Goal: Communication & Community: Connect with others

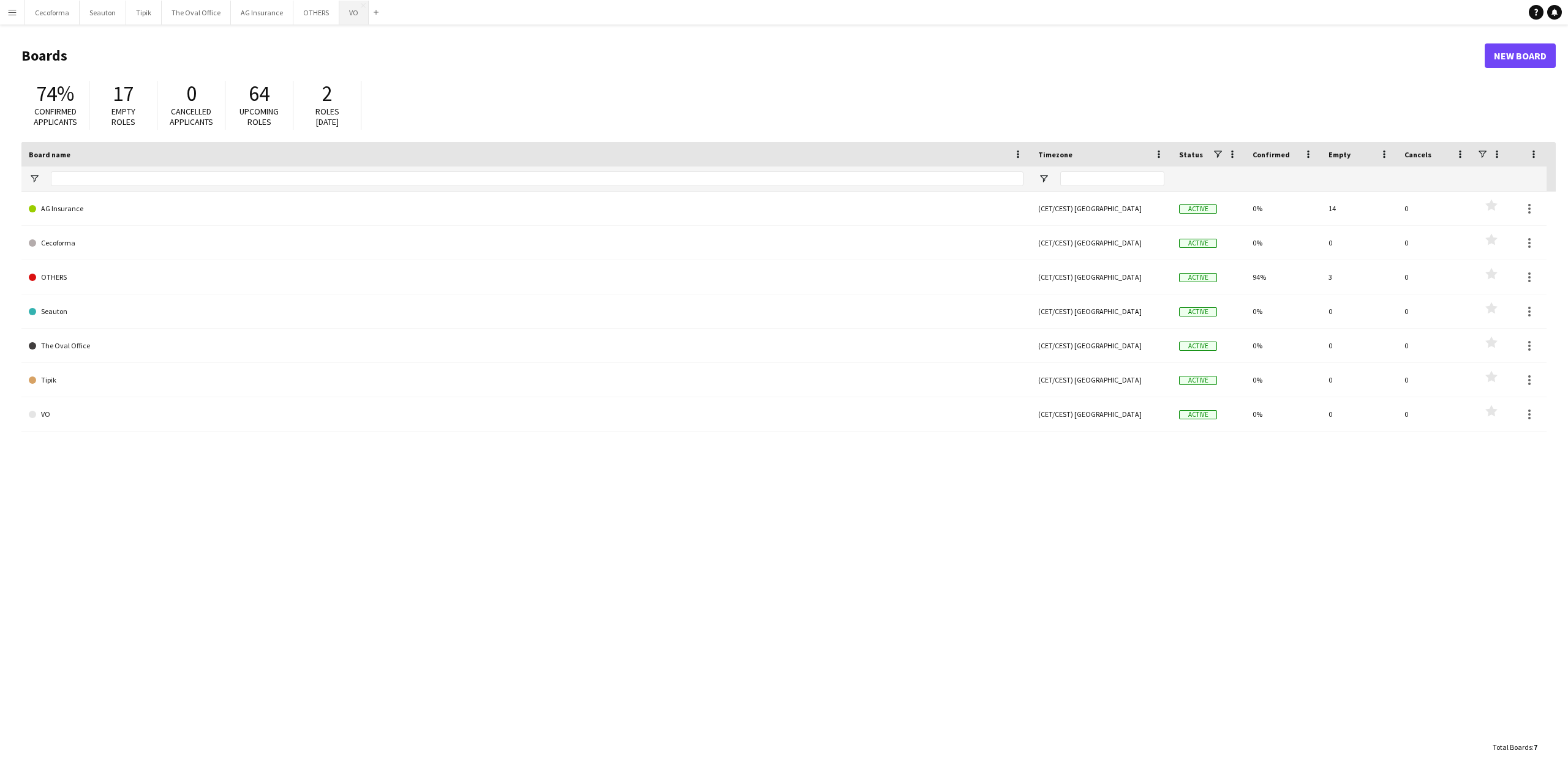
click at [344, 11] on button "VO Close" at bounding box center [354, 12] width 29 height 24
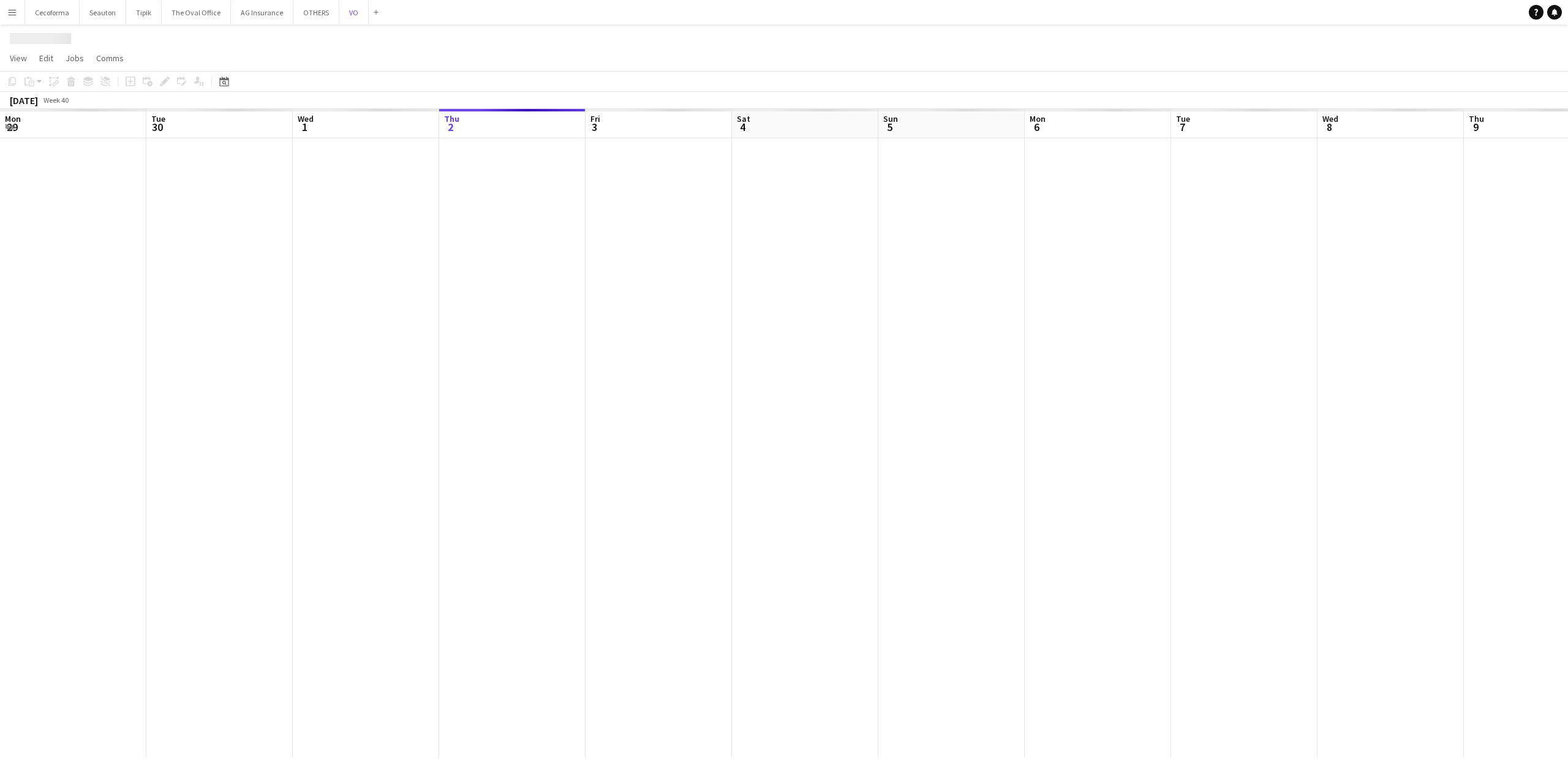
scroll to position [0, 293]
drag, startPoint x: 221, startPoint y: 333, endPoint x: 1016, endPoint y: 336, distance: 795.0
click at [1012, 335] on app-calendar-viewport "Mon 29 15/15 1 Job Tue 30 14/14 2 Jobs Wed 1 Thu 2 Fri 3 Sat 4 Sun 5 Mon 6 Tue …" at bounding box center [784, 433] width 1568 height 648
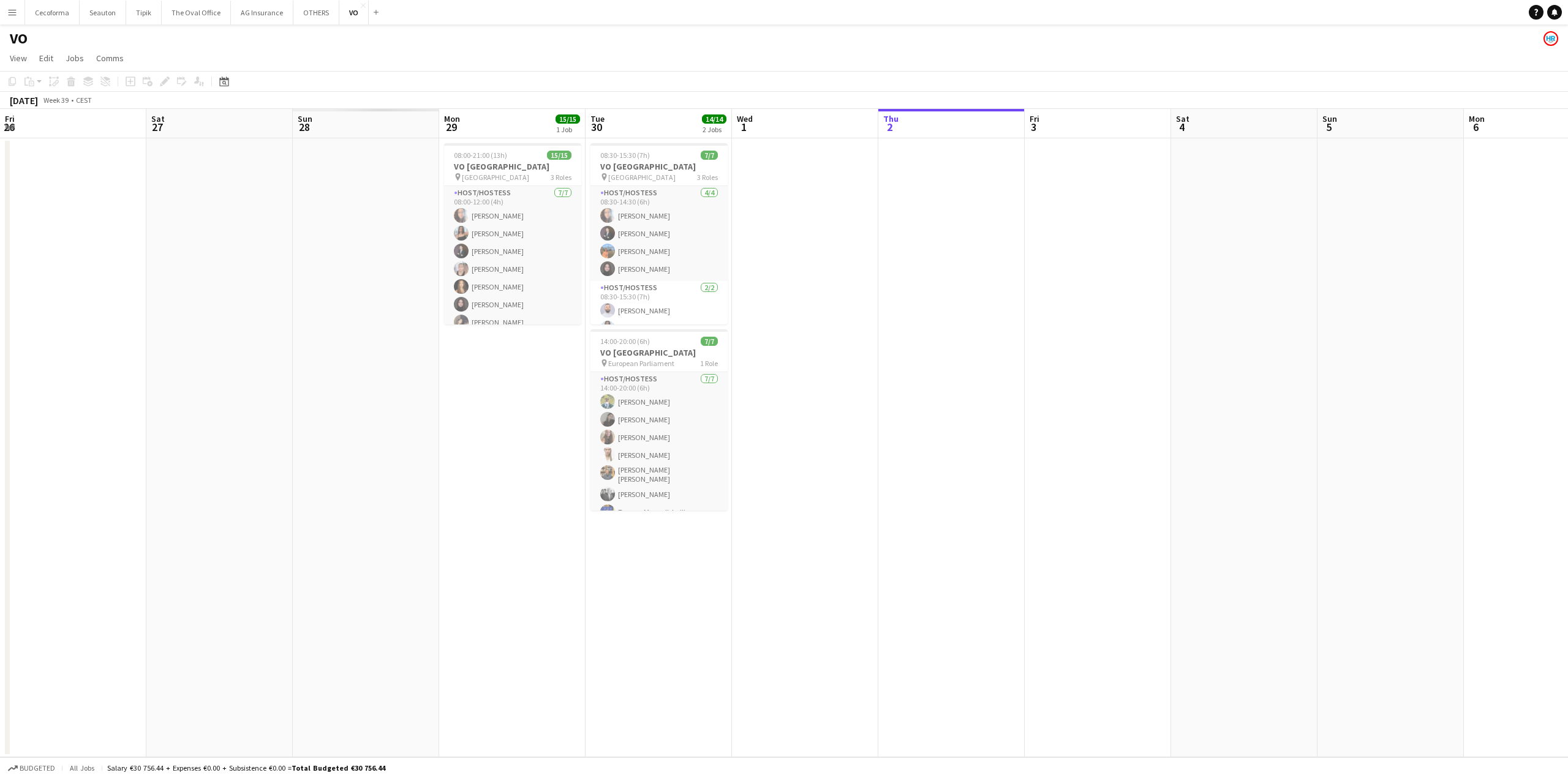
click at [733, 379] on app-calendar-viewport "Wed 24 Thu 25 Fri 26 Sat 27 Sun 28 Mon 29 15/15 1 Job Tue 30 14/14 2 Jobs Wed 1…" at bounding box center [784, 433] width 1568 height 648
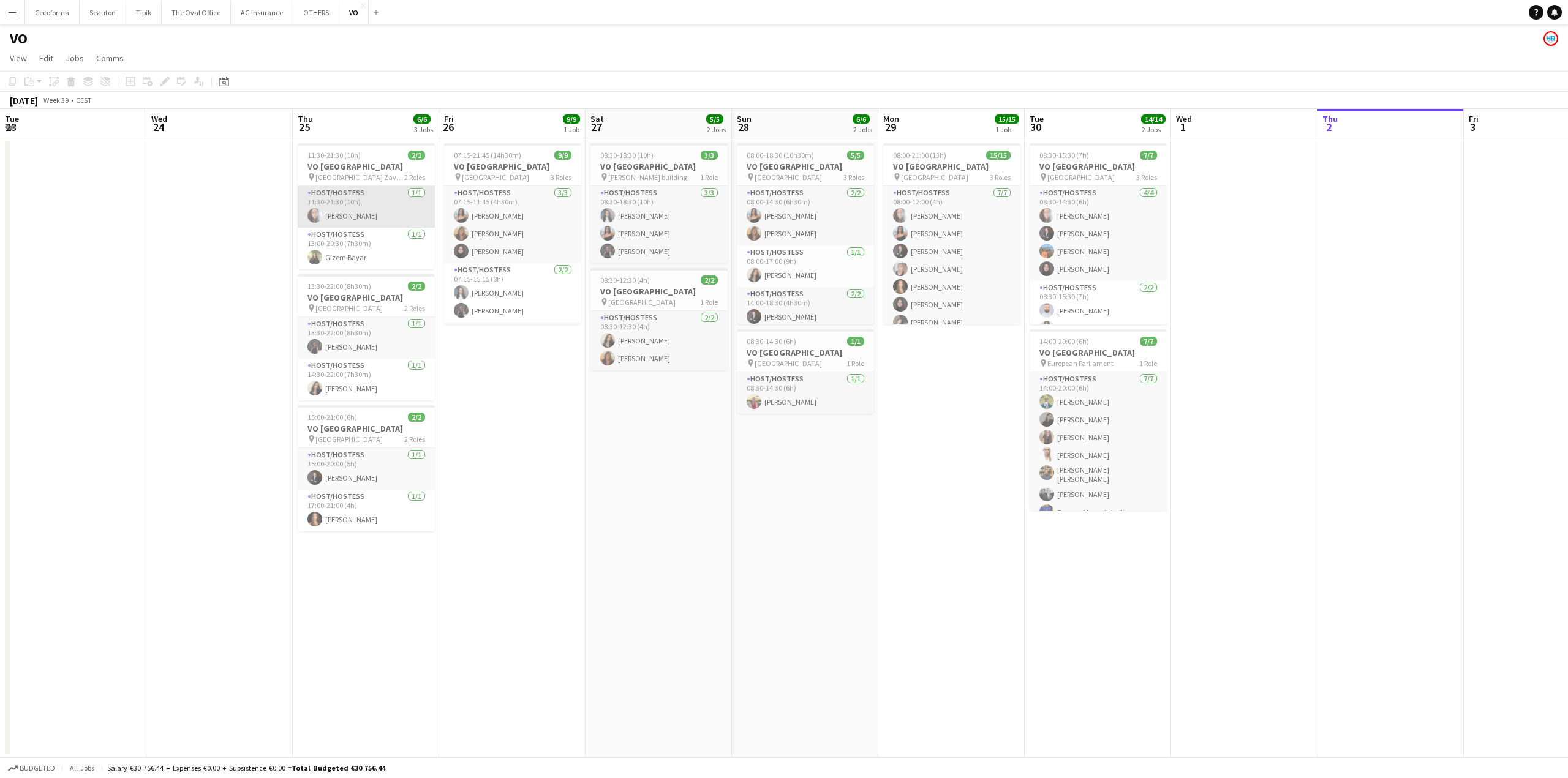
click at [356, 211] on app-card-role "Host/Hostess [DATE] 11:30-21:30 (10h) [PERSON_NAME]" at bounding box center [365, 206] width 137 height 41
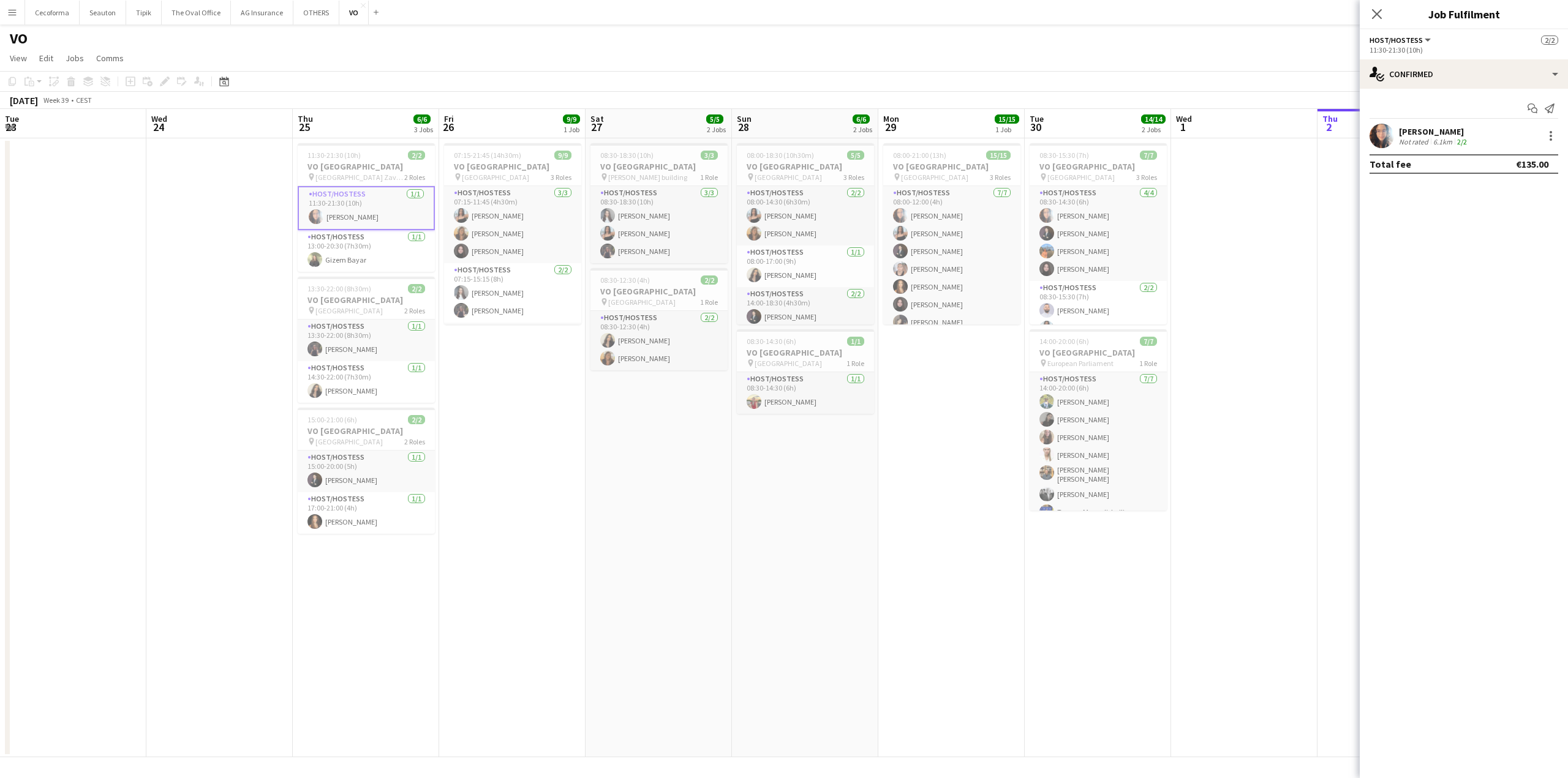
click at [540, 426] on app-date-cell "07:15-21:45 (14h30m) 9/9 VO Europe pin Borschette Center 3 Roles Host/Hostess […" at bounding box center [513, 448] width 146 height 619
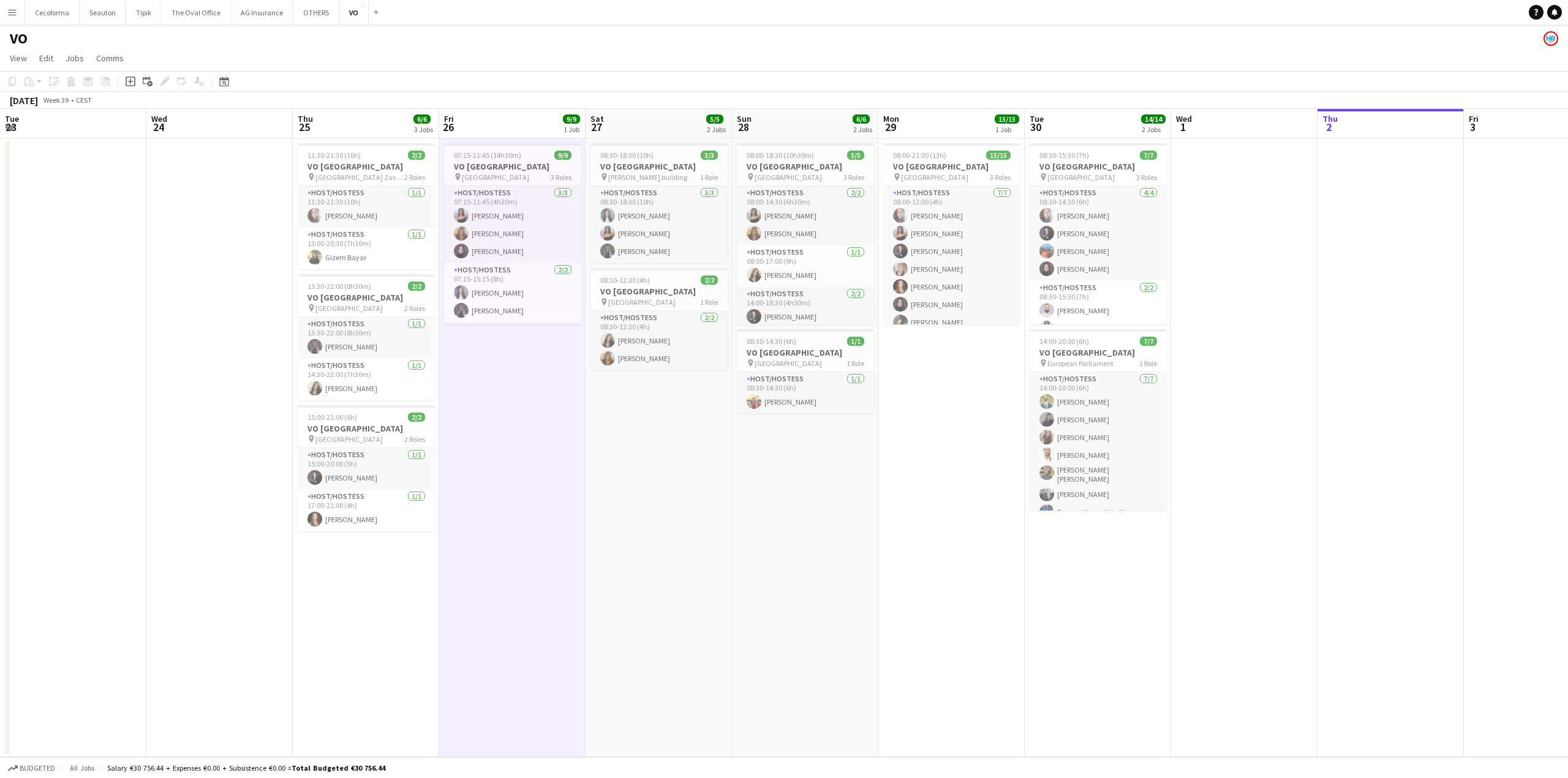
click at [611, 664] on app-date-cell "08:30-18:30 (10h) 3/3 VO Europe pin [PERSON_NAME] building 1 Role Host/Hostess …" at bounding box center [659, 448] width 146 height 619
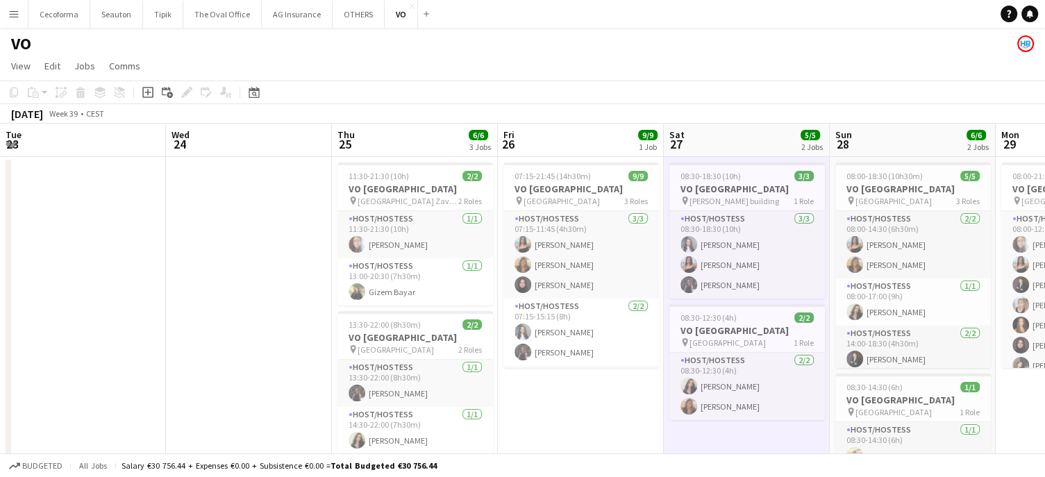
drag, startPoint x: 869, startPoint y: 81, endPoint x: 709, endPoint y: 61, distance: 160.8
click at [709, 61] on app-board "VO View Day view expanded Day view collapsed Month view Date picker Jump to [DA…" at bounding box center [522, 343] width 1045 height 630
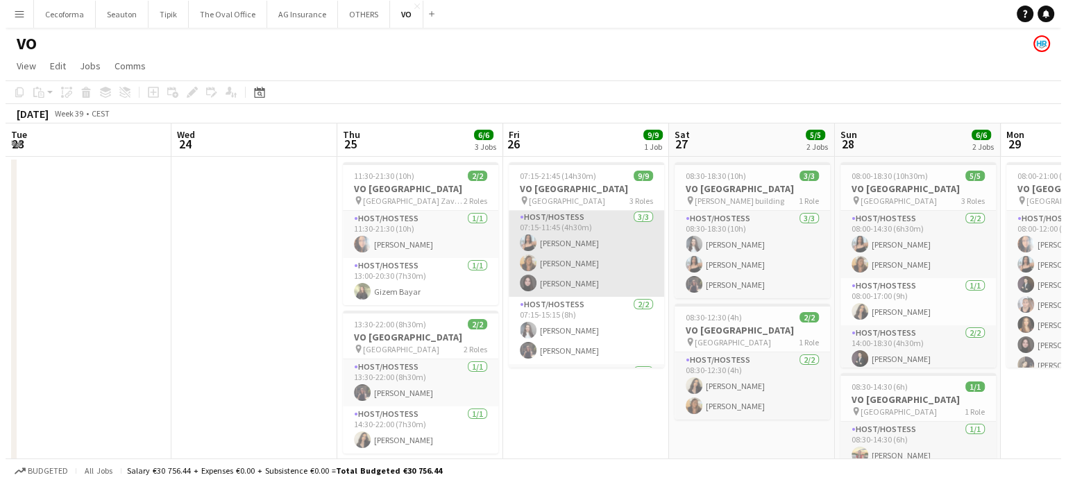
scroll to position [0, 0]
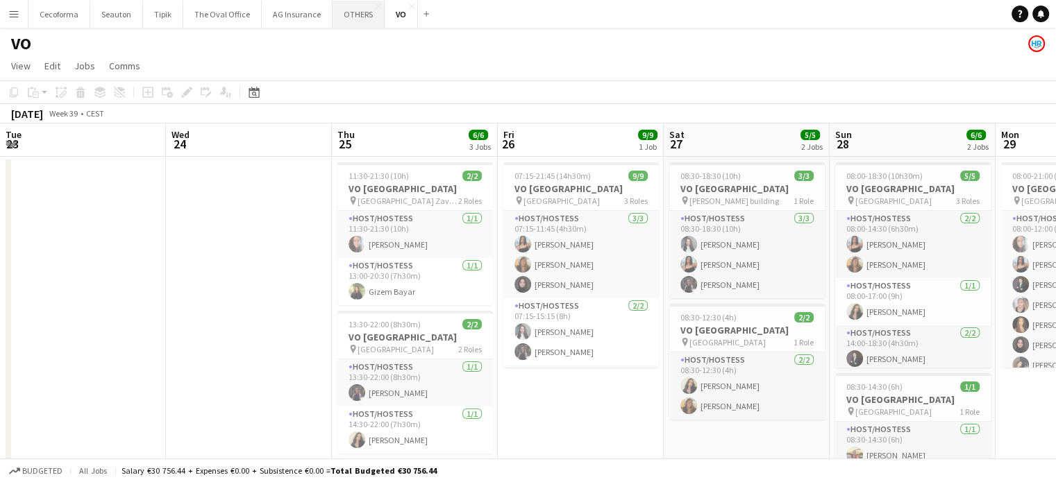
click at [352, 13] on button "OTHERS Close" at bounding box center [358, 14] width 52 height 27
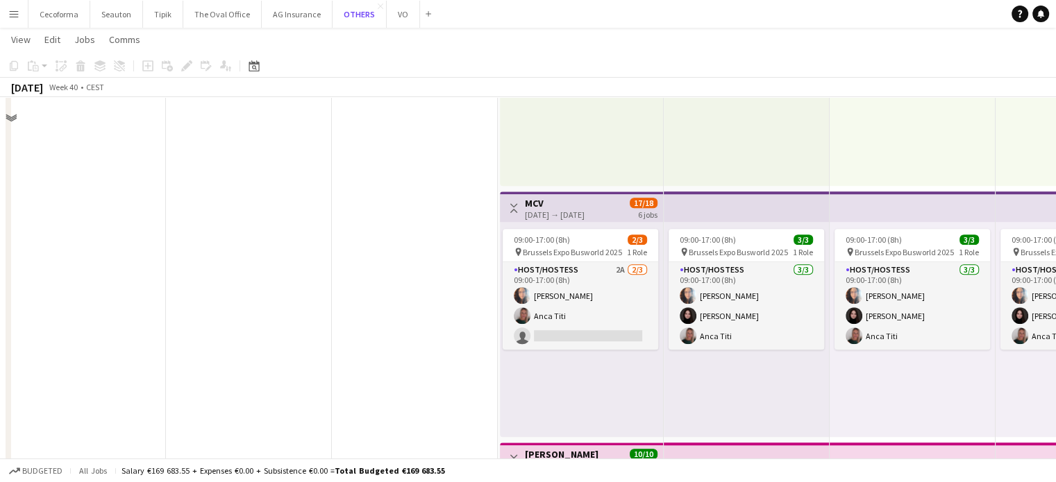
scroll to position [1041, 0]
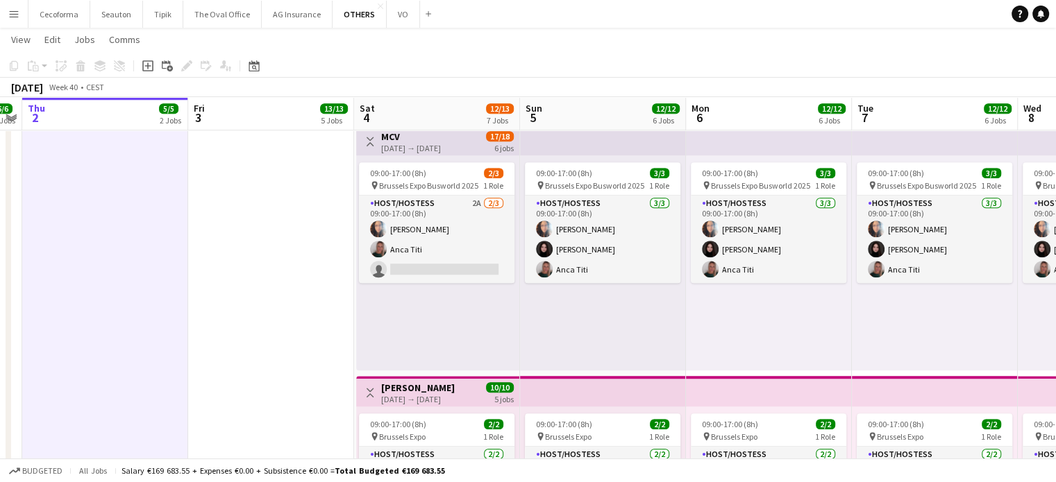
drag, startPoint x: 428, startPoint y: 234, endPoint x: 247, endPoint y: 201, distance: 184.2
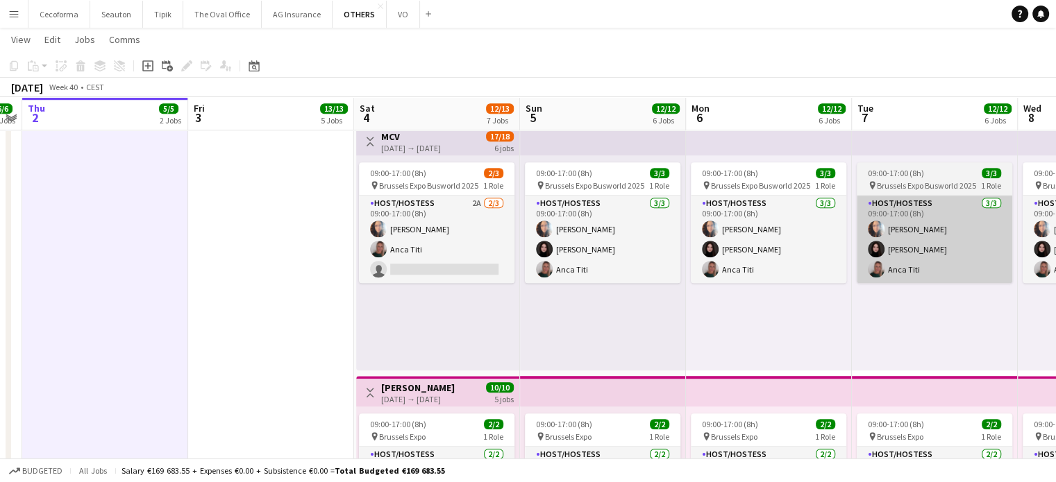
scroll to position [0, 510]
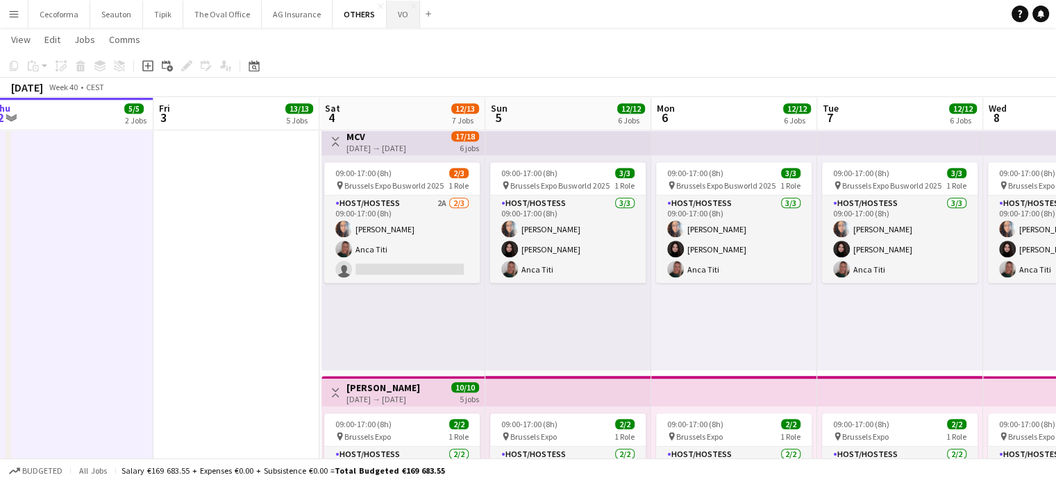
click at [394, 18] on button "VO Close" at bounding box center [403, 14] width 33 height 27
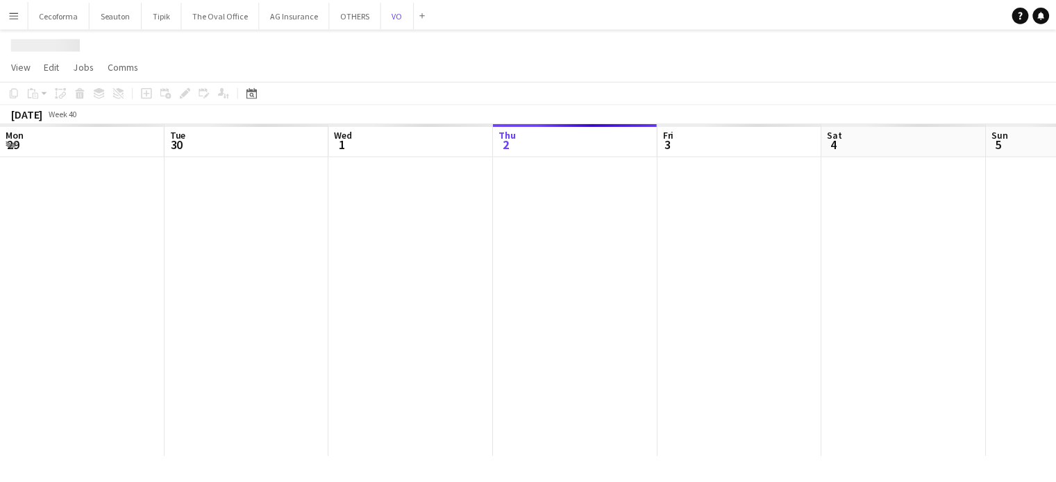
scroll to position [0, 332]
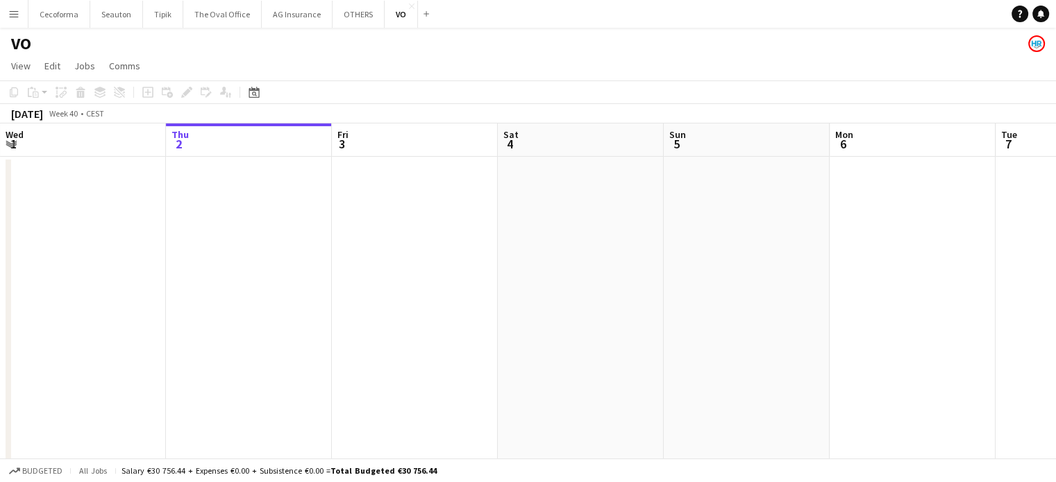
click at [833, 382] on app-calendar-viewport "Mon 29 15/15 1 Job Tue 30 14/14 2 Jobs Wed 1 Thu 2 Fri 3 Sat 4 Sun 5 Mon 6 Tue …" at bounding box center [528, 365] width 1056 height 483
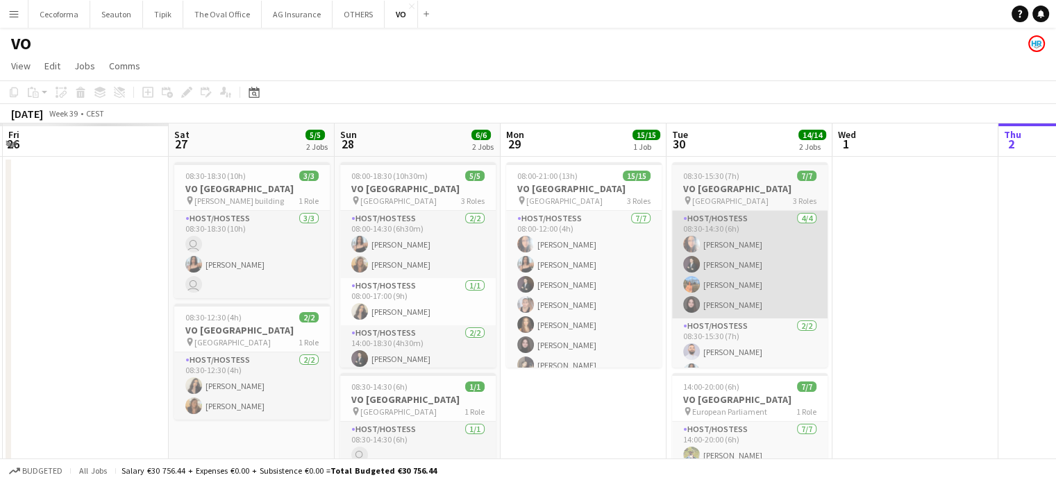
scroll to position [0, 495]
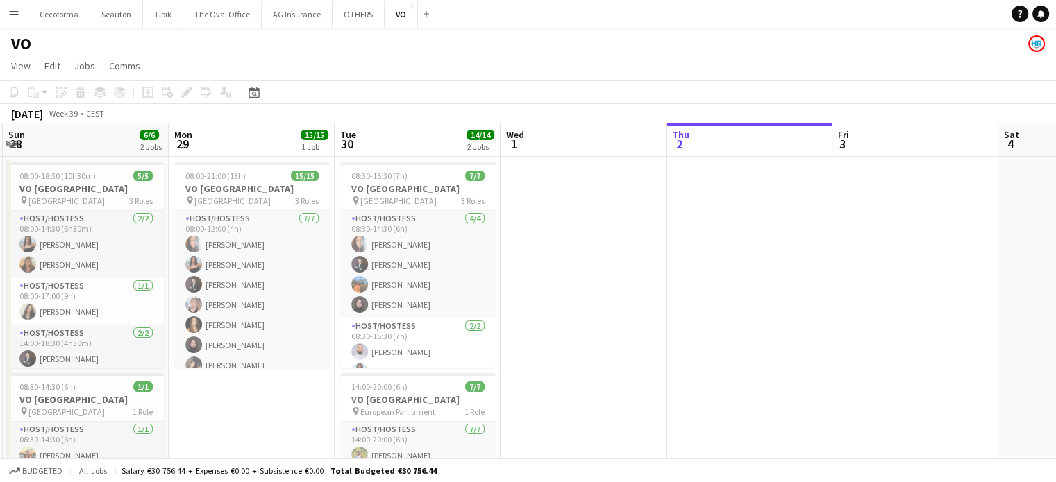
drag, startPoint x: 270, startPoint y: 402, endPoint x: 684, endPoint y: 402, distance: 414.4
click at [668, 404] on app-calendar-viewport "Thu 25 6/6 3 Jobs Fri 26 9/9 1 Job Sat 27 5/5 2 Jobs Sun 28 6/6 2 Jobs Mon 29 1…" at bounding box center [528, 379] width 1056 height 510
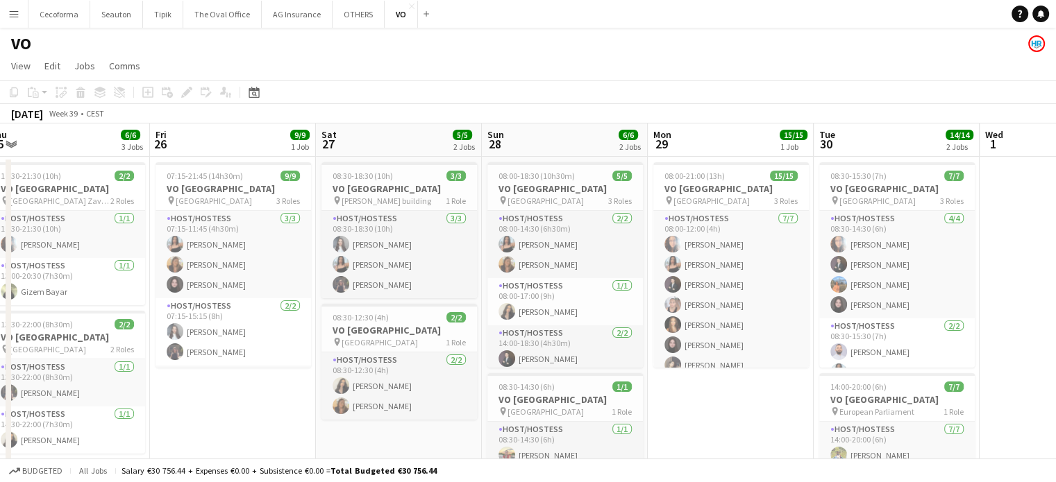
scroll to position [0, 411]
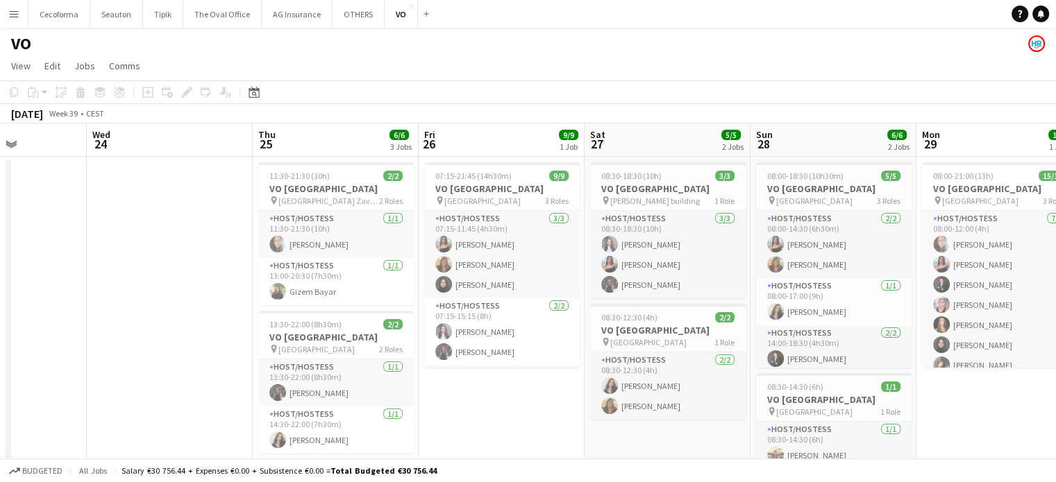
drag, startPoint x: 201, startPoint y: 397, endPoint x: 603, endPoint y: 460, distance: 406.2
click at [599, 460] on app-board "VO View Day view expanded Day view collapsed Month view Date picker Jump to [DA…" at bounding box center [528, 343] width 1056 height 630
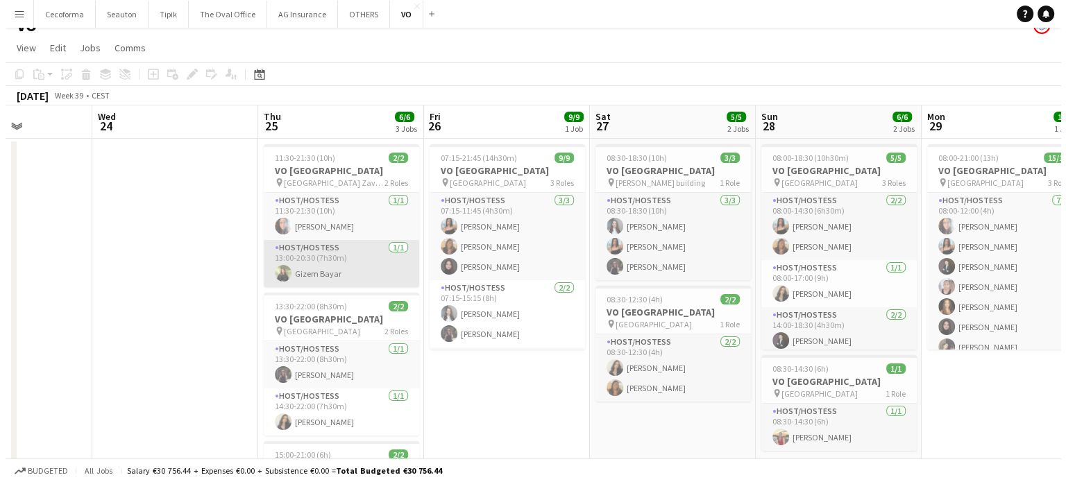
scroll to position [0, 0]
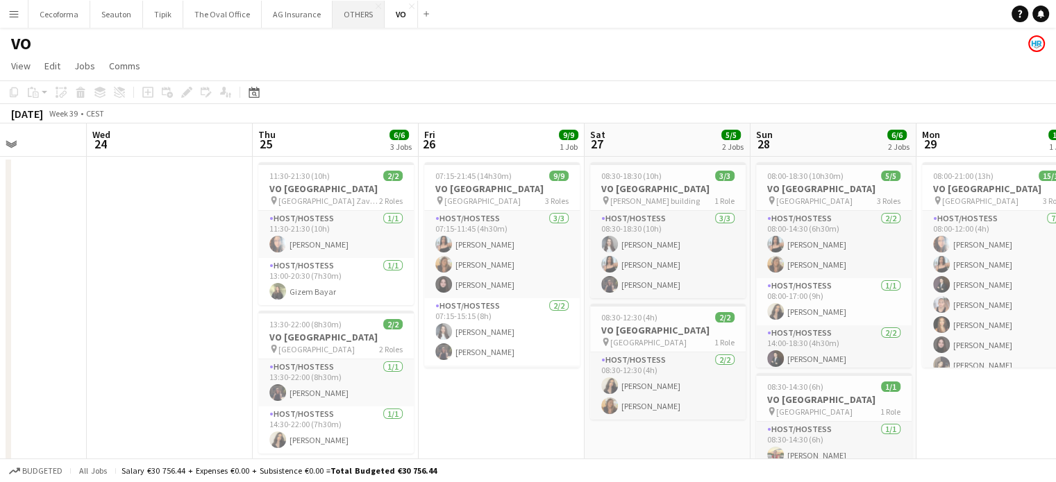
click at [348, 13] on button "OTHERS Close" at bounding box center [358, 14] width 52 height 27
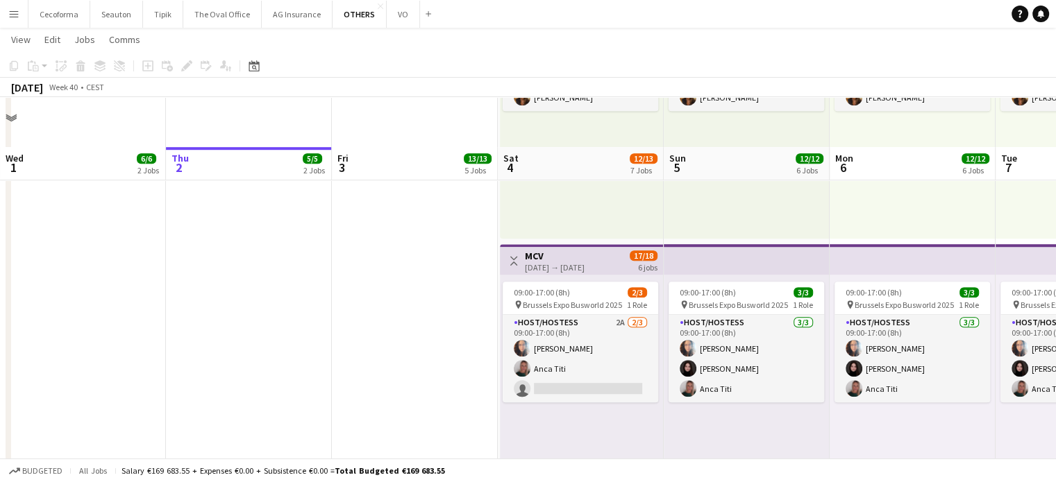
scroll to position [902, 0]
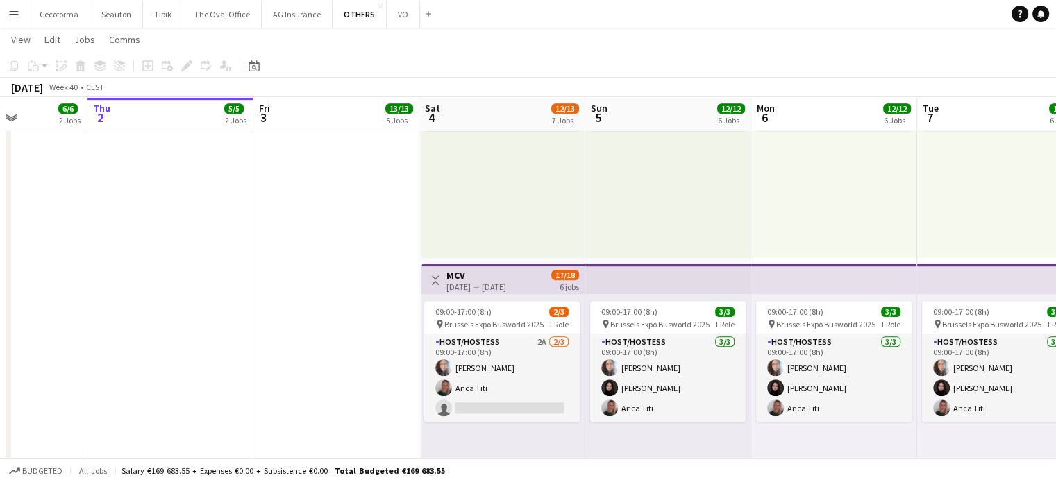
drag, startPoint x: 390, startPoint y: 346, endPoint x: 318, endPoint y: 357, distance: 73.0
click at [319, 357] on app-calendar-viewport "Mon 29 11/11 3 Jobs Tue 30 3/3 1 Job Wed 1 6/6 2 Jobs Thu 2 5/5 2 Jobs Fri 3 13…" at bounding box center [528, 22] width 1056 height 1740
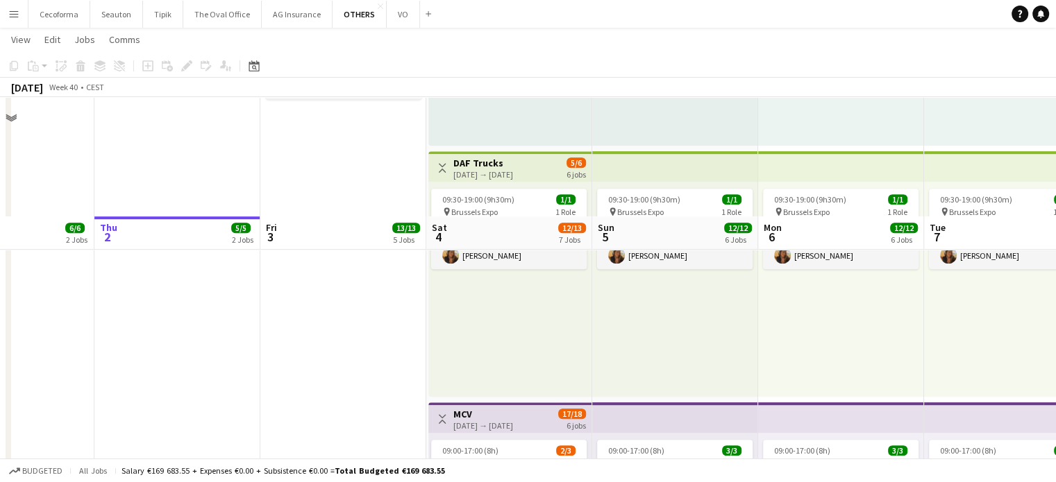
scroll to position [1111, 0]
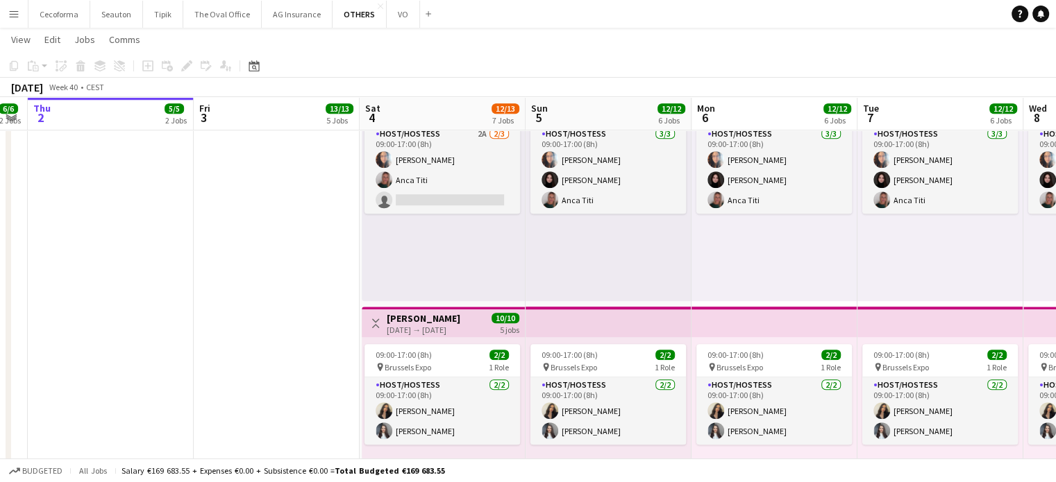
drag, startPoint x: 325, startPoint y: 301, endPoint x: 0, endPoint y: 263, distance: 327.1
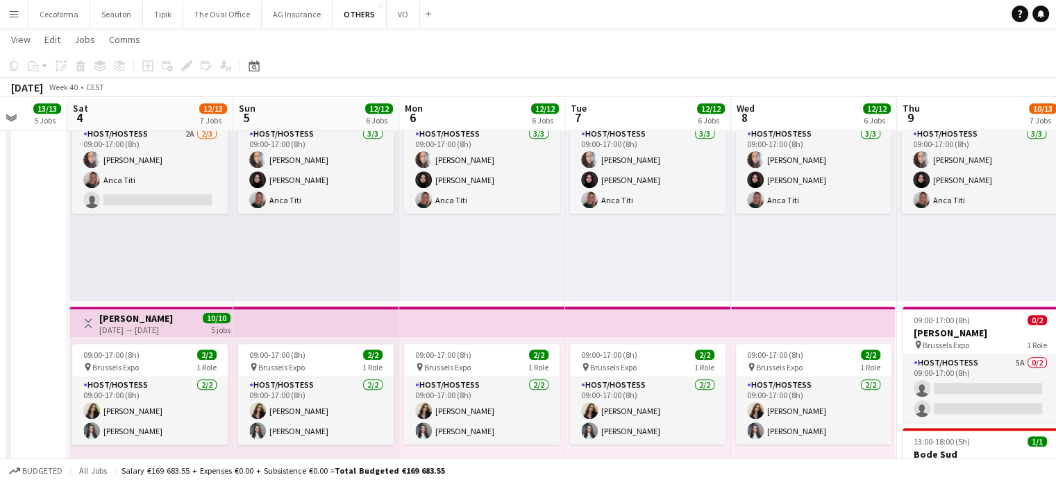
drag, startPoint x: 566, startPoint y: 272, endPoint x: 369, endPoint y: 270, distance: 196.5
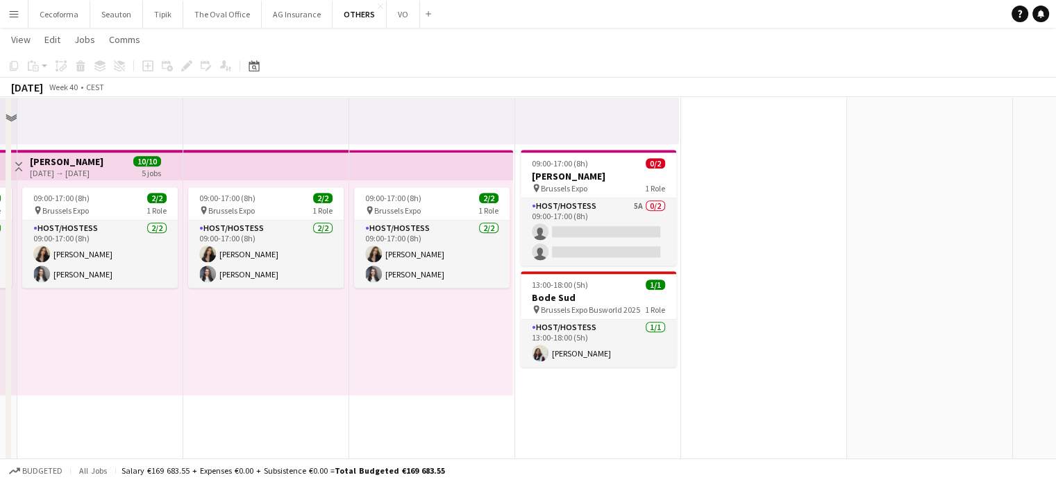
scroll to position [1195, 0]
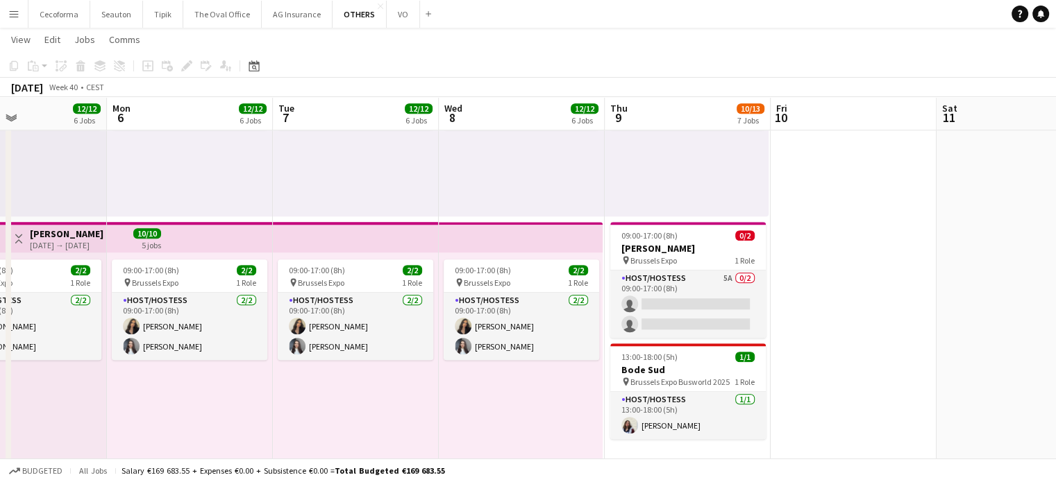
drag, startPoint x: 743, startPoint y: 322, endPoint x: 844, endPoint y: 344, distance: 103.7
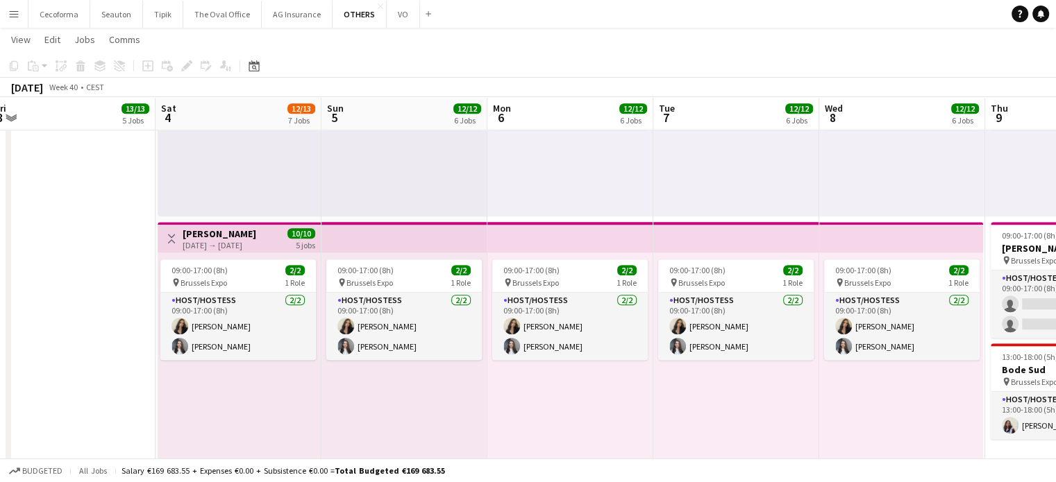
drag, startPoint x: 537, startPoint y: 432, endPoint x: 758, endPoint y: 448, distance: 221.3
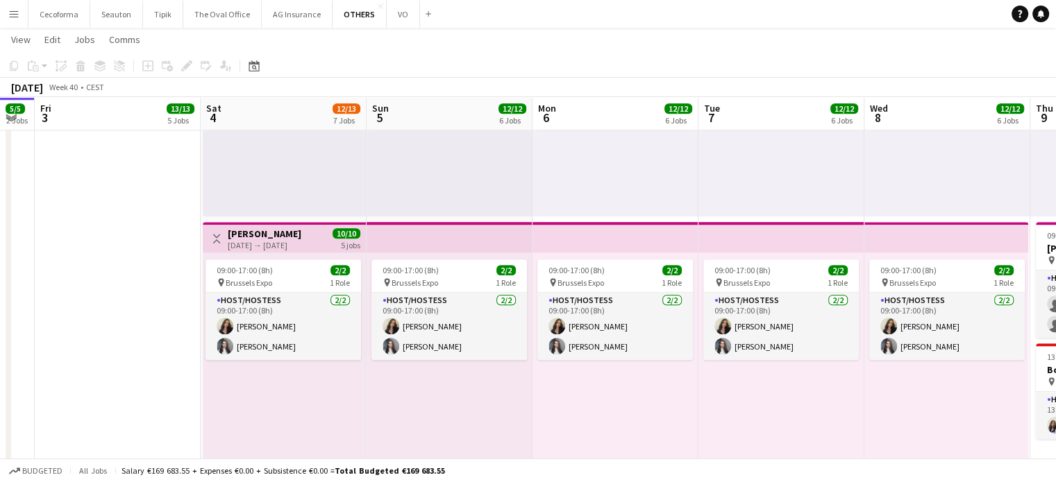
drag, startPoint x: 128, startPoint y: 398, endPoint x: 318, endPoint y: 405, distance: 189.7
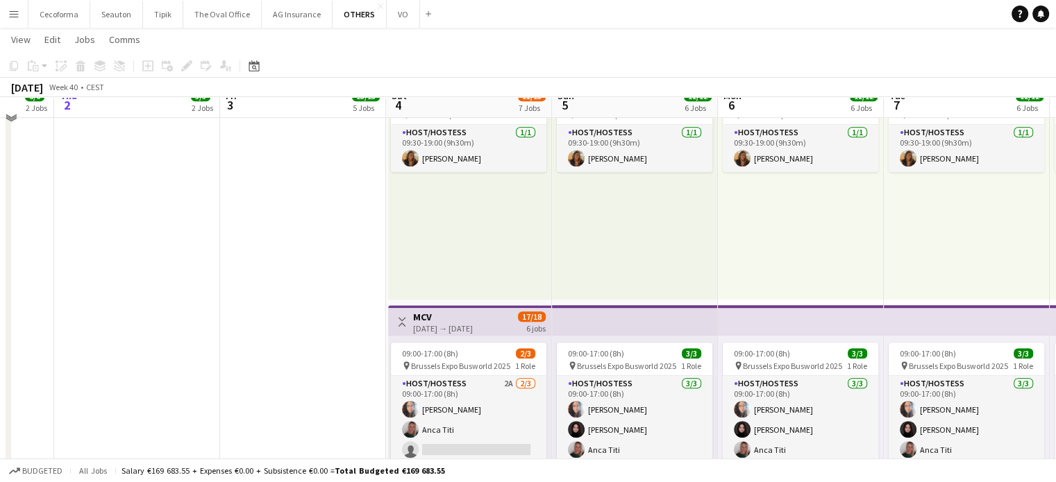
scroll to position [1056, 0]
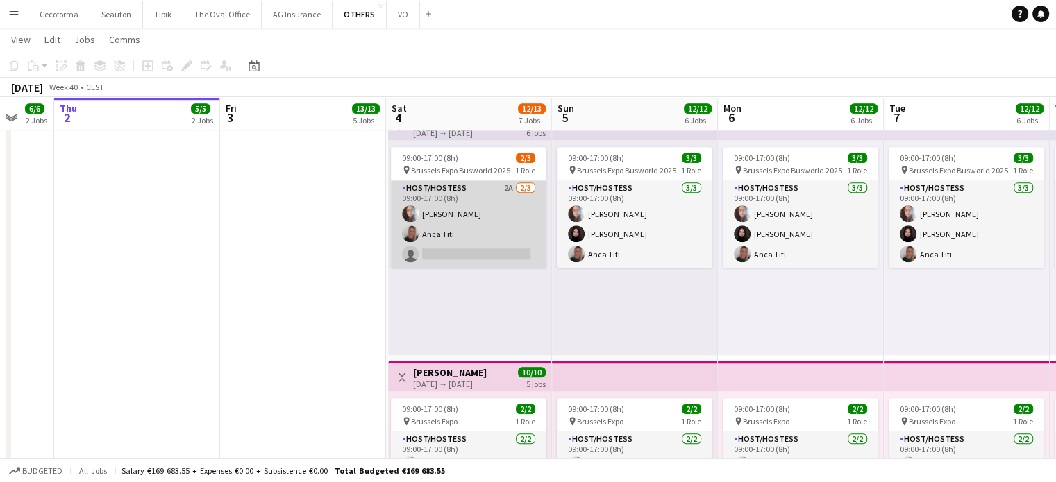
drag, startPoint x: 457, startPoint y: 249, endPoint x: 461, endPoint y: 233, distance: 16.5
click at [457, 248] on app-card-role "Host/Hostess 2A [DATE] 09:00-17:00 (8h) [PERSON_NAME] single-neutral-actions" at bounding box center [468, 223] width 155 height 87
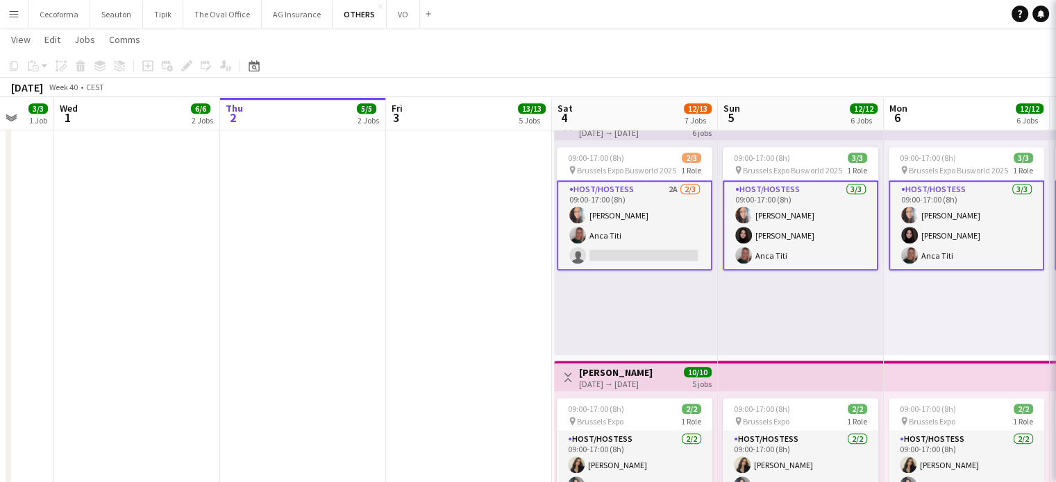
scroll to position [0, 444]
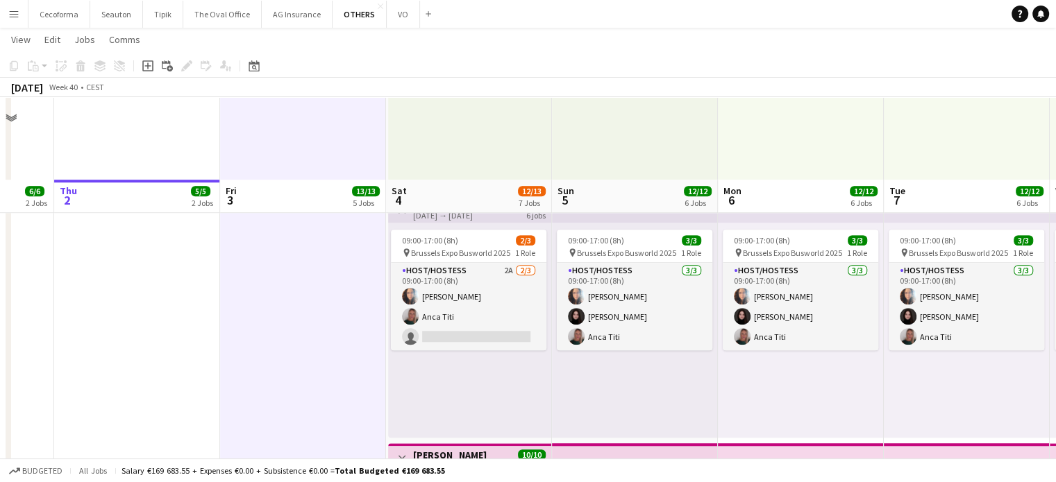
scroll to position [918, 0]
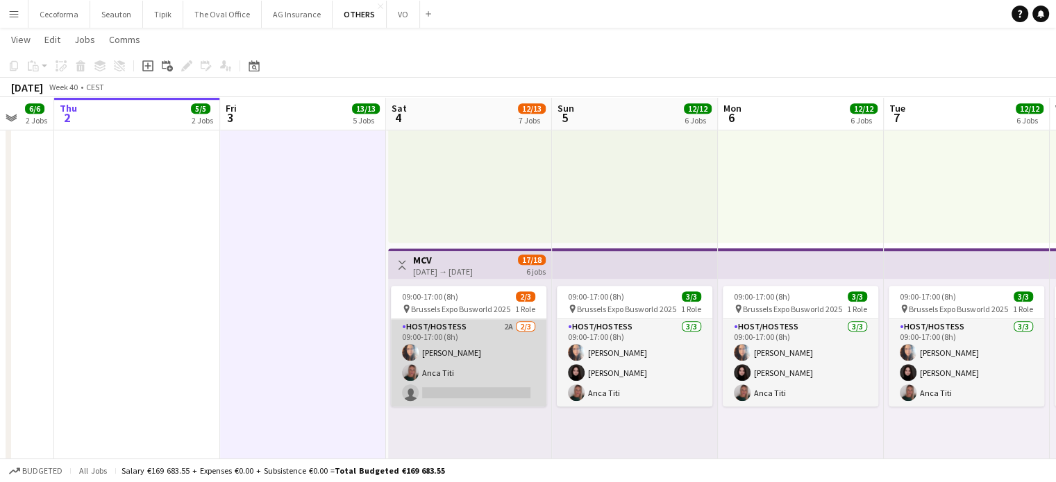
click at [466, 390] on app-card-role "Host/Hostess 2A [DATE] 09:00-17:00 (8h) [PERSON_NAME] single-neutral-actions" at bounding box center [468, 362] width 155 height 87
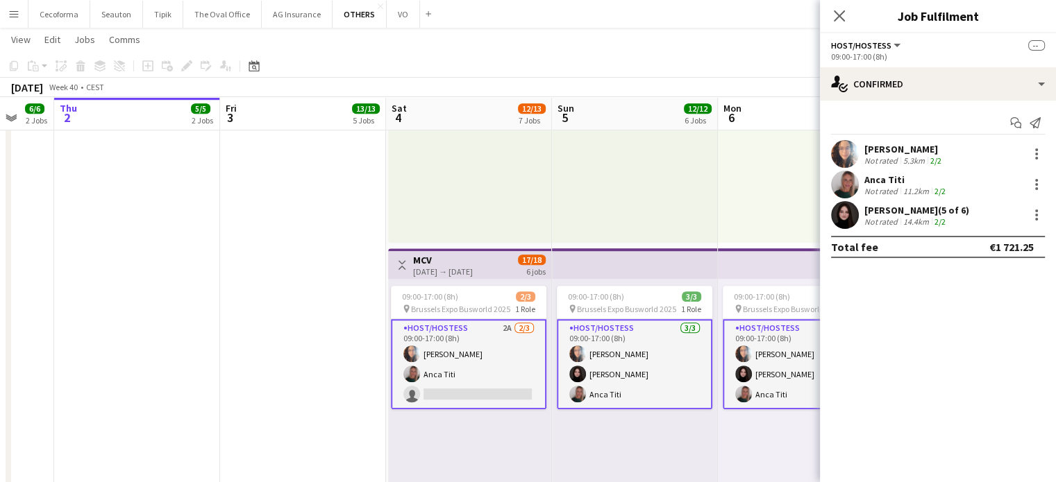
click at [438, 351] on app-card-role "Host/Hostess 2A [DATE] 09:00-17:00 (8h) [PERSON_NAME] single-neutral-actions" at bounding box center [468, 364] width 155 height 90
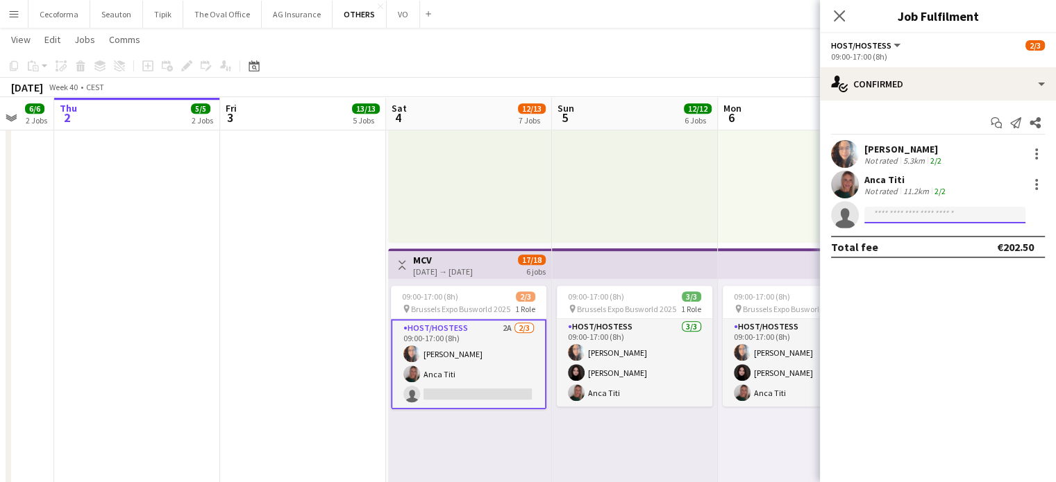
click at [897, 216] on input at bounding box center [944, 215] width 161 height 17
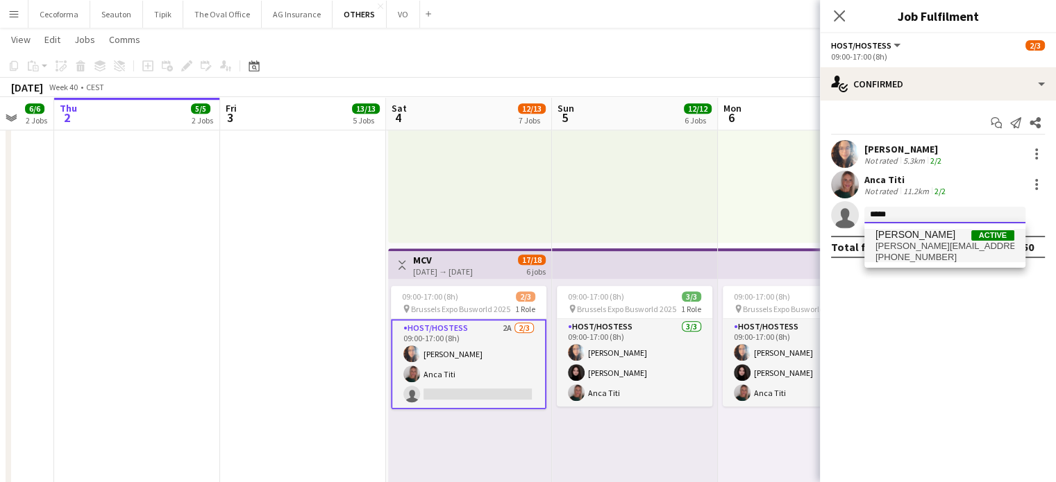
type input "*****"
click at [896, 245] on span "[PERSON_NAME][EMAIL_ADDRESS][DOMAIN_NAME]" at bounding box center [944, 246] width 139 height 11
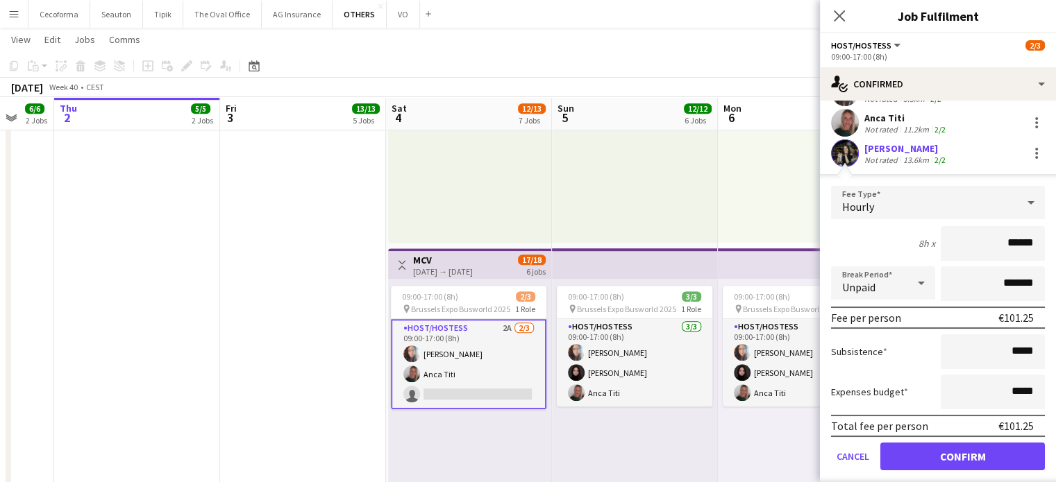
scroll to position [100, 0]
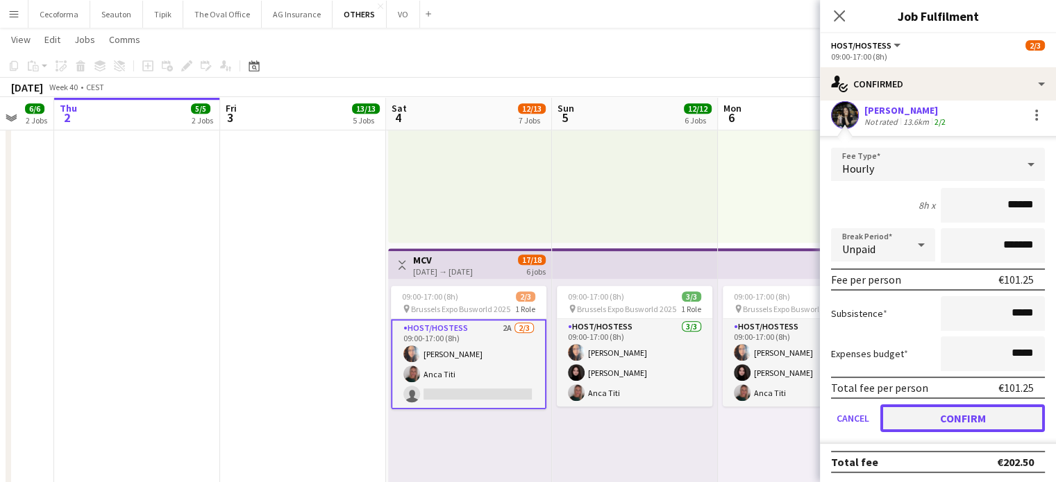
click at [966, 415] on button "Confirm" at bounding box center [962, 419] width 165 height 28
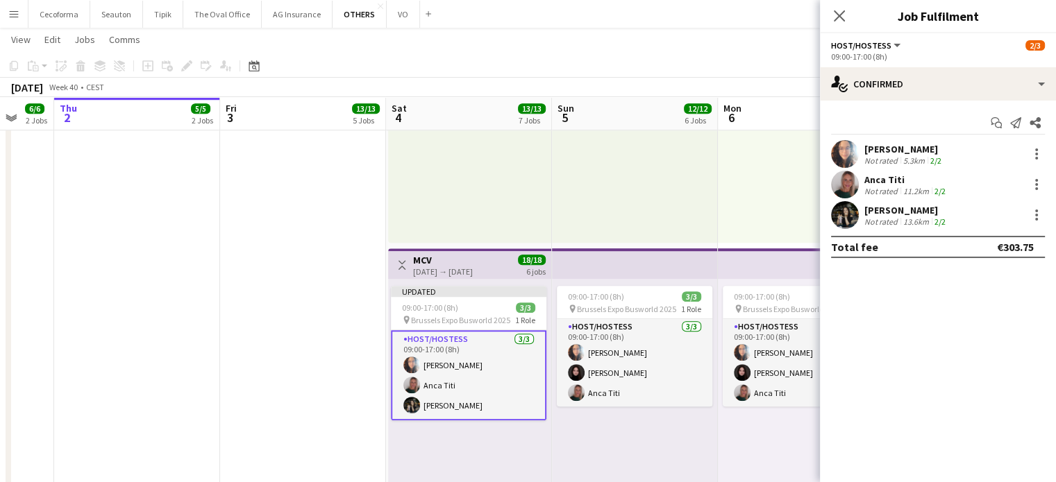
scroll to position [0, 0]
click at [321, 346] on app-date-cell "08:00-17:15 (9h15m) 2/2 Humacom pin BEL Brussels 1 Role Host/Hostess [DATE] 08:…" at bounding box center [303, 57] width 166 height 1638
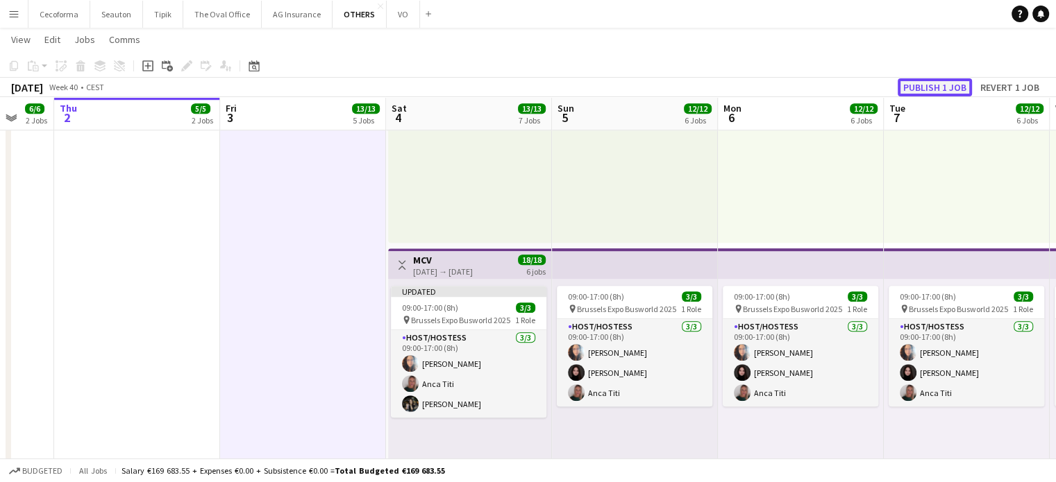
click at [929, 90] on button "Publish 1 job" at bounding box center [935, 87] width 74 height 18
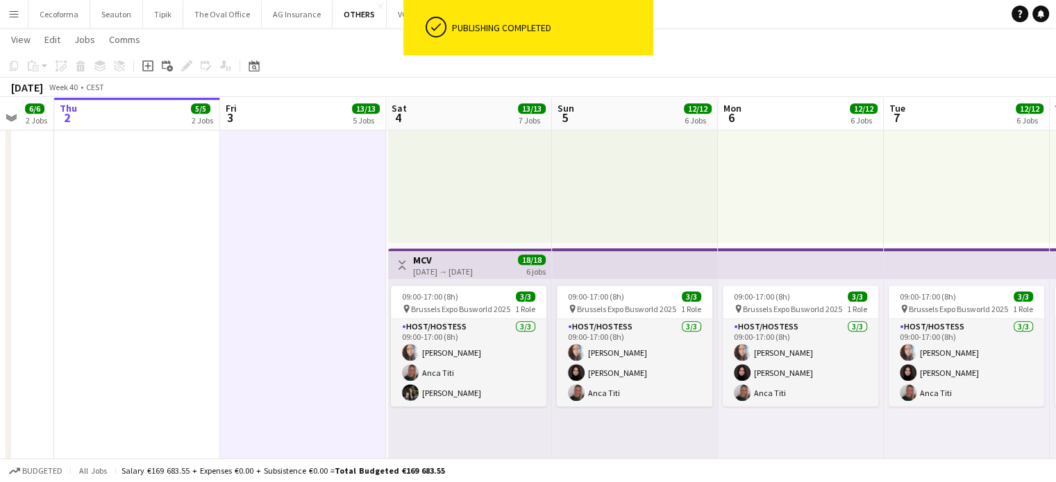
click at [305, 404] on app-date-cell "08:00-17:15 (9h15m) 2/2 Humacom pin BEL Brussels 1 Role Host/Hostess [DATE] 08:…" at bounding box center [303, 57] width 166 height 1638
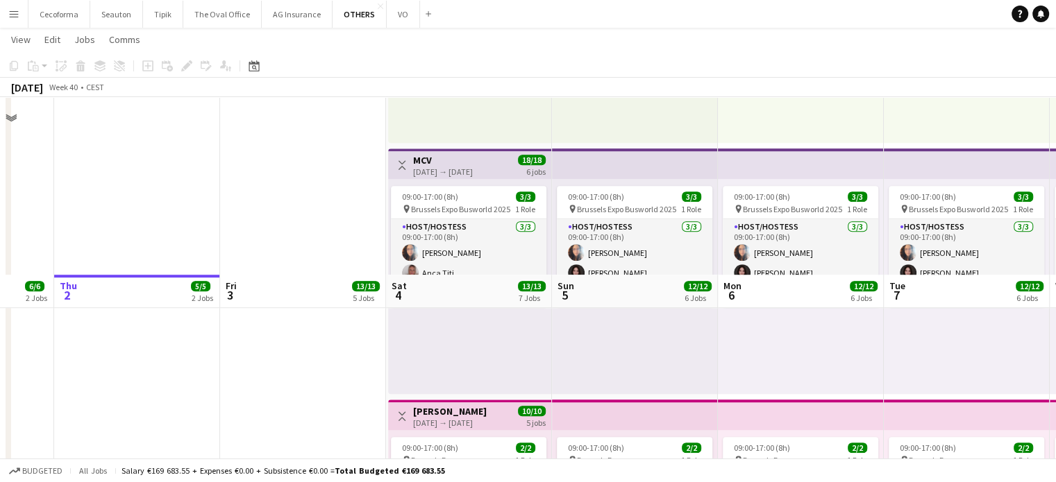
scroll to position [918, 0]
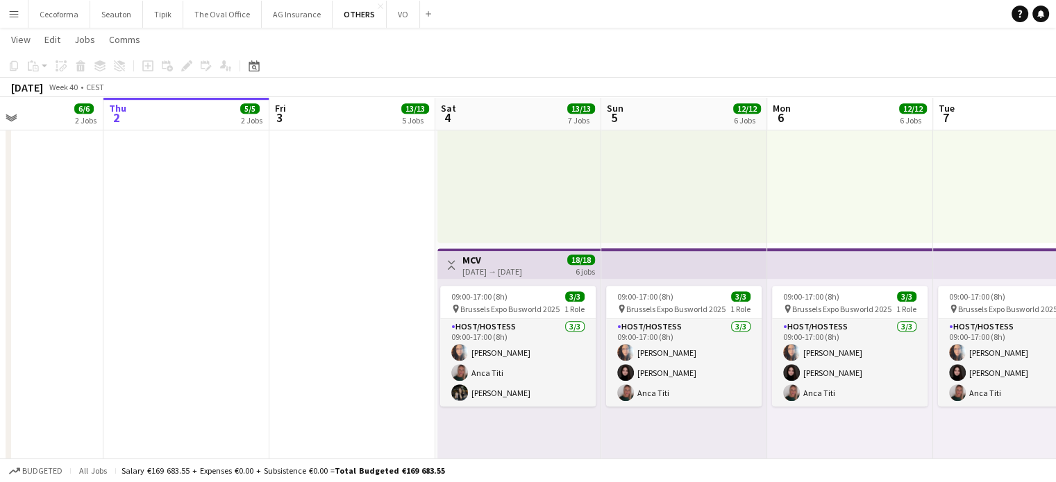
drag, startPoint x: 144, startPoint y: 360, endPoint x: 0, endPoint y: 335, distance: 146.5
click at [0, 335] on app-calendar-viewport "Mon 29 11/11 3 Jobs Tue 30 3/3 1 Job Wed 1 6/6 2 Jobs Thu 2 5/5 2 Jobs Fri 3 13…" at bounding box center [528, 6] width 1056 height 1740
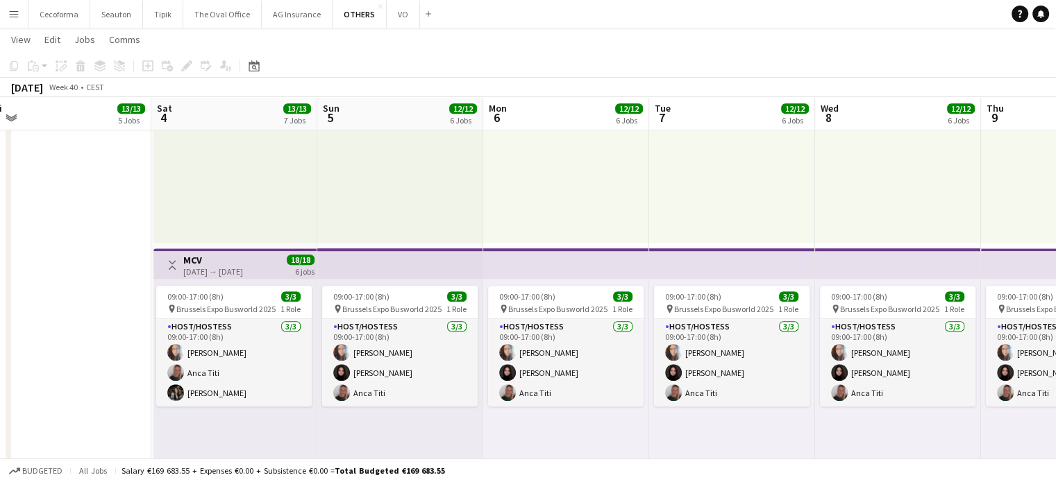
scroll to position [0, 348]
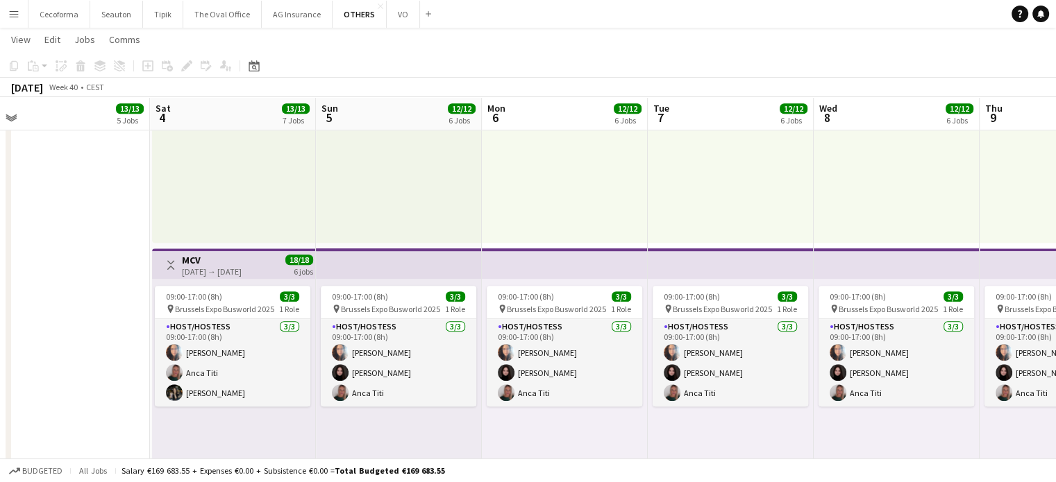
drag, startPoint x: 700, startPoint y: 424, endPoint x: 523, endPoint y: 396, distance: 179.3
click at [523, 396] on app-calendar-viewport "Wed 1 6/6 2 Jobs Thu 2 5/5 2 Jobs Fri 3 13/13 5 Jobs Sat 4 13/13 7 Jobs Sun 5 1…" at bounding box center [528, 6] width 1056 height 1740
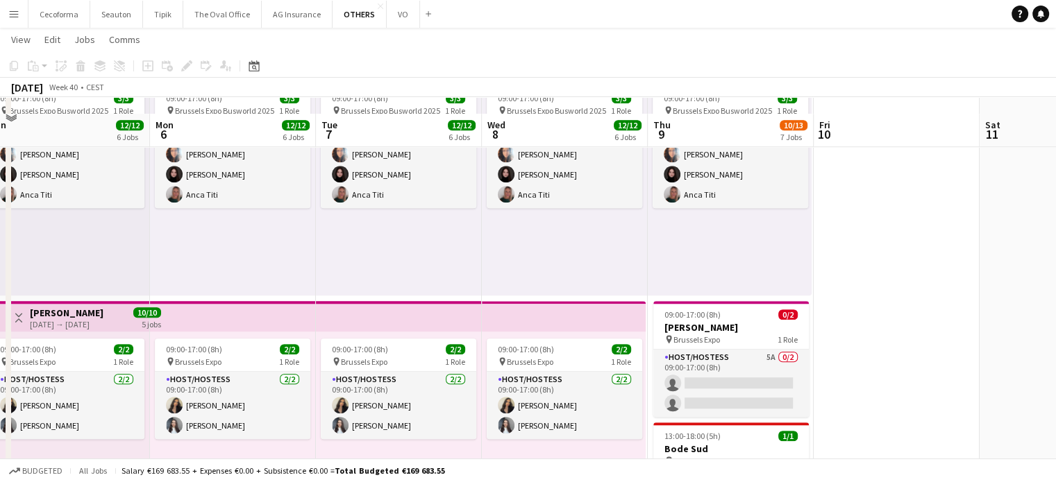
scroll to position [1195, 0]
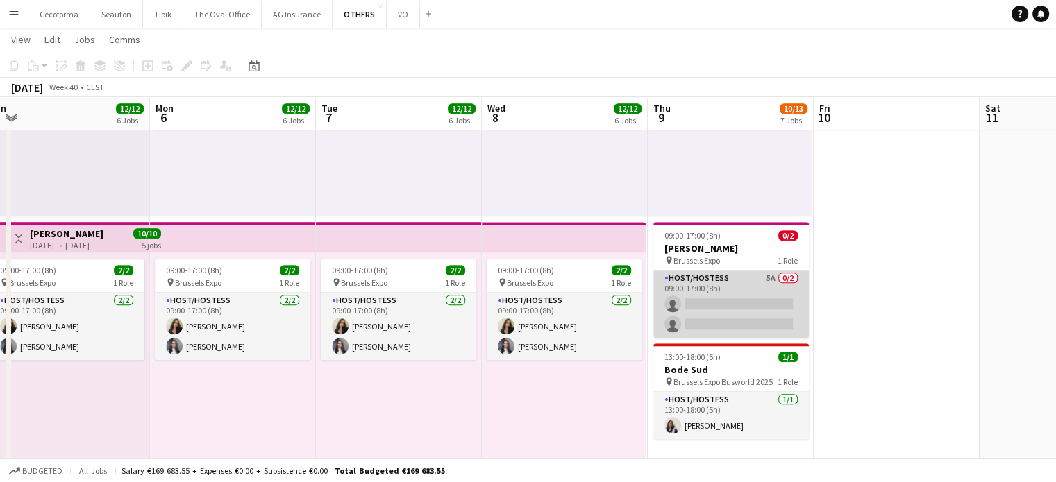
click at [719, 310] on app-card-role "Host/Hostess 5A 0/2 09:00-17:00 (8h) single-neutral-actions single-neutral-acti…" at bounding box center [730, 304] width 155 height 67
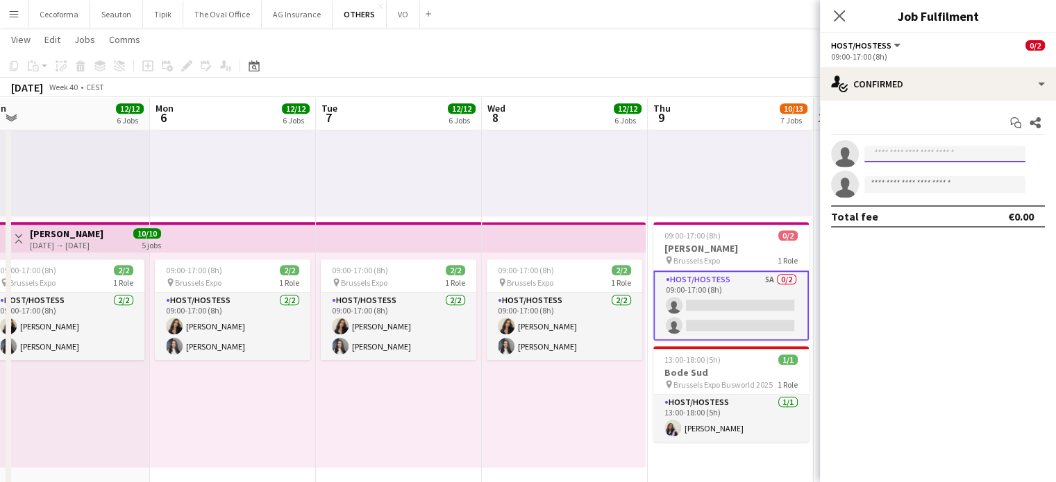
click at [883, 158] on input at bounding box center [944, 154] width 161 height 17
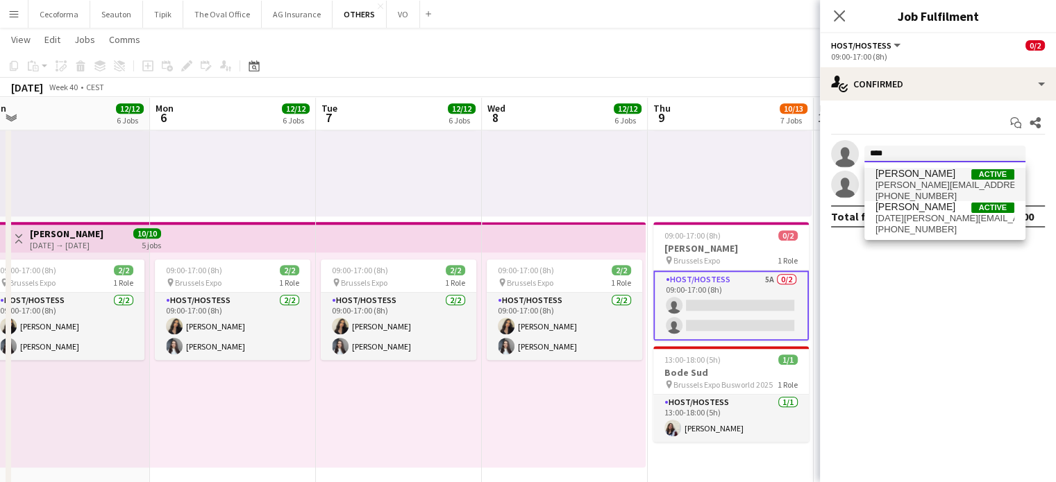
type input "****"
click at [893, 180] on span "[PERSON_NAME][EMAIL_ADDRESS][DOMAIN_NAME]" at bounding box center [944, 185] width 139 height 11
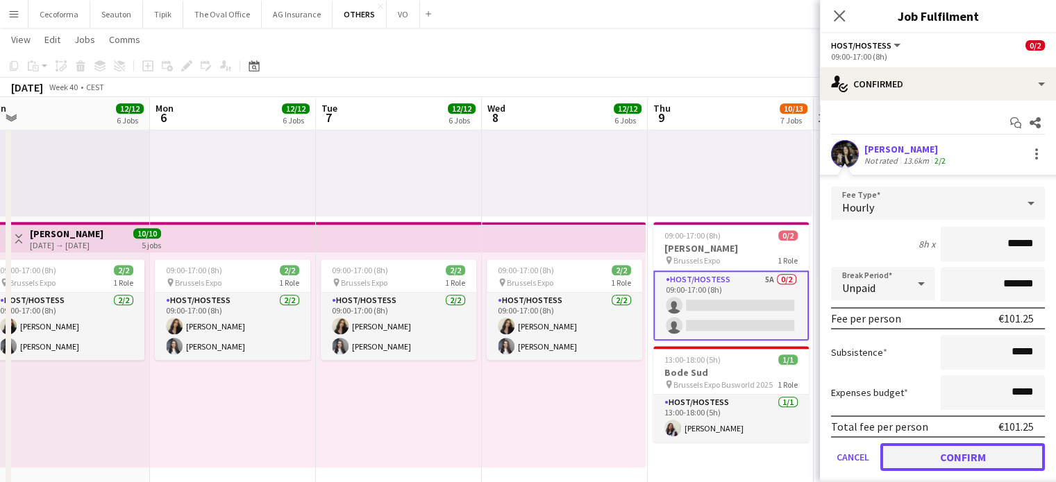
click at [968, 454] on button "Confirm" at bounding box center [962, 458] width 165 height 28
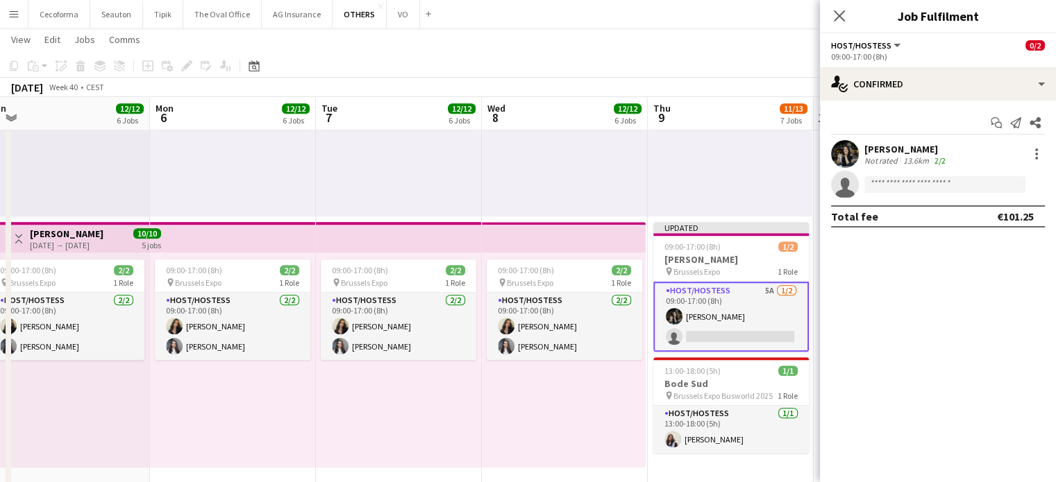
click at [546, 438] on div "09:00-17:00 (8h) 2/2 pin Brussels Expo 1 Role Host/Hostess [DATE] 09:00-17:00 (…" at bounding box center [564, 360] width 164 height 215
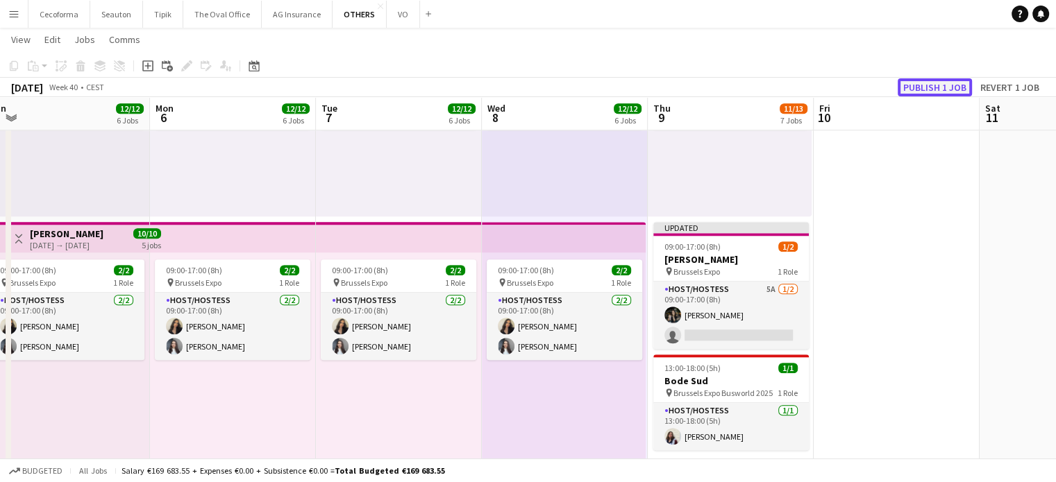
click at [932, 85] on button "Publish 1 job" at bounding box center [935, 87] width 74 height 18
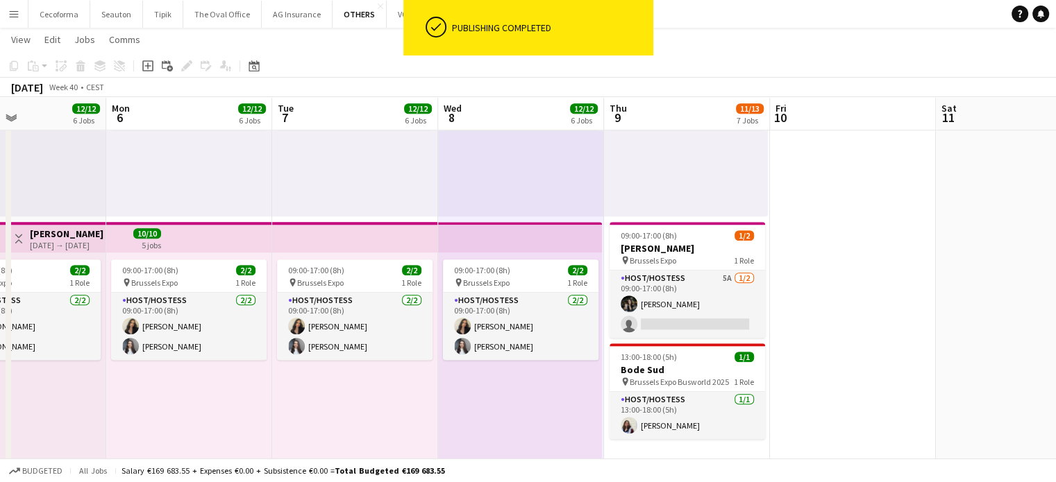
drag, startPoint x: 369, startPoint y: 418, endPoint x: 630, endPoint y: 449, distance: 262.9
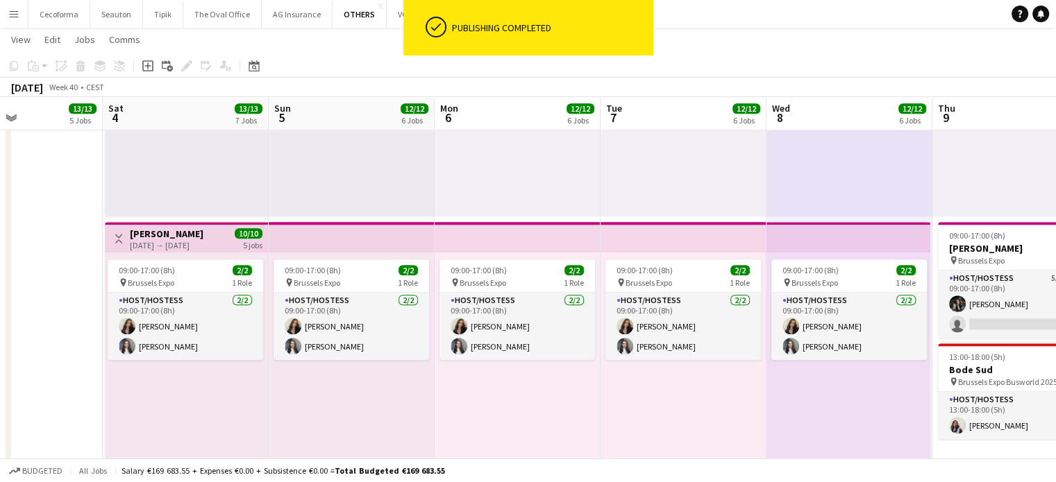
drag, startPoint x: 400, startPoint y: 432, endPoint x: 559, endPoint y: 452, distance: 160.8
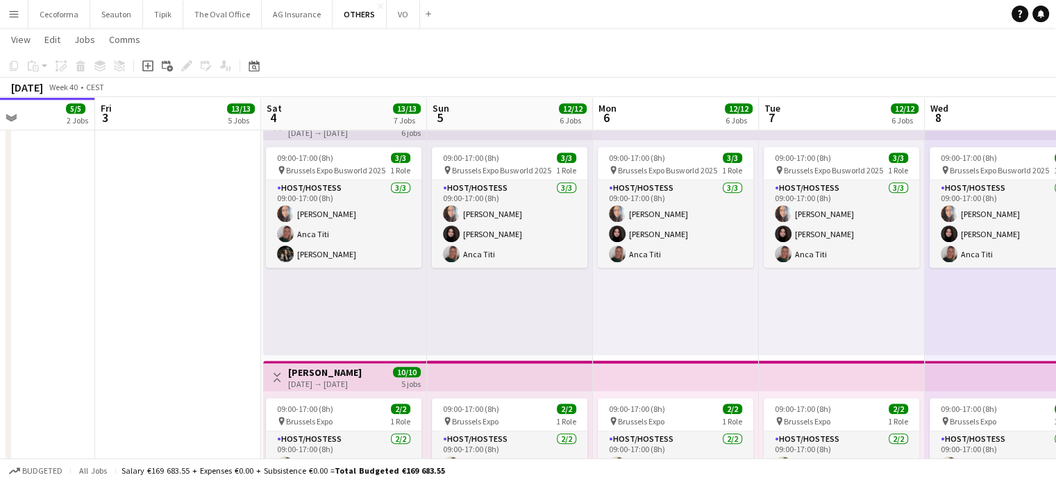
scroll to position [1126, 0]
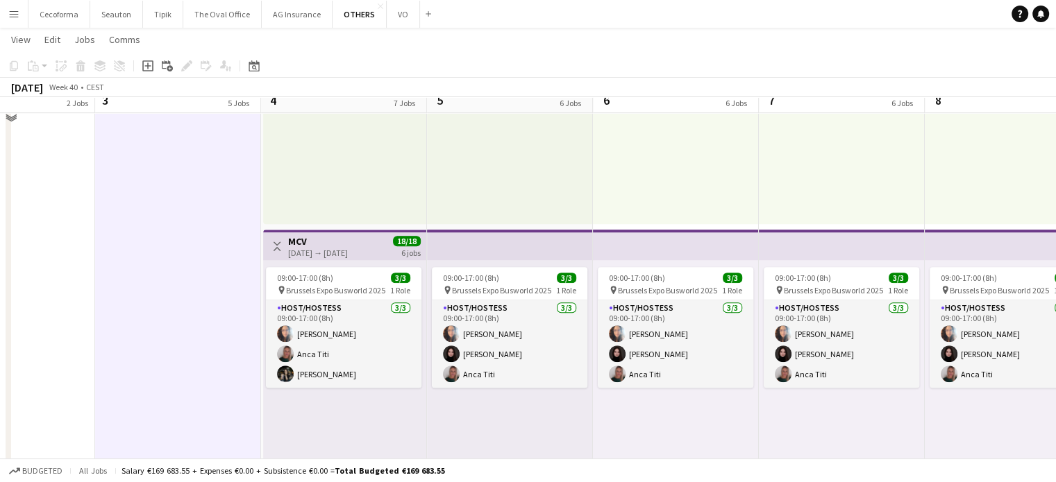
scroll to position [918, 0]
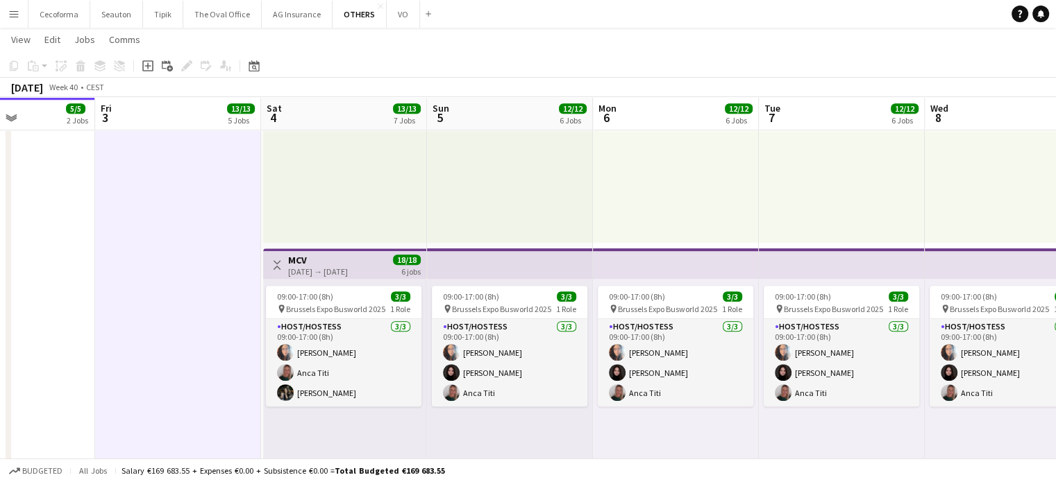
click at [158, 286] on app-date-cell "08:00-17:15 (9h15m) 2/2 Humacom pin BEL Brussels 1 Role Host/Hostess [DATE] 08:…" at bounding box center [178, 57] width 166 height 1638
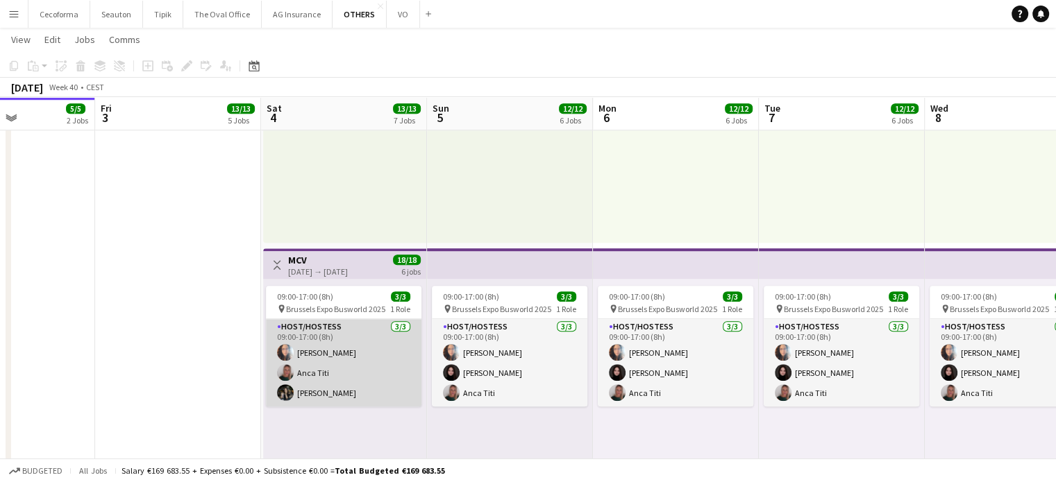
drag, startPoint x: 310, startPoint y: 391, endPoint x: 322, endPoint y: 388, distance: 12.8
click at [310, 391] on app-card-role "Host/Hostess [DATE] 09:00-17:00 (8h) [PERSON_NAME] Louissi Anca [PERSON_NAME] […" at bounding box center [343, 362] width 155 height 87
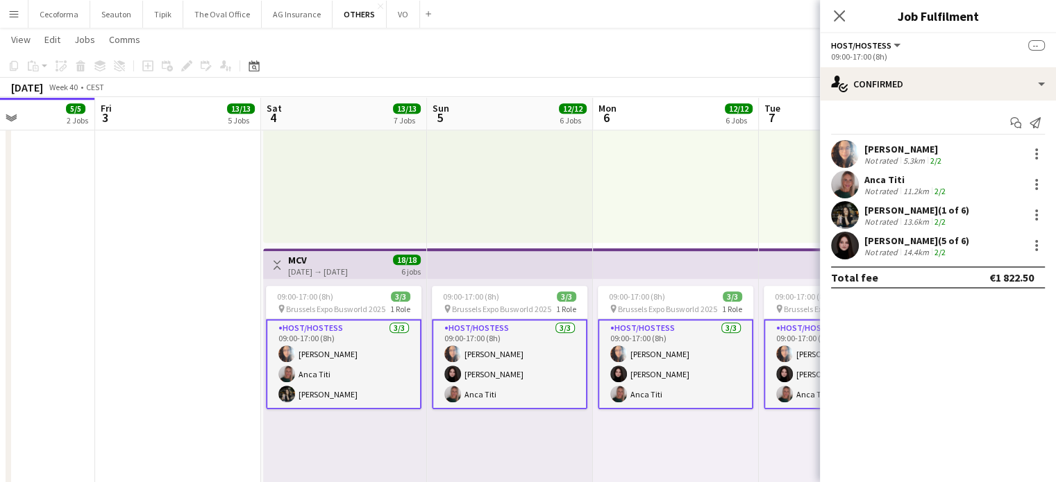
click at [893, 217] on div "Not rated" at bounding box center [882, 222] width 36 height 10
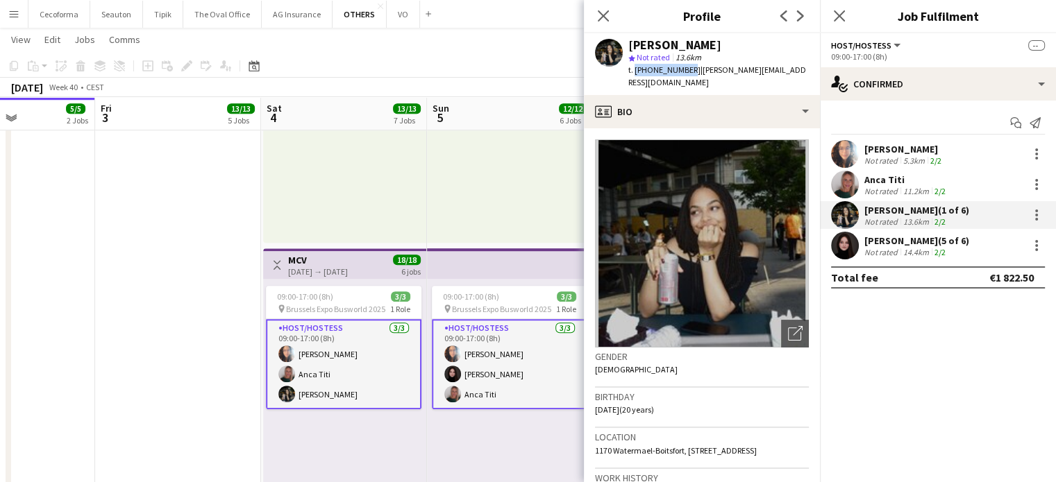
drag, startPoint x: 632, startPoint y: 71, endPoint x: 684, endPoint y: 68, distance: 51.5
click at [684, 68] on span "t. [PHONE_NUMBER]" at bounding box center [664, 70] width 72 height 10
copy span "[PHONE_NUMBER]"
drag, startPoint x: 689, startPoint y: 67, endPoint x: 775, endPoint y: 69, distance: 86.1
click at [775, 69] on div "[PERSON_NAME] star Not rated 13.6km t. [PHONE_NUMBER] | [PERSON_NAME][EMAIL_ADD…" at bounding box center [702, 64] width 236 height 62
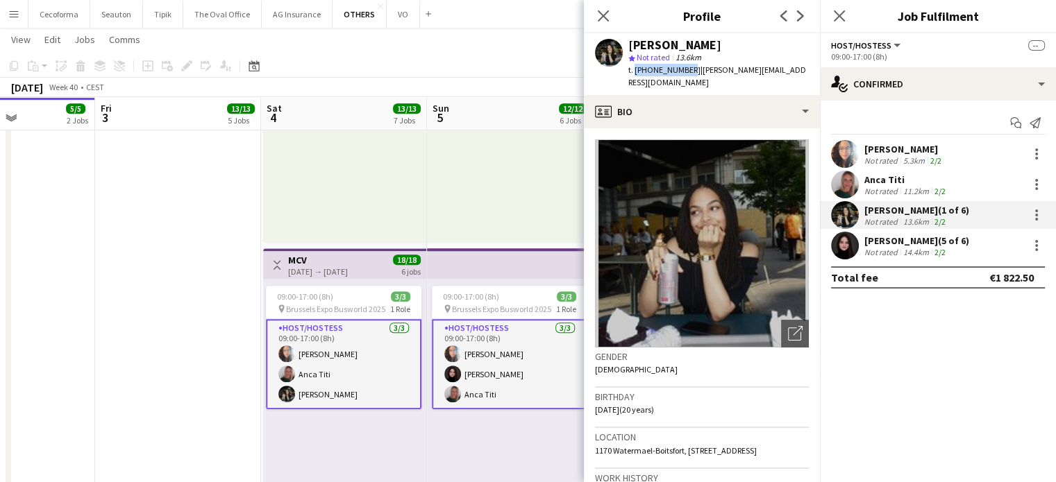
copy span "[PERSON_NAME][EMAIL_ADDRESS][DOMAIN_NAME]"
click at [603, 14] on icon "Close pop-in" at bounding box center [602, 15] width 13 height 13
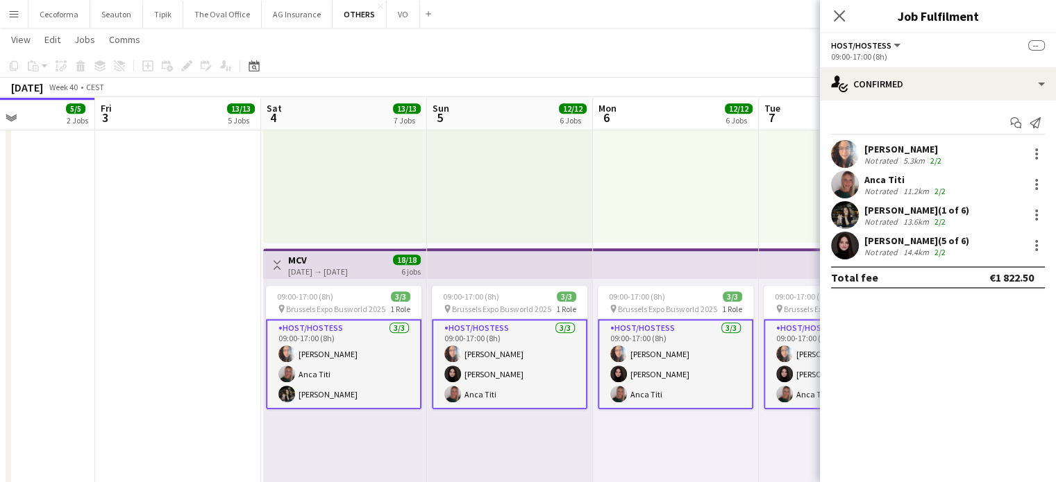
click at [199, 316] on app-date-cell "08:00-17:15 (9h15m) 2/2 Humacom pin BEL Brussels 1 Role Host/Hostess [DATE] 08:…" at bounding box center [178, 57] width 166 height 1638
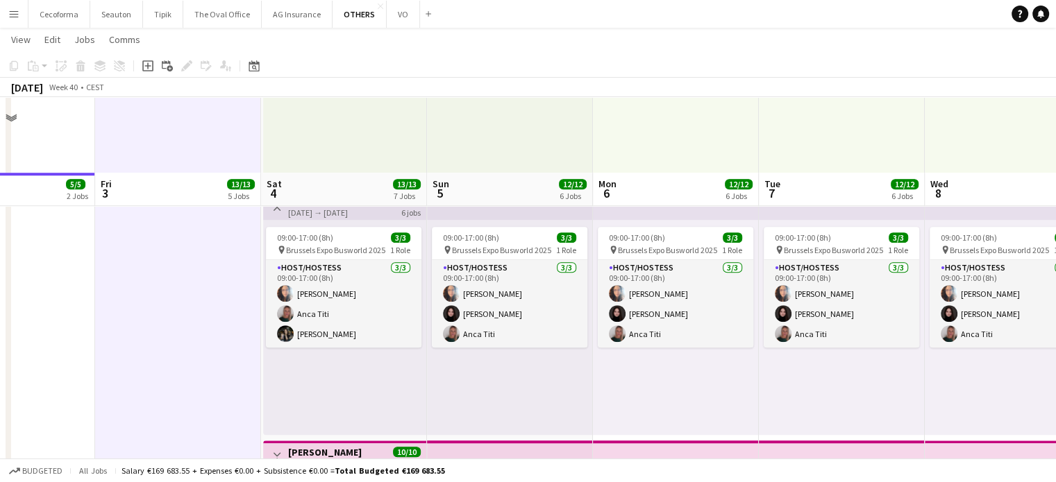
scroll to position [1056, 0]
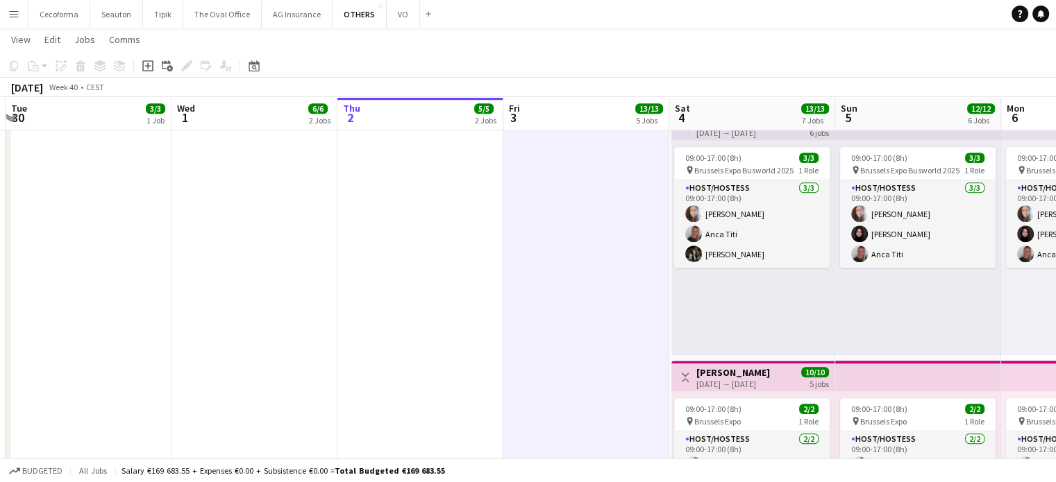
drag, startPoint x: 162, startPoint y: 319, endPoint x: 565, endPoint y: 332, distance: 403.5
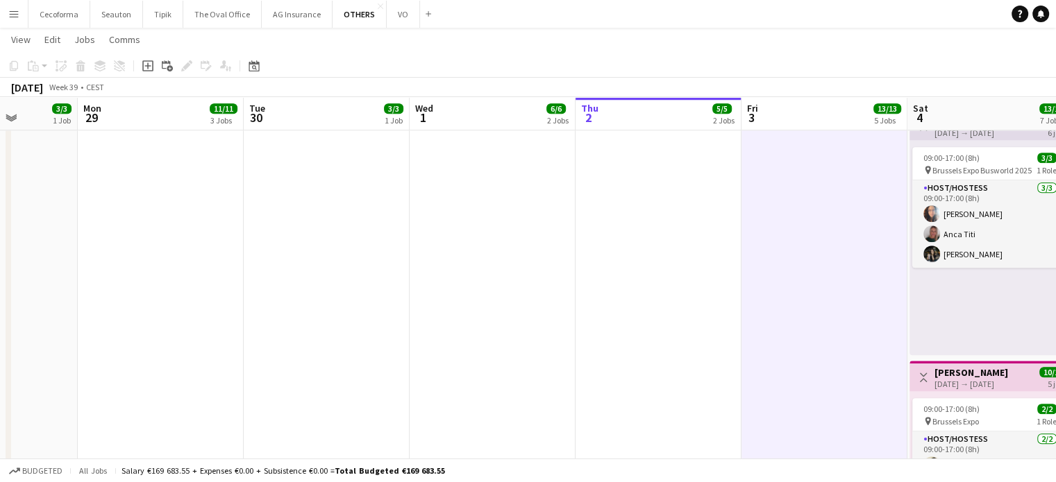
drag, startPoint x: 249, startPoint y: 260, endPoint x: 469, endPoint y: 268, distance: 220.9
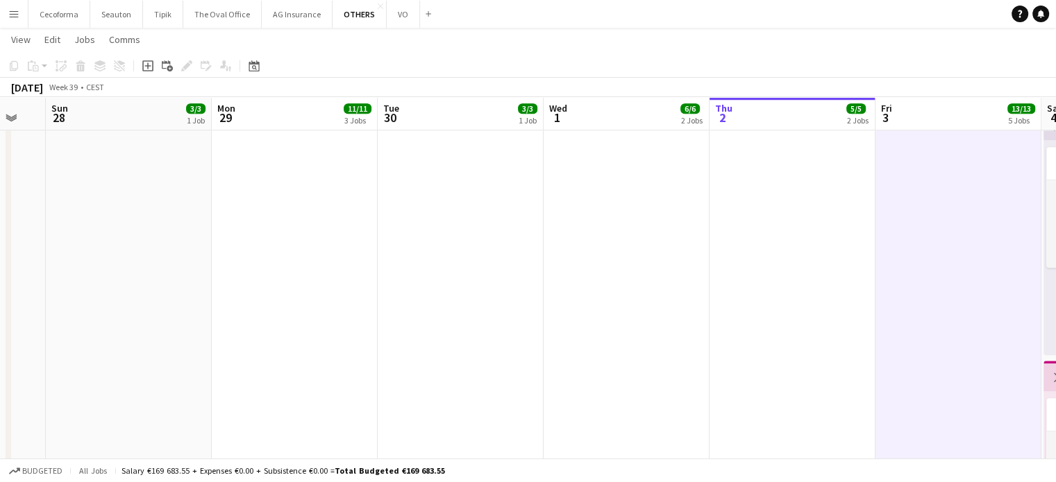
drag, startPoint x: 344, startPoint y: 269, endPoint x: 592, endPoint y: 278, distance: 248.7
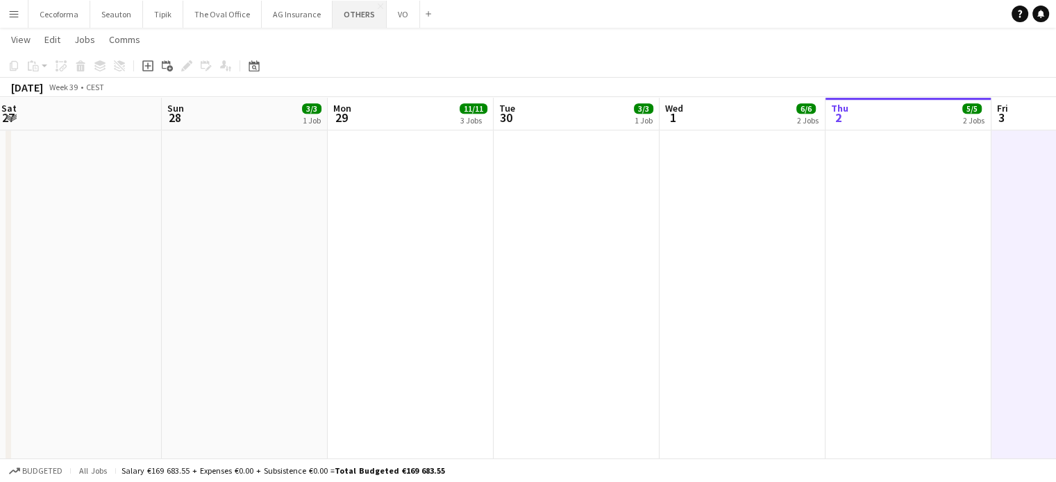
click at [353, 15] on button "OTHERS Close" at bounding box center [359, 14] width 54 height 27
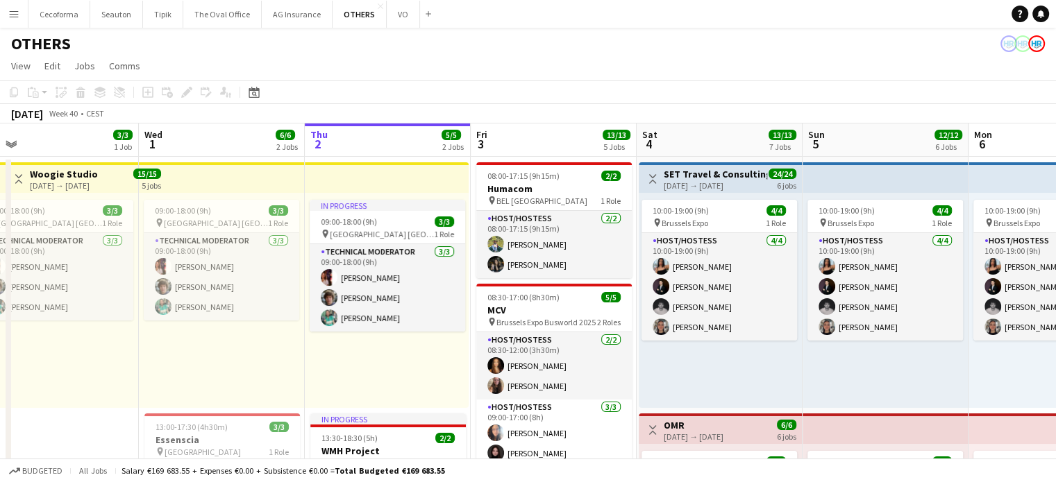
scroll to position [0, 287]
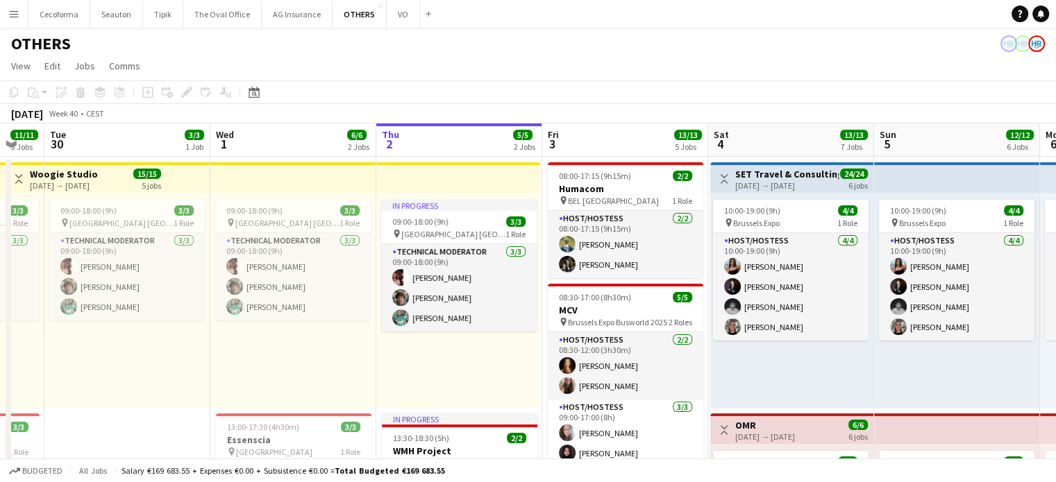
drag, startPoint x: 328, startPoint y: 356, endPoint x: 434, endPoint y: 359, distance: 106.2
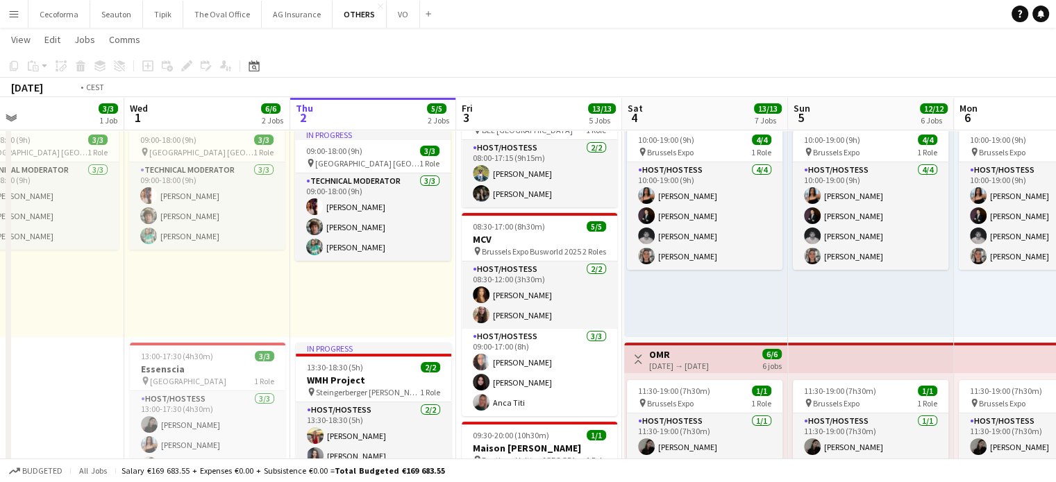
scroll to position [0, 325]
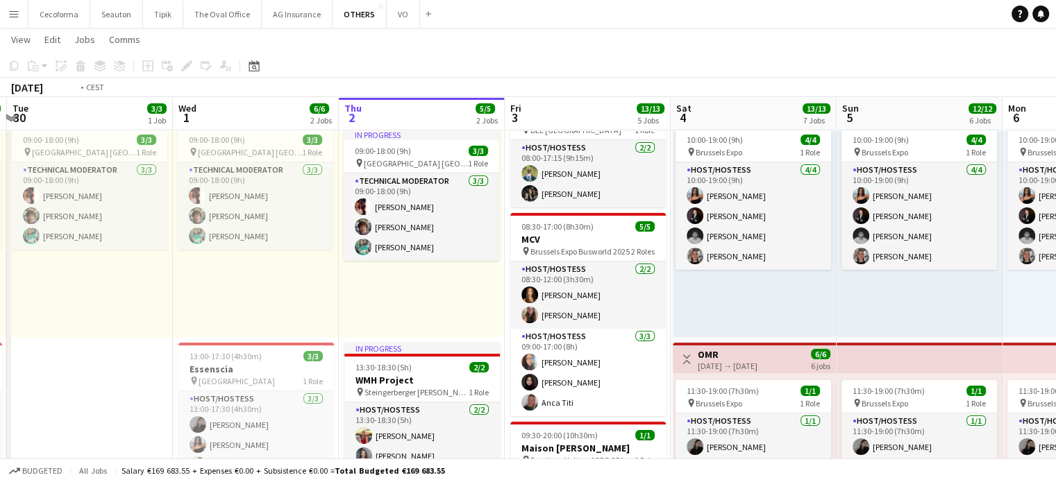
drag, startPoint x: 167, startPoint y: 343, endPoint x: 295, endPoint y: 341, distance: 128.4
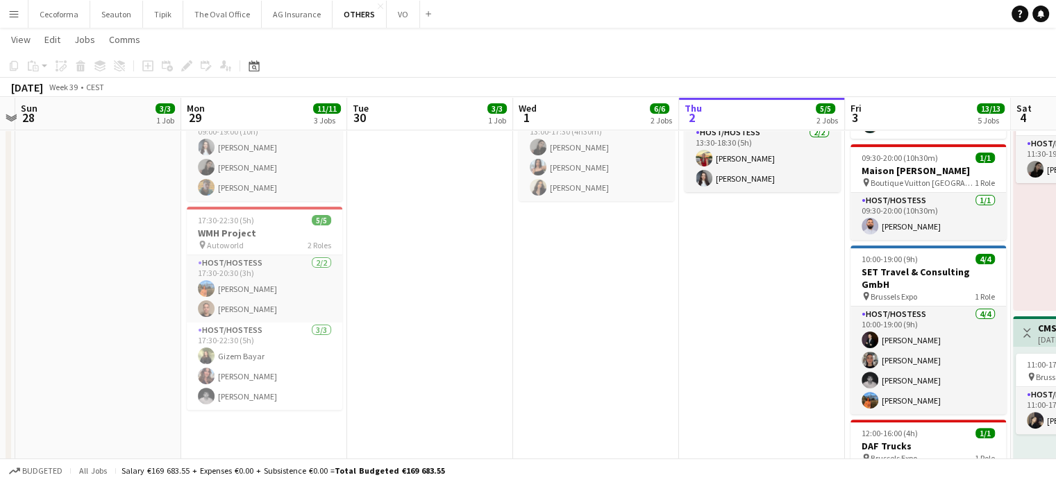
scroll to position [0, 286]
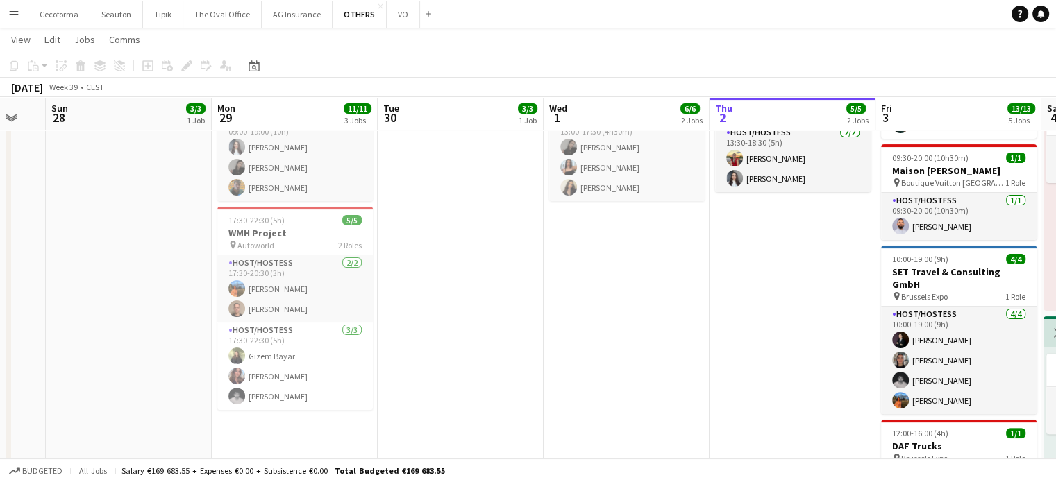
drag, startPoint x: 248, startPoint y: 319, endPoint x: 453, endPoint y: 382, distance: 215.2
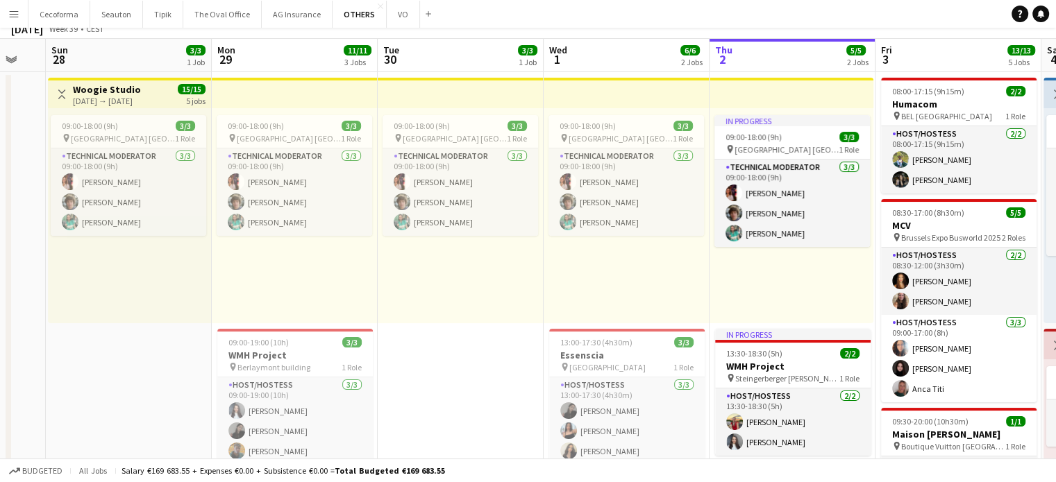
scroll to position [0, 0]
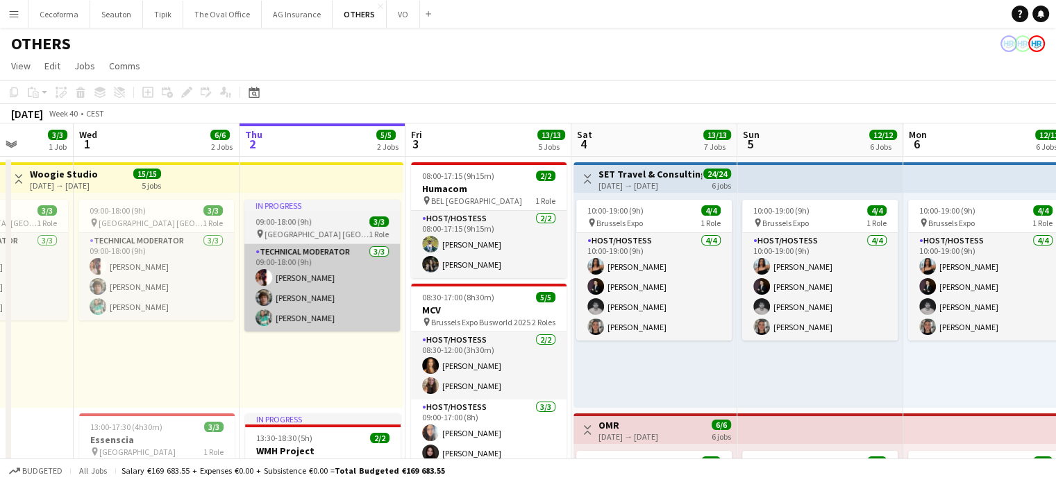
drag, startPoint x: 600, startPoint y: 360, endPoint x: 250, endPoint y: 299, distance: 355.8
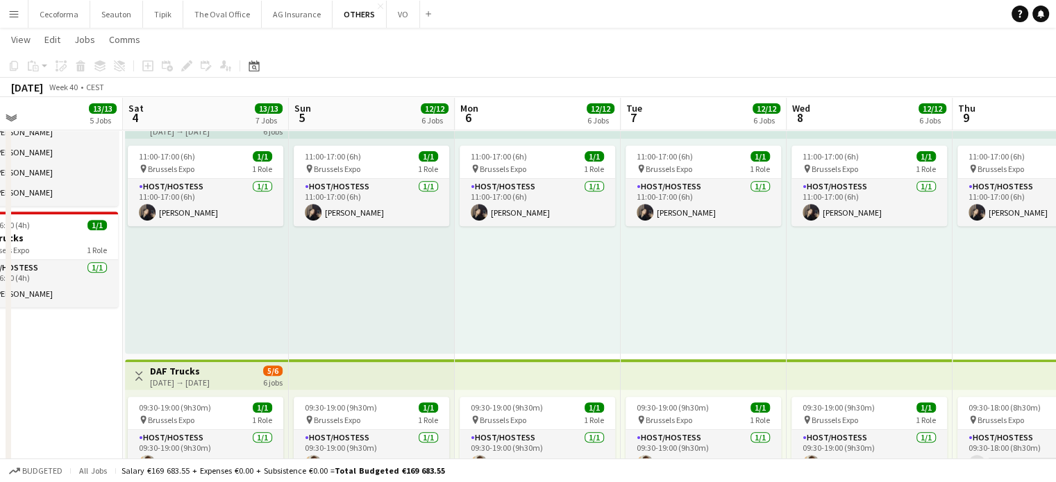
scroll to position [0, 593]
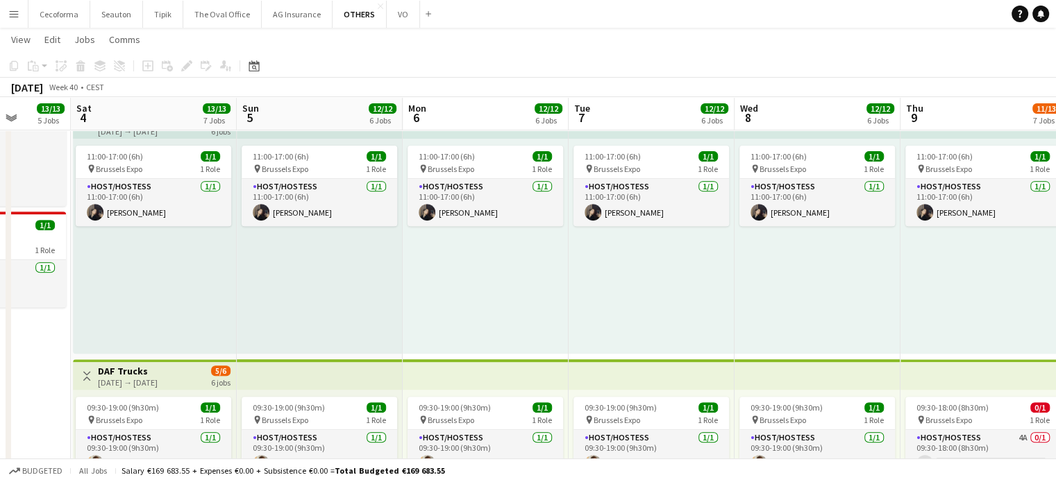
drag, startPoint x: 498, startPoint y: 381, endPoint x: 186, endPoint y: 273, distance: 330.6
click at [0, 199] on app-calendar-viewport "Tue 30 3/3 1 Job Wed 1 6/6 2 Jobs Thu 2 5/5 2 Jobs Fri 3 13/13 5 Jobs Sat 4 13/…" at bounding box center [528, 369] width 1056 height 1740
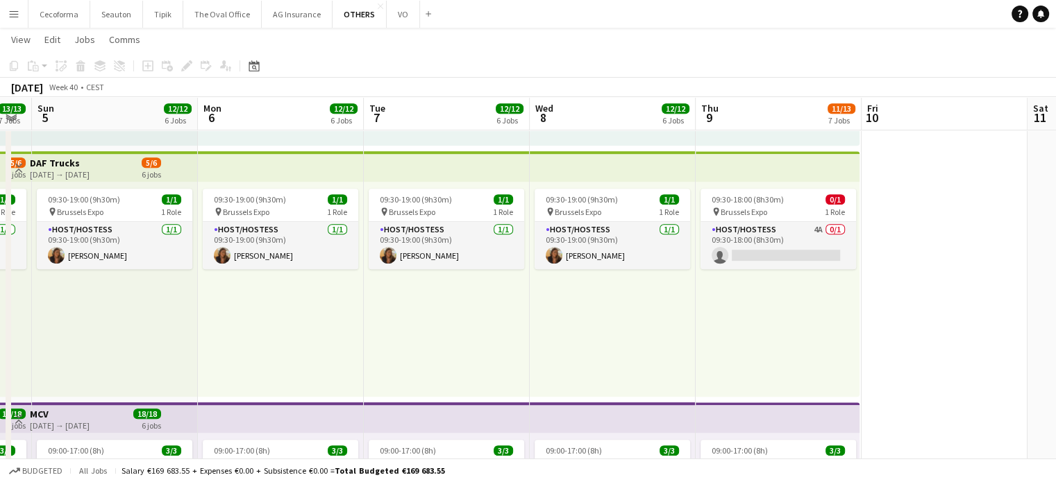
scroll to position [0, 292]
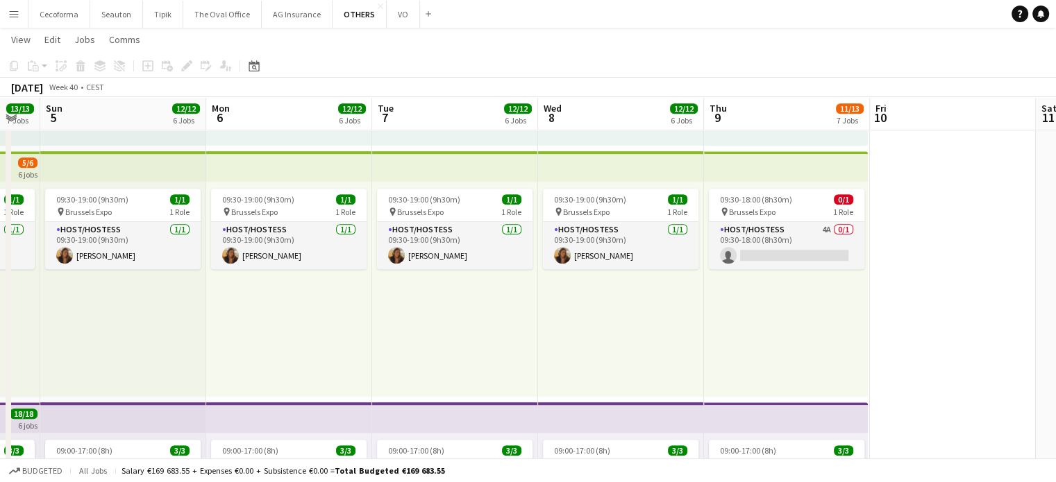
drag, startPoint x: 809, startPoint y: 337, endPoint x: 730, endPoint y: 359, distance: 81.3
click at [730, 359] on app-calendar-viewport "Fri 3 13/13 5 Jobs Sat 4 13/13 7 Jobs Sun 5 12/12 6 Jobs Mon 6 12/12 6 Jobs Tue…" at bounding box center [528, 161] width 1056 height 1740
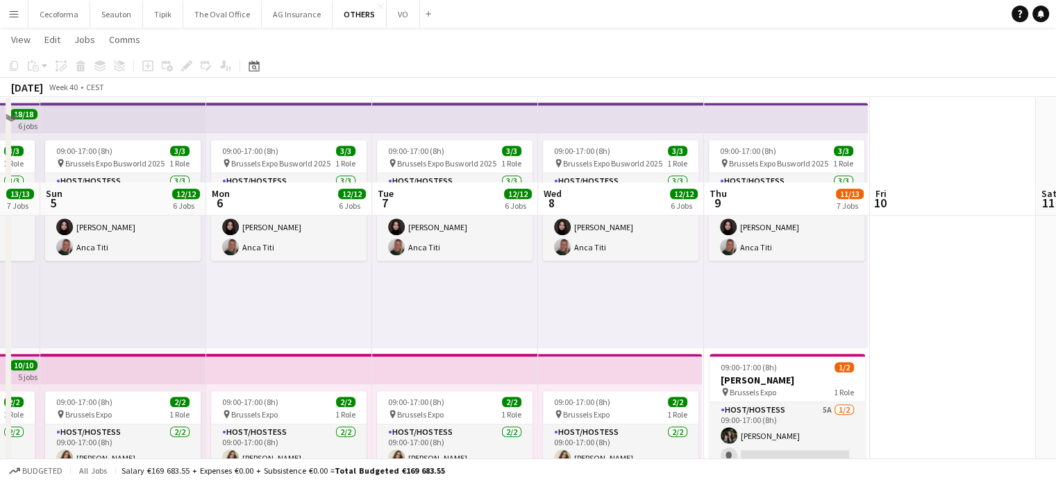
scroll to position [1180, 0]
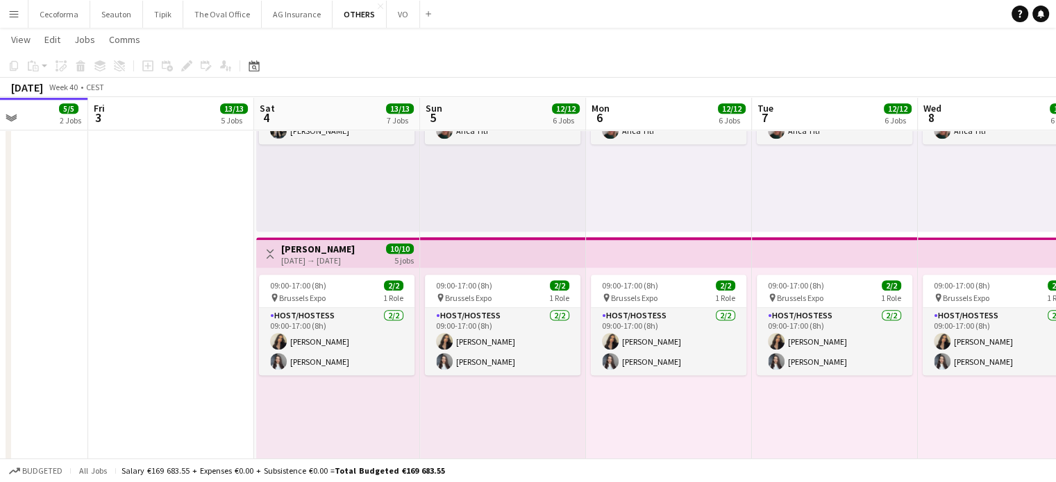
drag, startPoint x: 414, startPoint y: 417, endPoint x: 1033, endPoint y: 430, distance: 619.3
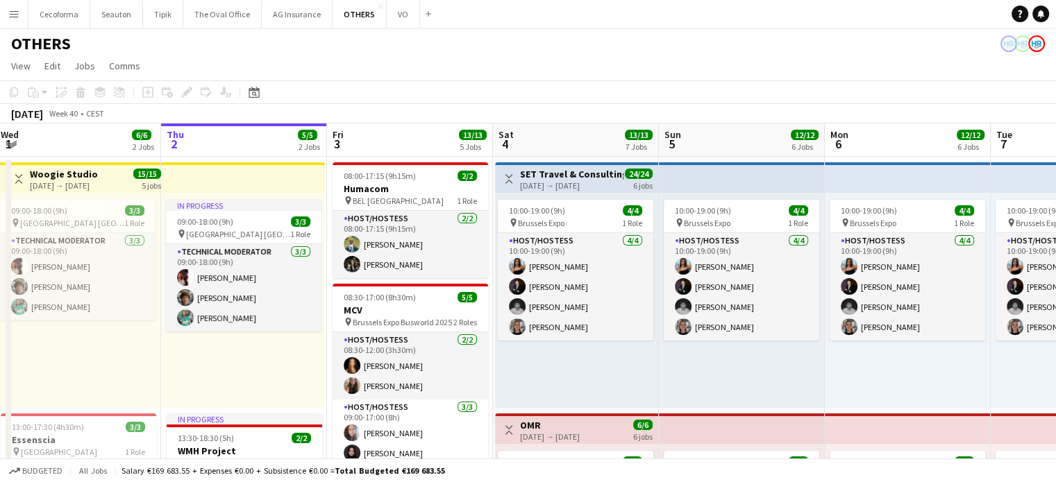
scroll to position [0, 0]
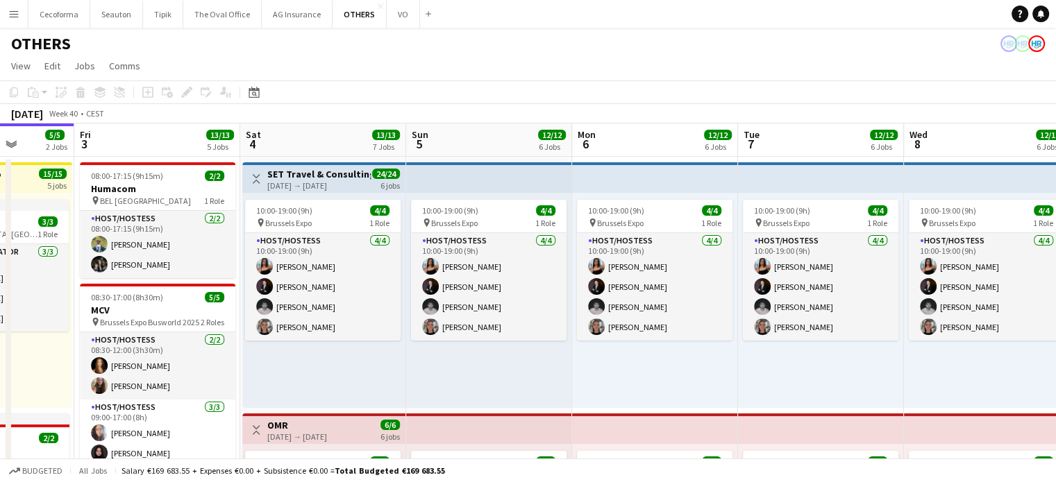
drag, startPoint x: 968, startPoint y: 381, endPoint x: 675, endPoint y: 351, distance: 294.4
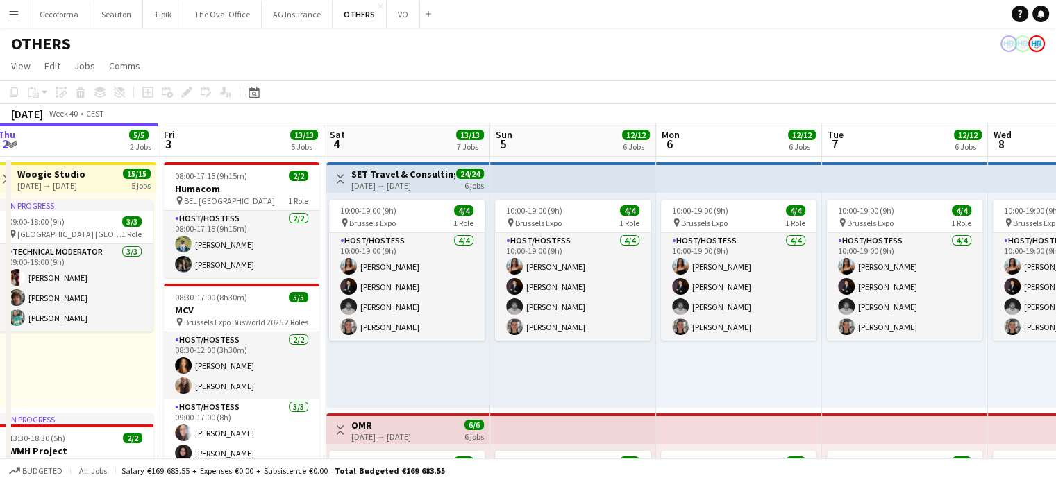
drag, startPoint x: 852, startPoint y: 387, endPoint x: 477, endPoint y: 326, distance: 380.5
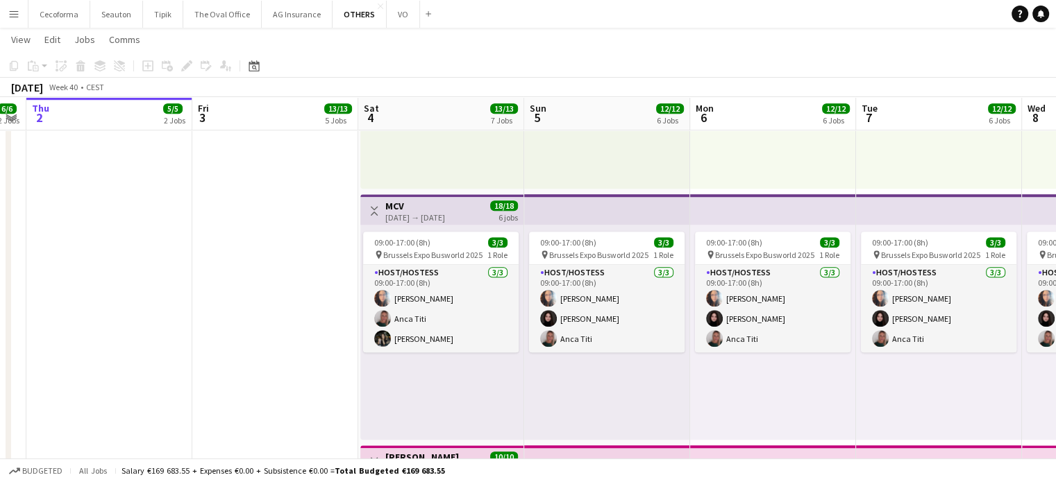
scroll to position [0, 409]
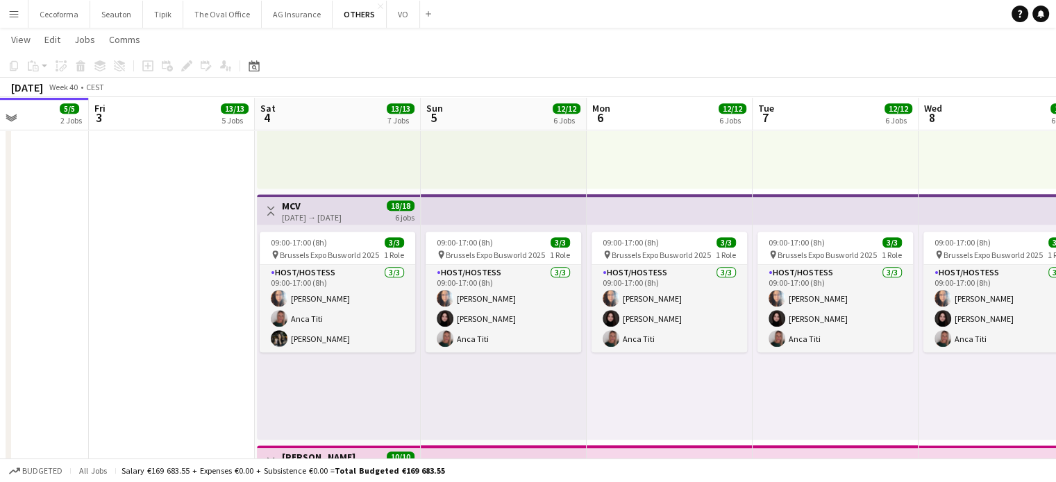
drag, startPoint x: 610, startPoint y: 389, endPoint x: 728, endPoint y: 380, distance: 118.4
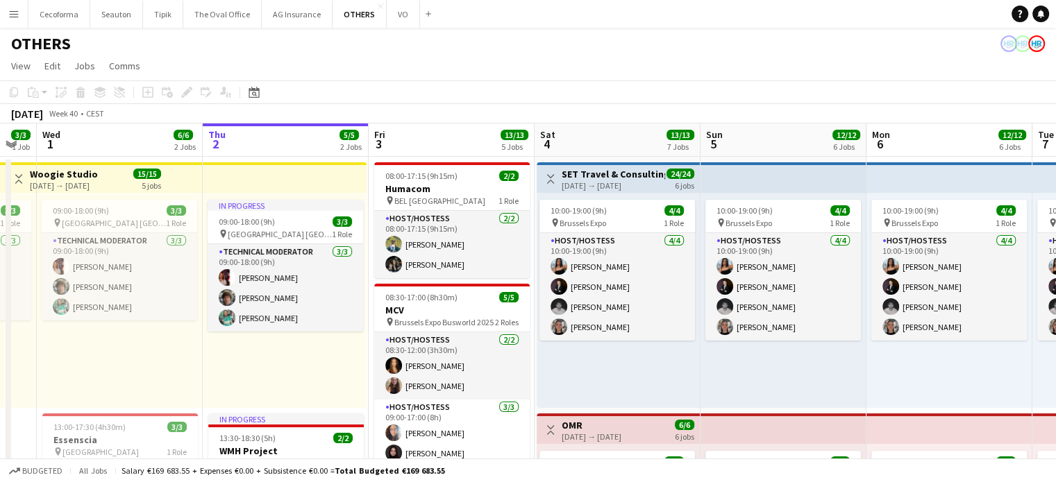
scroll to position [0, 433]
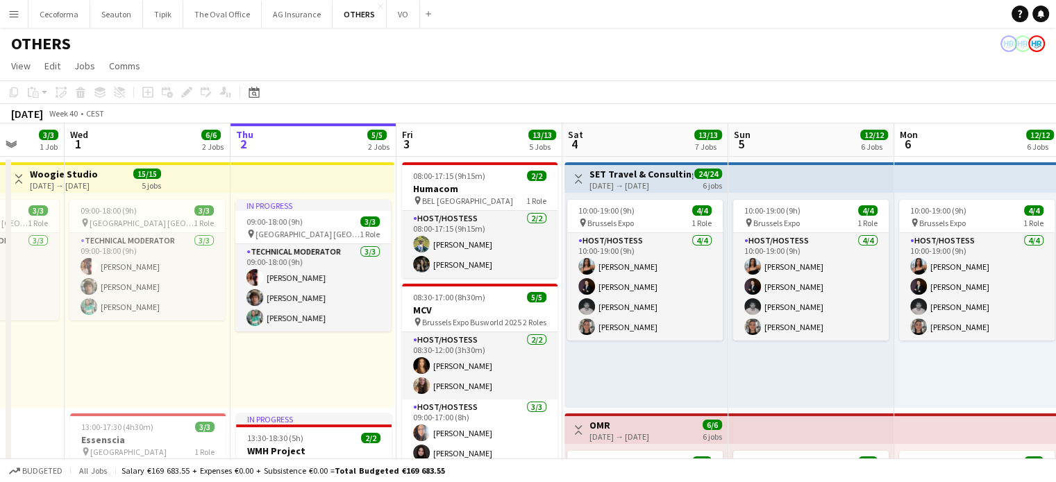
drag, startPoint x: 56, startPoint y: 364, endPoint x: 364, endPoint y: 407, distance: 311.1
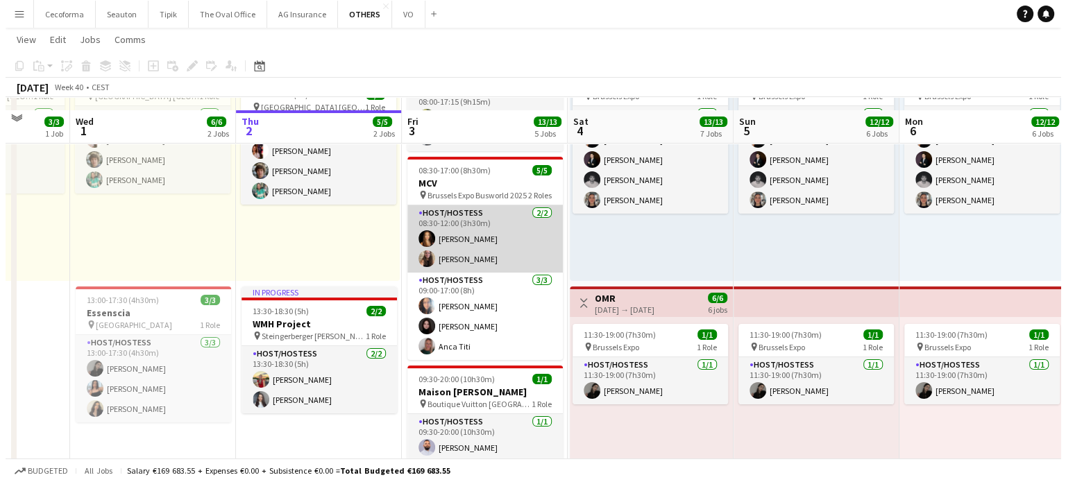
scroll to position [0, 0]
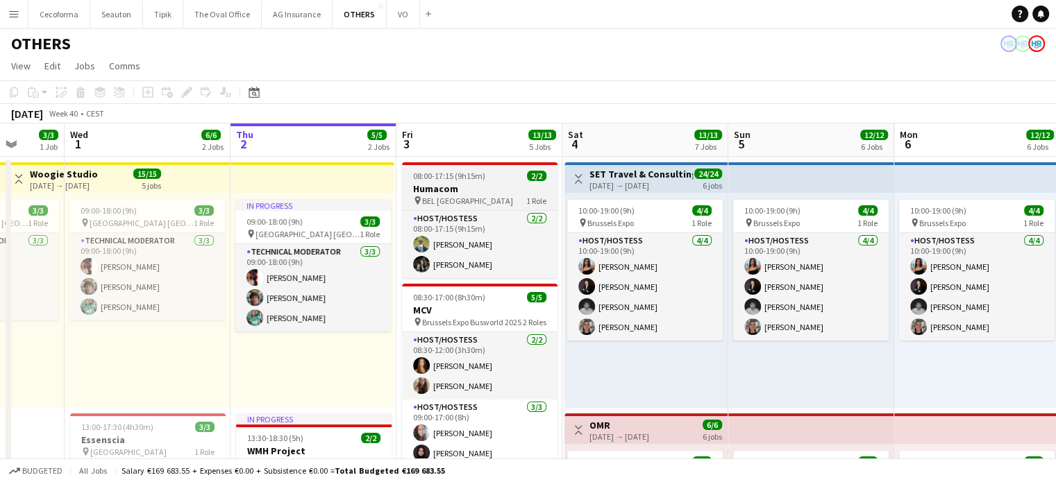
click at [453, 193] on h3 "Humacom" at bounding box center [479, 189] width 155 height 12
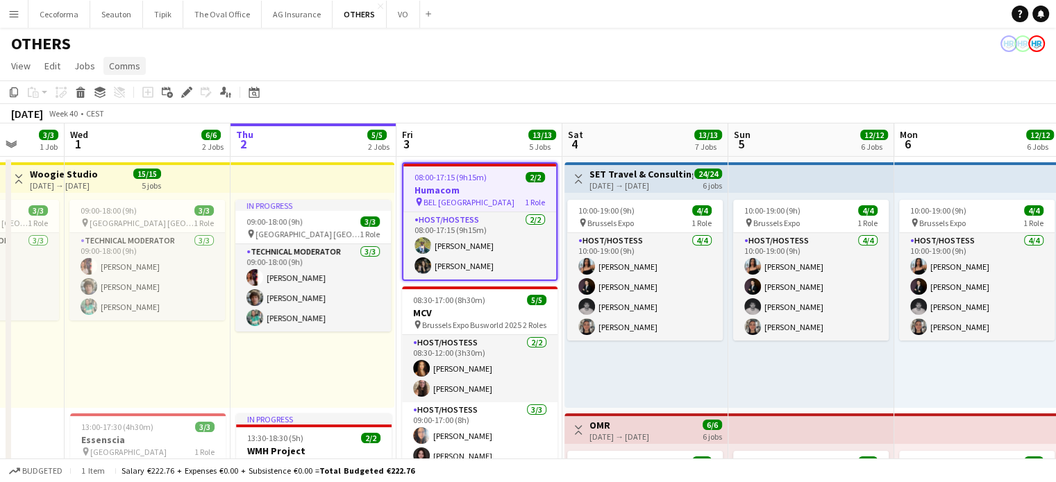
click at [130, 69] on span "Comms" at bounding box center [124, 66] width 31 height 12
click at [128, 123] on span "Create chat" at bounding box center [138, 125] width 49 height 12
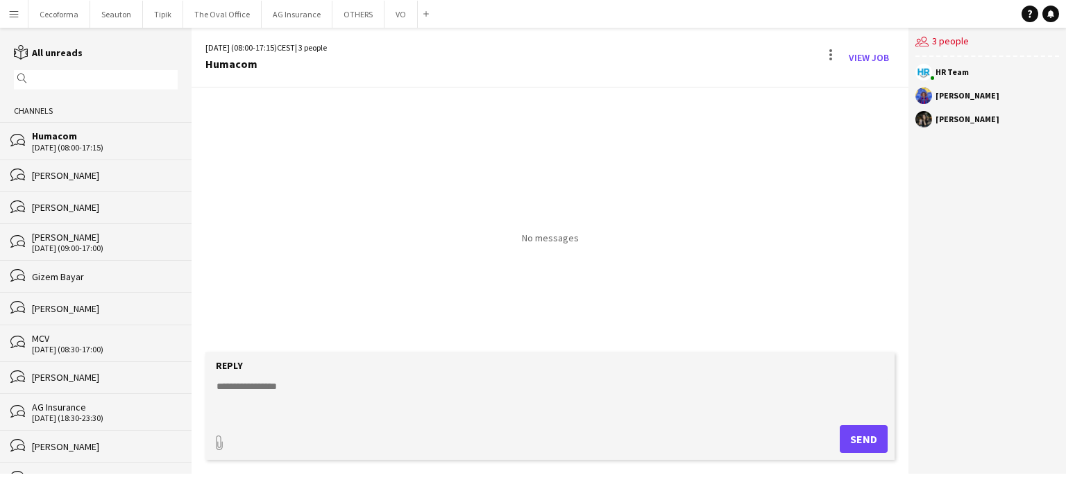
click at [295, 386] on textarea at bounding box center [552, 398] width 675 height 36
click at [346, 12] on button "OTHERS Close" at bounding box center [358, 14] width 52 height 27
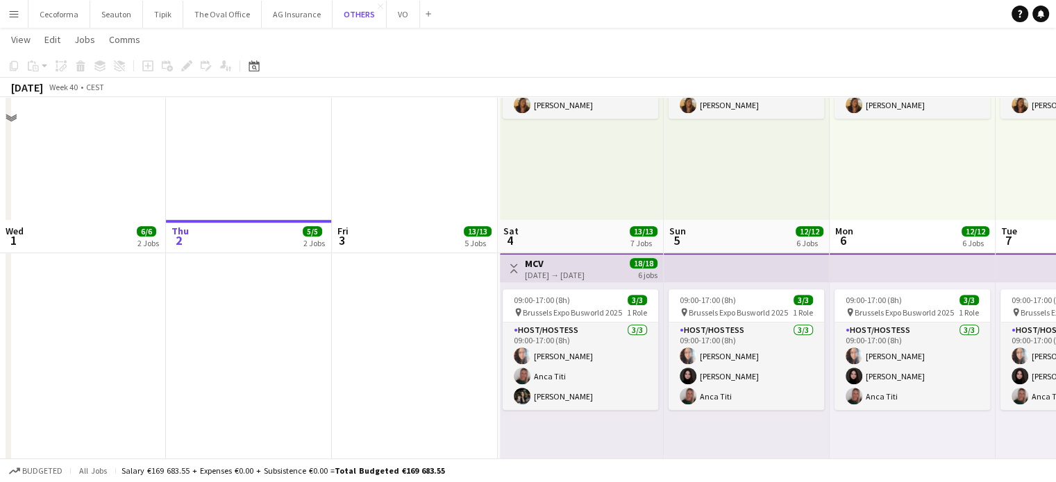
scroll to position [1041, 0]
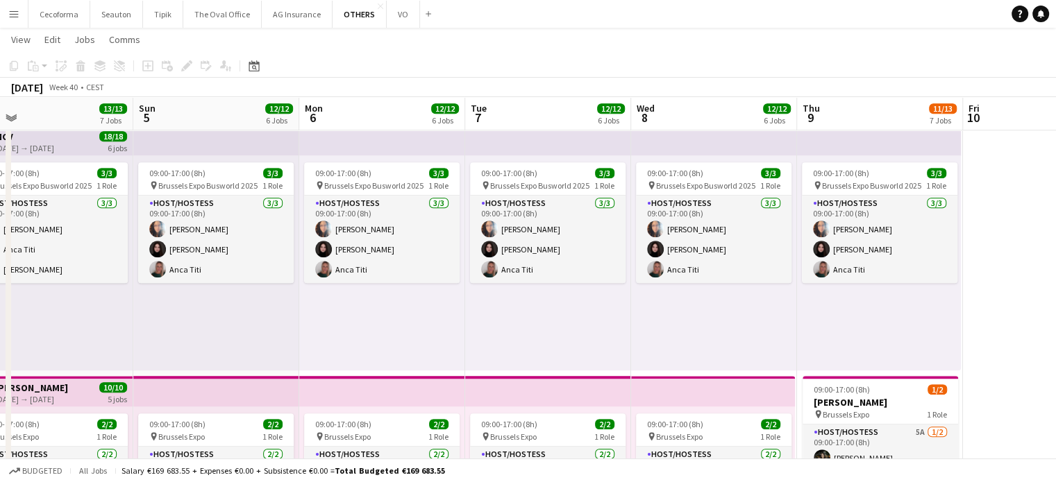
drag, startPoint x: 639, startPoint y: 319, endPoint x: 106, endPoint y: 221, distance: 541.9
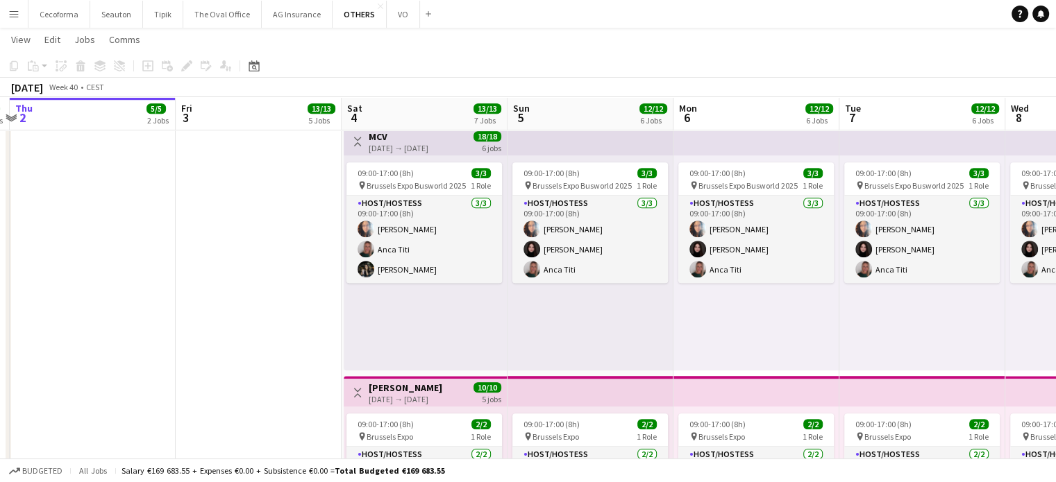
scroll to position [0, 322]
drag, startPoint x: 205, startPoint y: 301, endPoint x: 583, endPoint y: 371, distance: 384.2
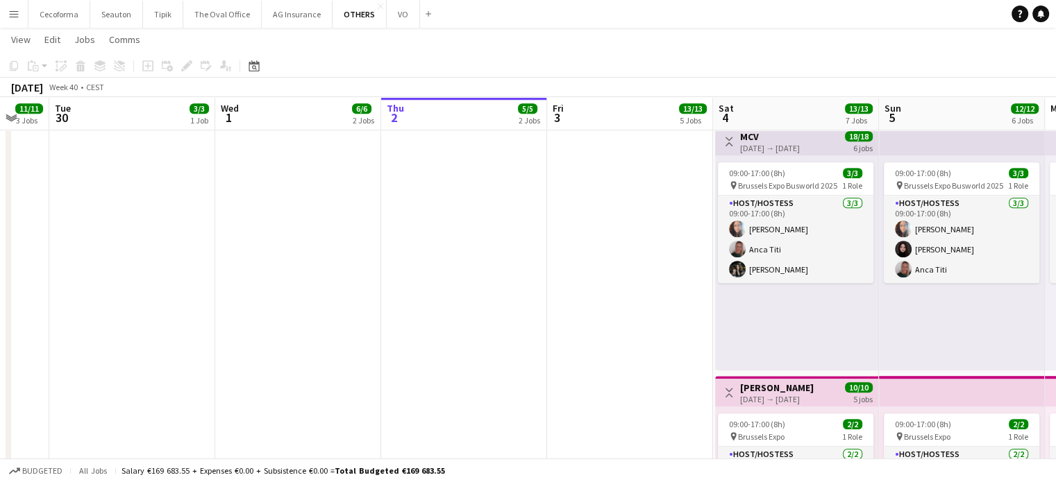
scroll to position [0, 425]
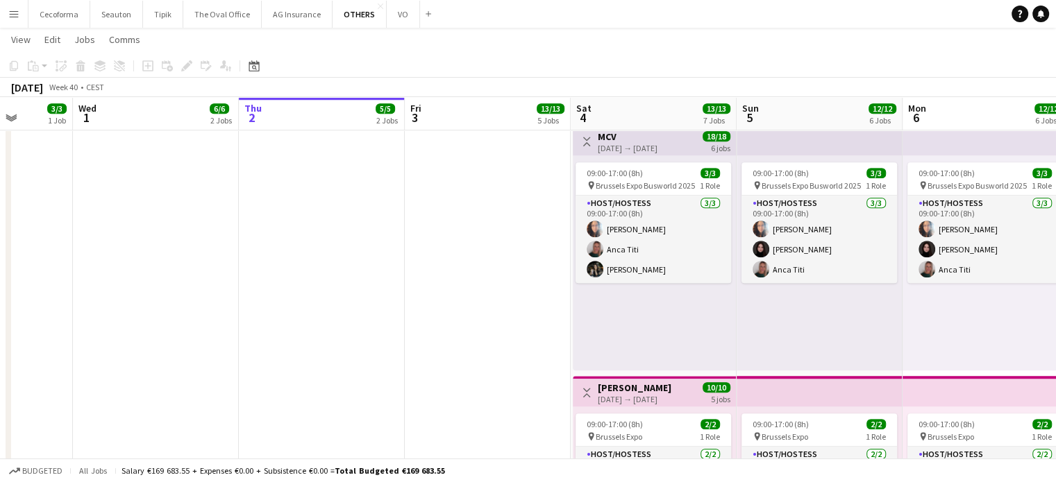
drag, startPoint x: 308, startPoint y: 327, endPoint x: 537, endPoint y: 410, distance: 243.7
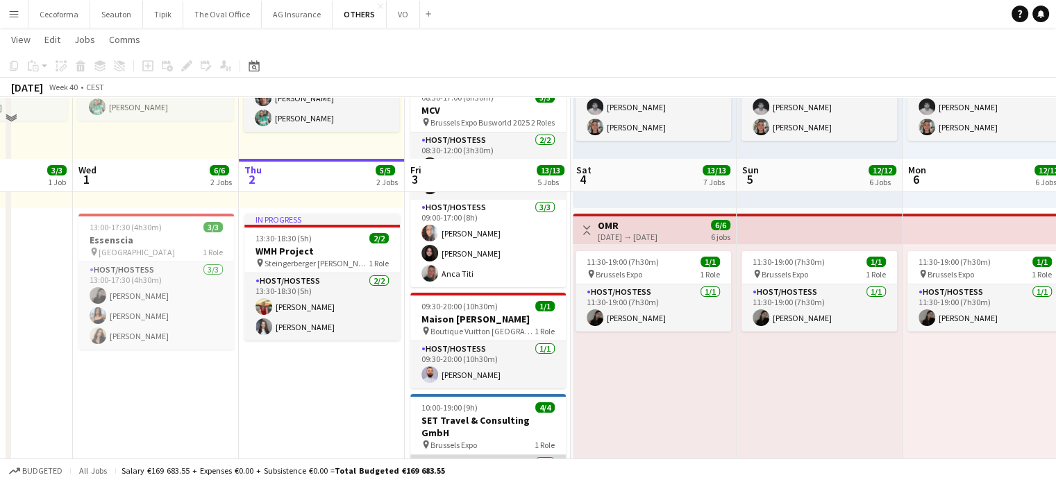
scroll to position [278, 0]
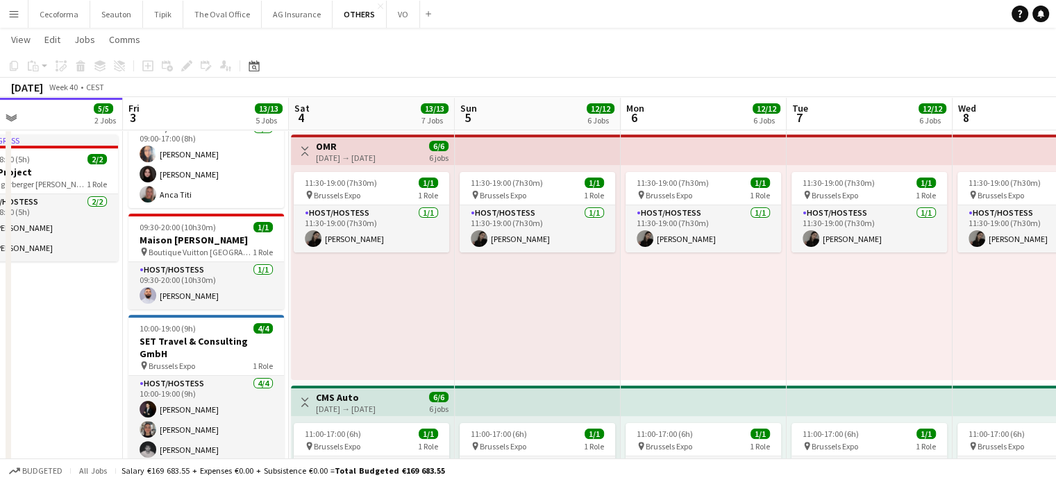
drag, startPoint x: 336, startPoint y: 384, endPoint x: 35, endPoint y: 321, distance: 307.7
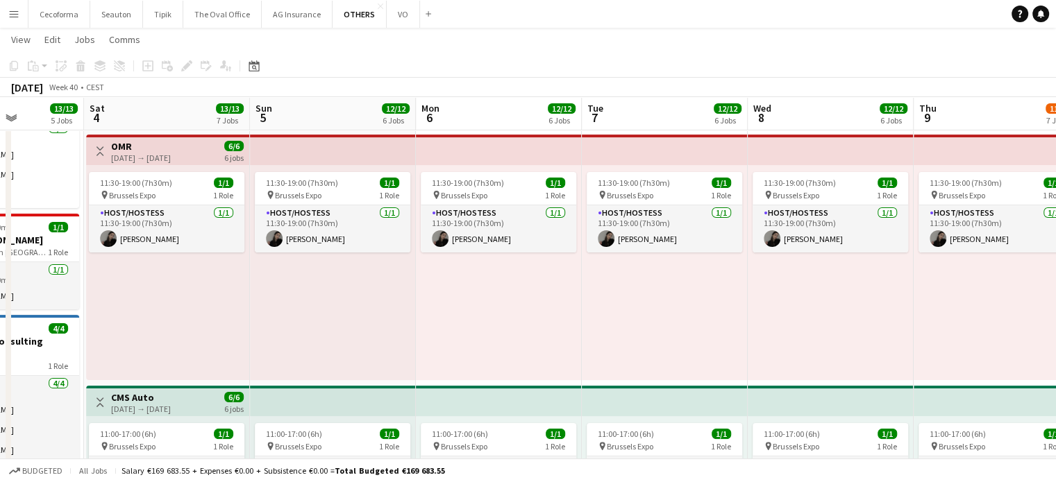
drag, startPoint x: 500, startPoint y: 342, endPoint x: 384, endPoint y: 327, distance: 116.8
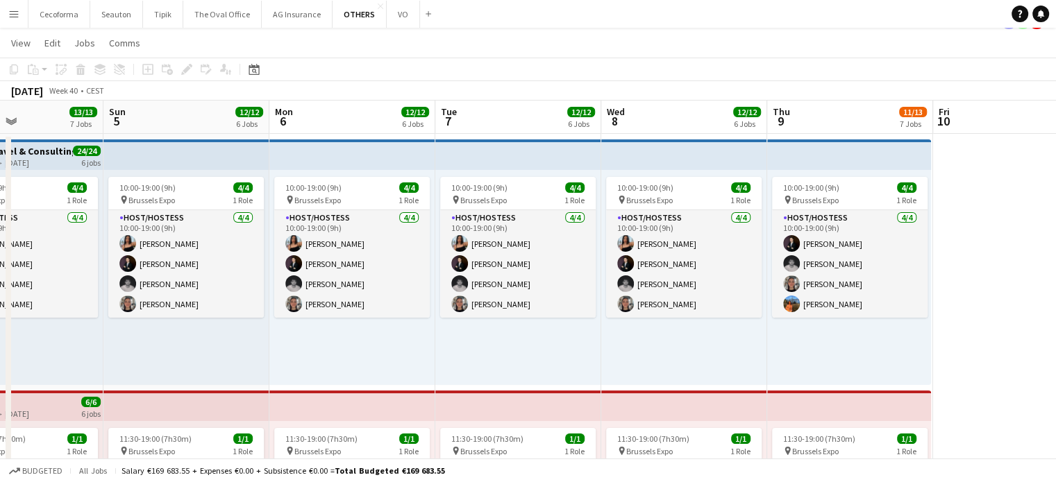
scroll to position [0, 0]
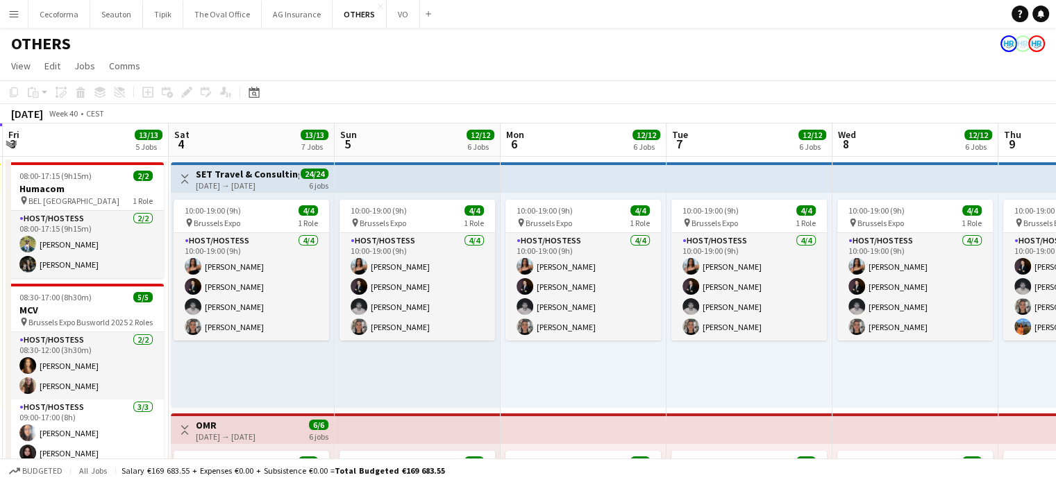
drag, startPoint x: 367, startPoint y: 391, endPoint x: 766, endPoint y: 386, distance: 399.9
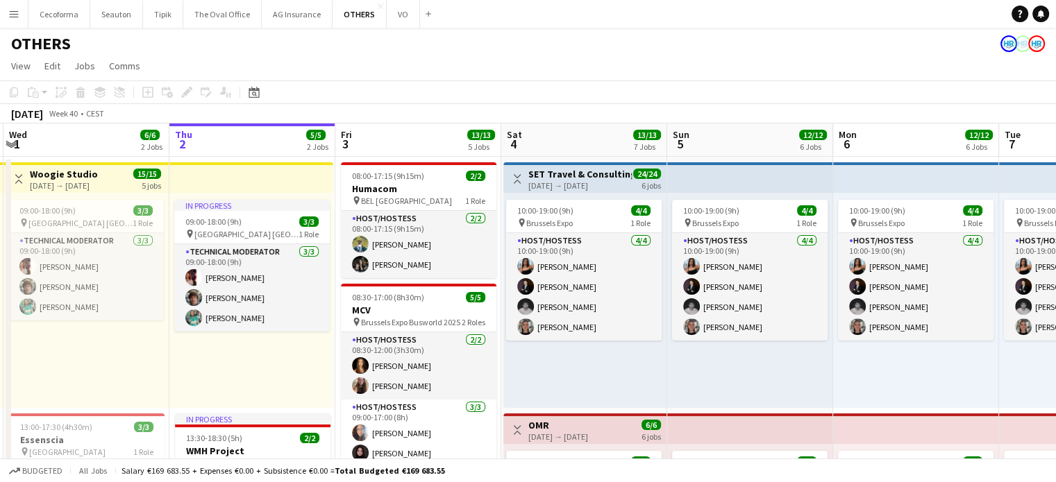
scroll to position [0, 346]
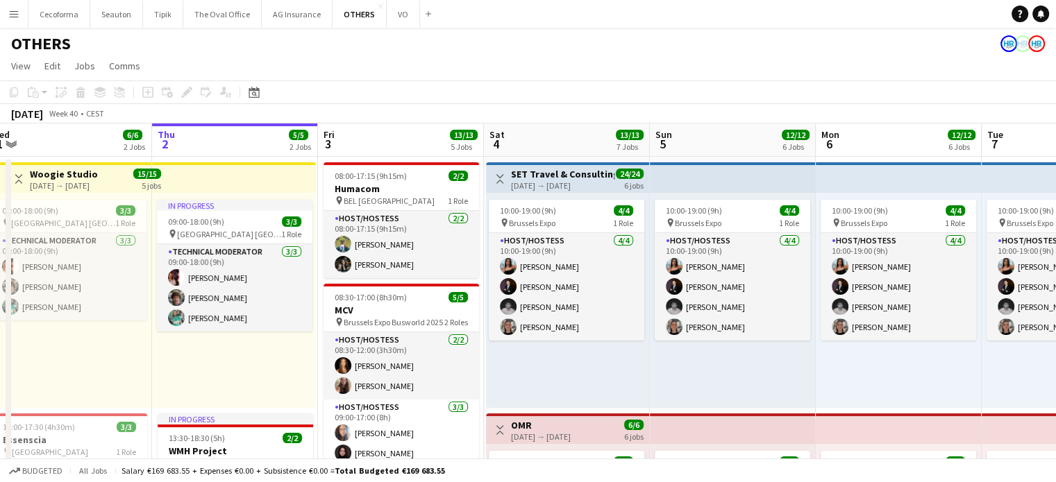
drag, startPoint x: 416, startPoint y: 371, endPoint x: 558, endPoint y: 373, distance: 141.6
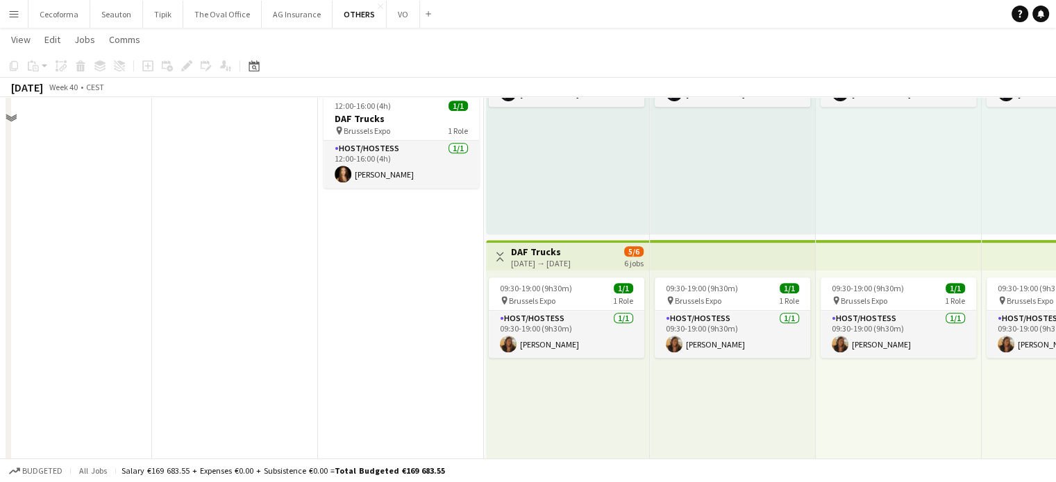
scroll to position [694, 0]
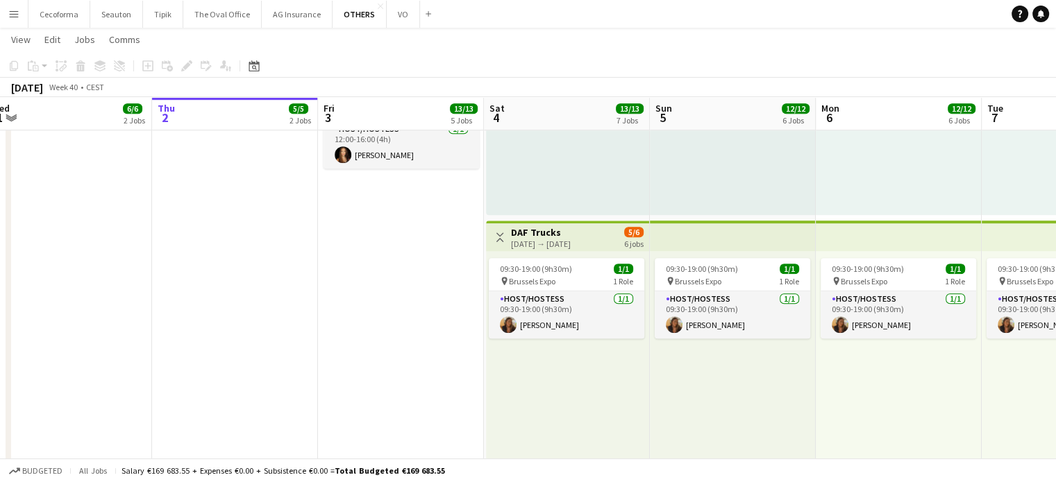
click at [206, 327] on app-date-cell "In progress 09:00-18:00 (9h) 3/3 pin [GEOGRAPHIC_DATA] [GEOGRAPHIC_DATA] 1 Role…" at bounding box center [235, 280] width 166 height 1638
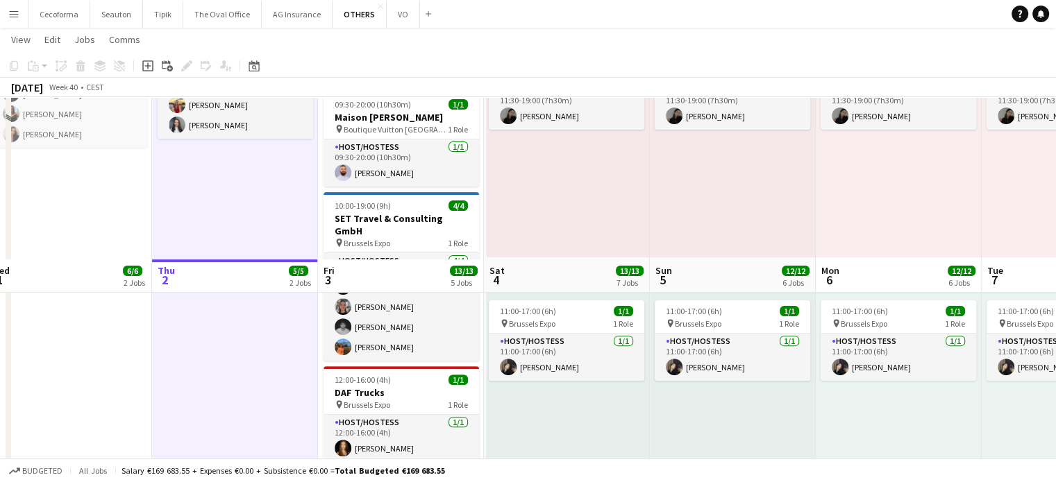
scroll to position [625, 0]
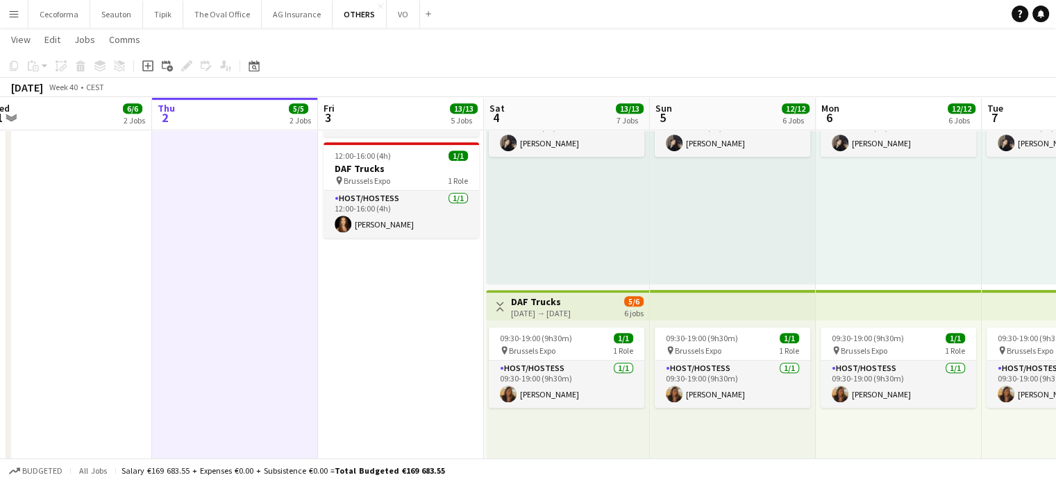
click at [412, 341] on app-date-cell "08:00-17:15 (9h15m) 2/2 Humacom pin BEL Brussels 1 Role Host/Hostess [DATE] 08:…" at bounding box center [401, 350] width 166 height 1638
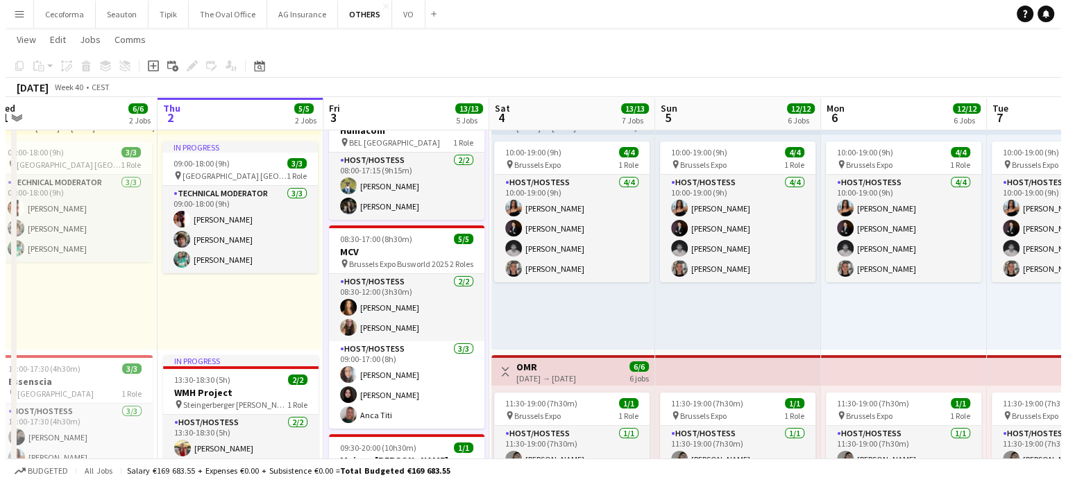
scroll to position [0, 0]
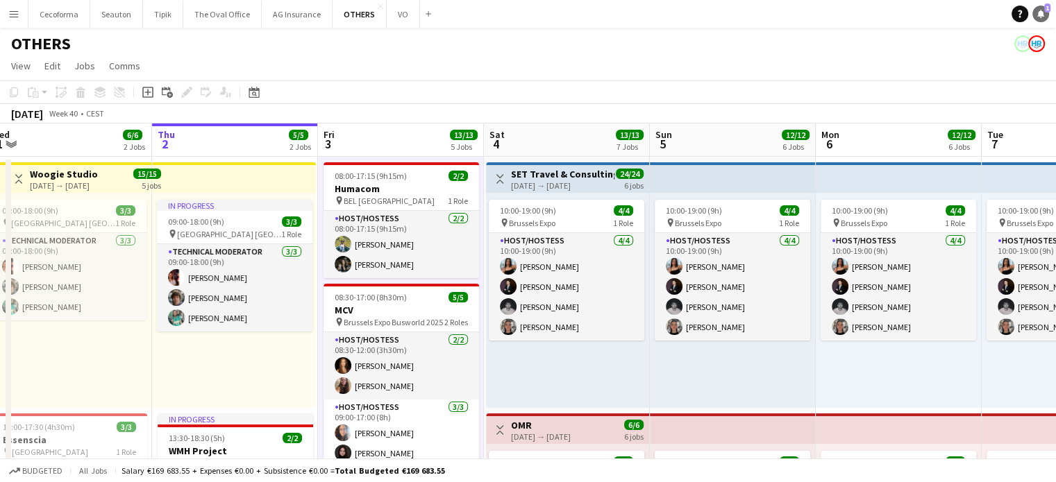
click at [1043, 13] on icon at bounding box center [1040, 13] width 7 height 7
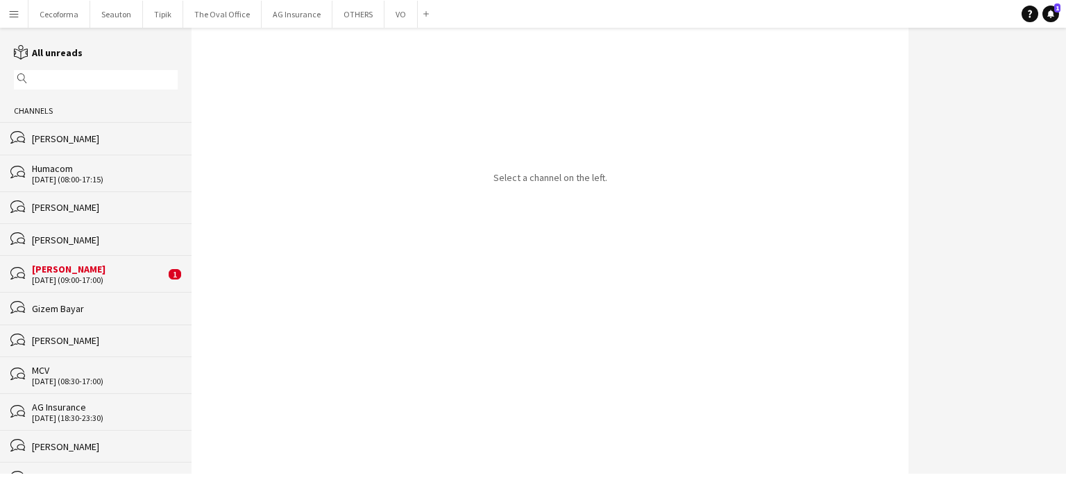
click at [67, 271] on div "[PERSON_NAME]" at bounding box center [98, 269] width 133 height 12
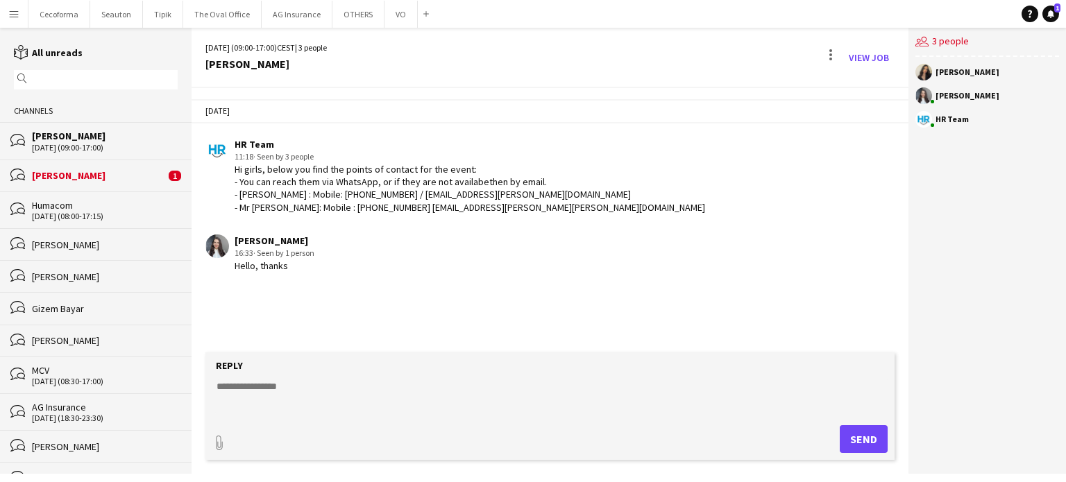
click at [59, 173] on div "[PERSON_NAME]" at bounding box center [98, 175] width 133 height 12
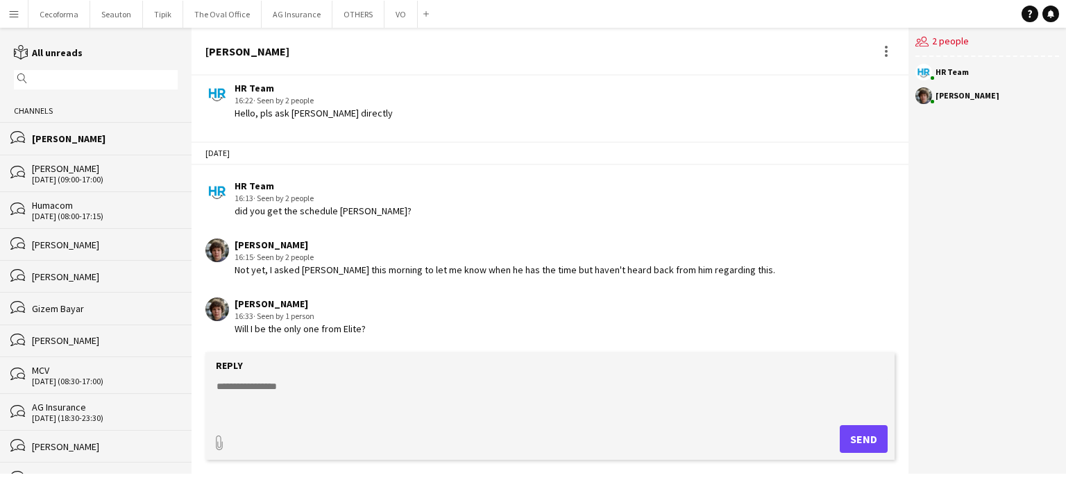
scroll to position [2274, 0]
click at [347, 16] on button "OTHERS Close" at bounding box center [358, 14] width 52 height 27
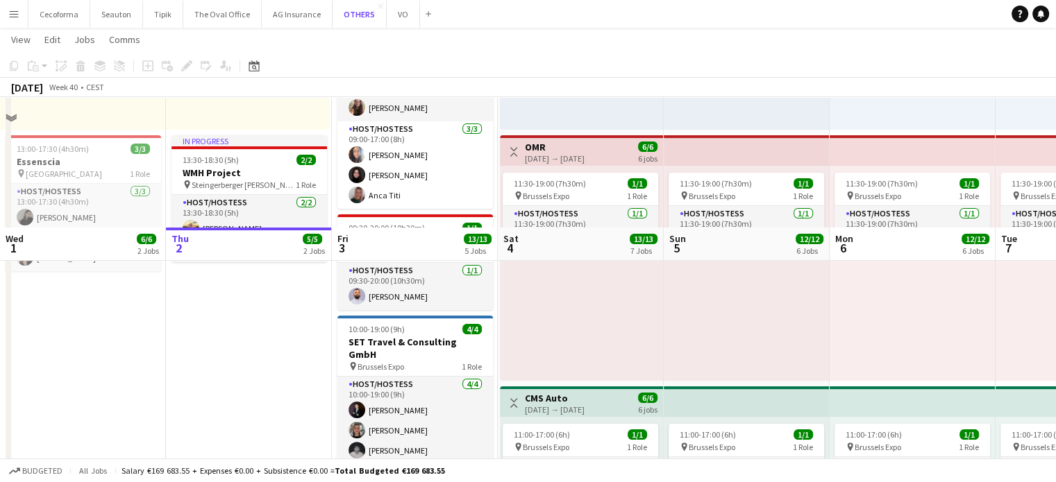
scroll to position [416, 0]
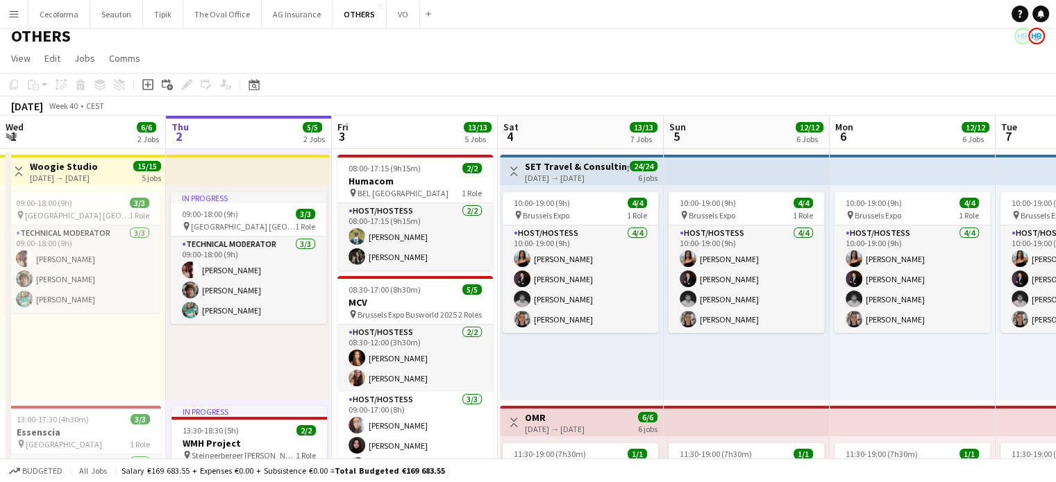
scroll to position [0, 0]
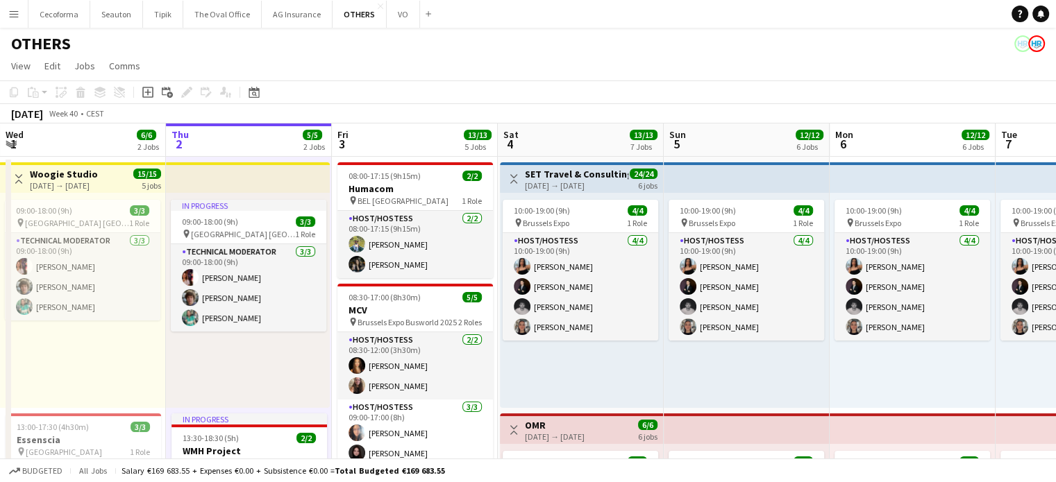
click at [10, 13] on app-icon "Menu" at bounding box center [13, 13] width 11 height 11
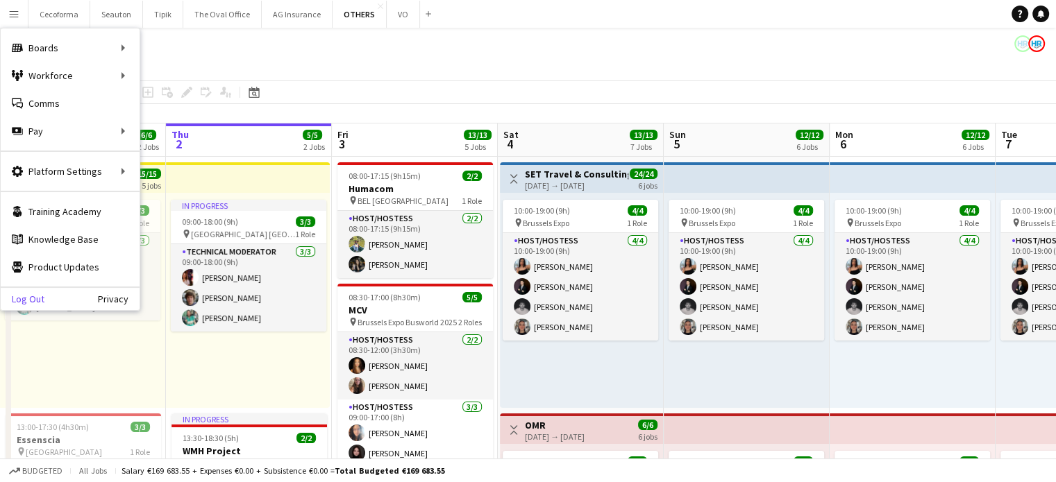
click at [23, 298] on link "Log Out" at bounding box center [23, 299] width 44 height 11
